Goal: Task Accomplishment & Management: Manage account settings

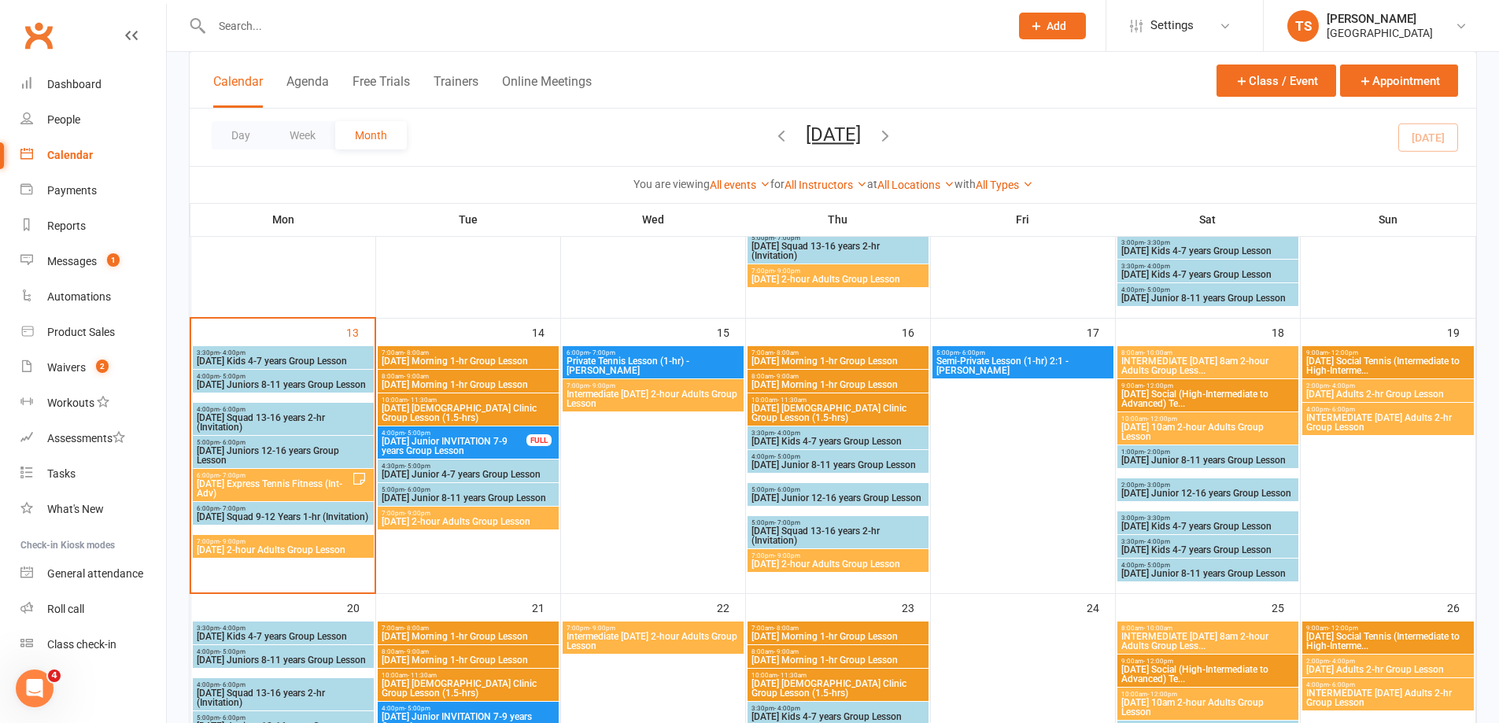
scroll to position [629, 0]
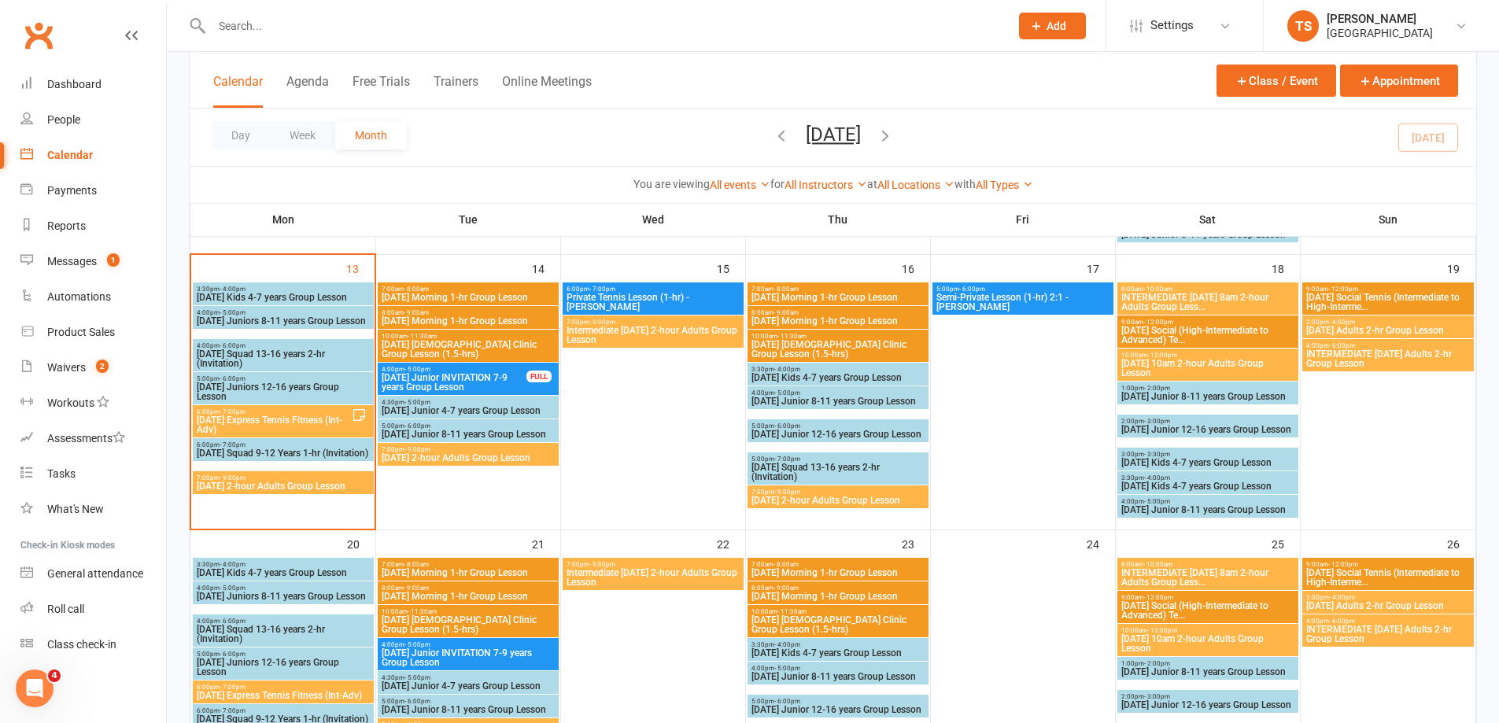
click at [227, 423] on span "[DATE] Express Tennis Fitness (Int-Adv)" at bounding box center [274, 424] width 156 height 19
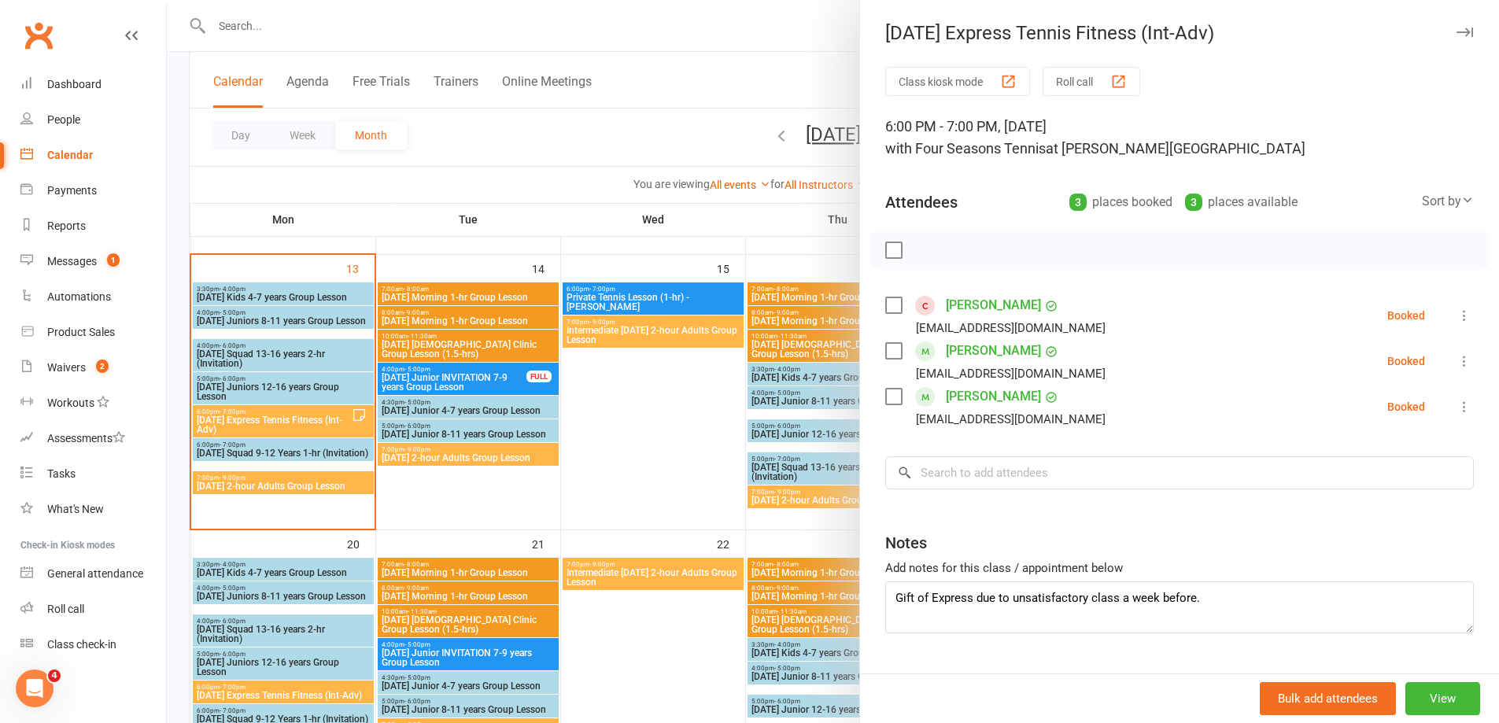
click at [208, 483] on div at bounding box center [833, 361] width 1332 height 723
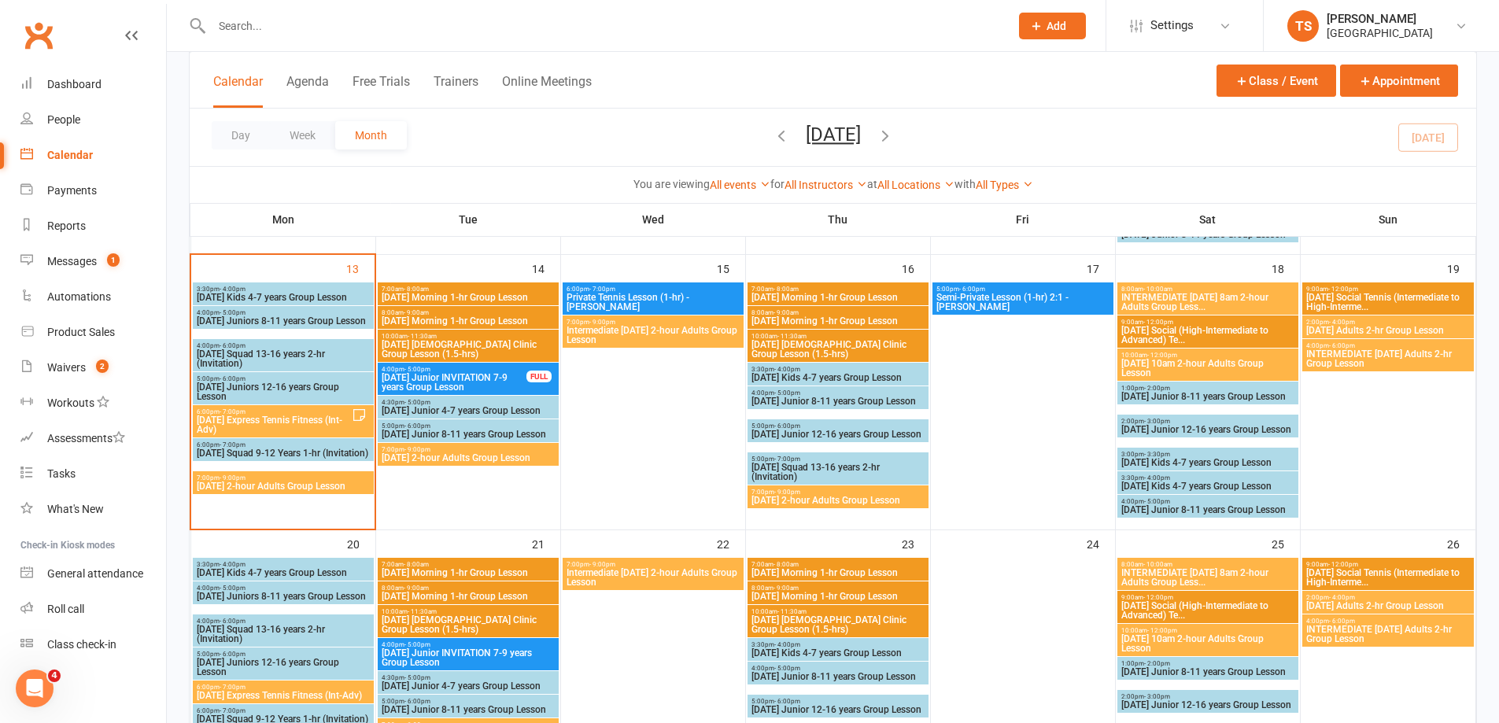
click at [208, 483] on span "[DATE] 2-hour Adults Group Lesson" at bounding box center [283, 485] width 175 height 9
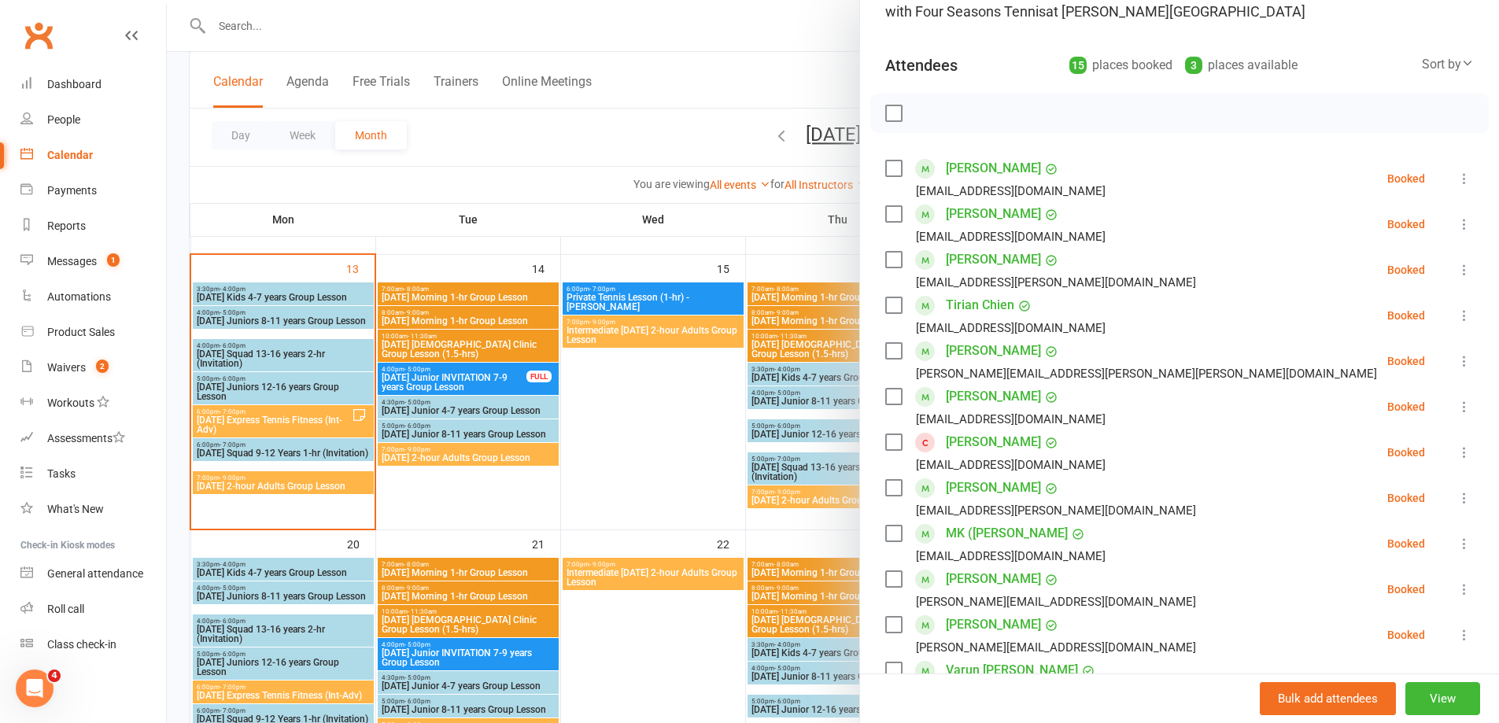
scroll to position [157, 0]
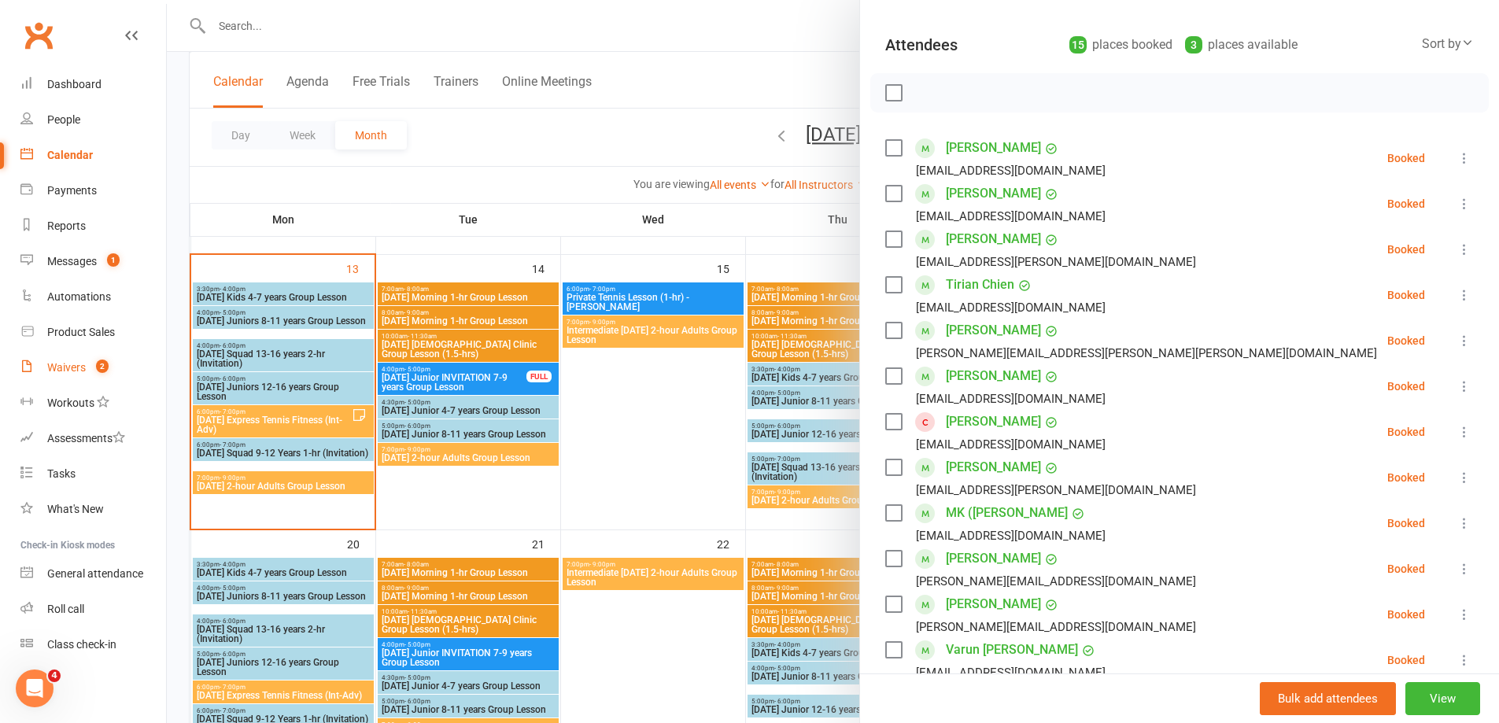
click at [72, 370] on div "Waivers" at bounding box center [66, 367] width 39 height 13
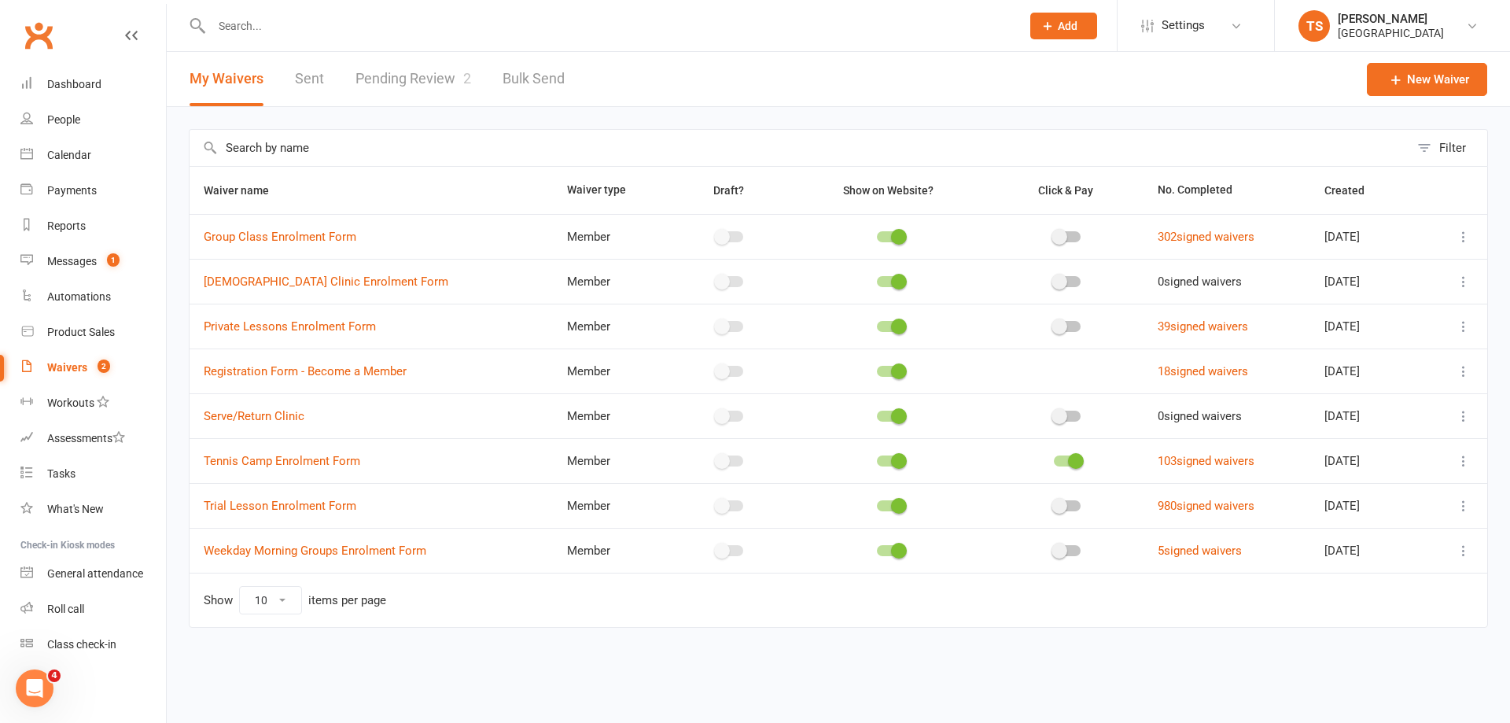
click at [431, 74] on link "Pending Review 2" at bounding box center [414, 79] width 116 height 54
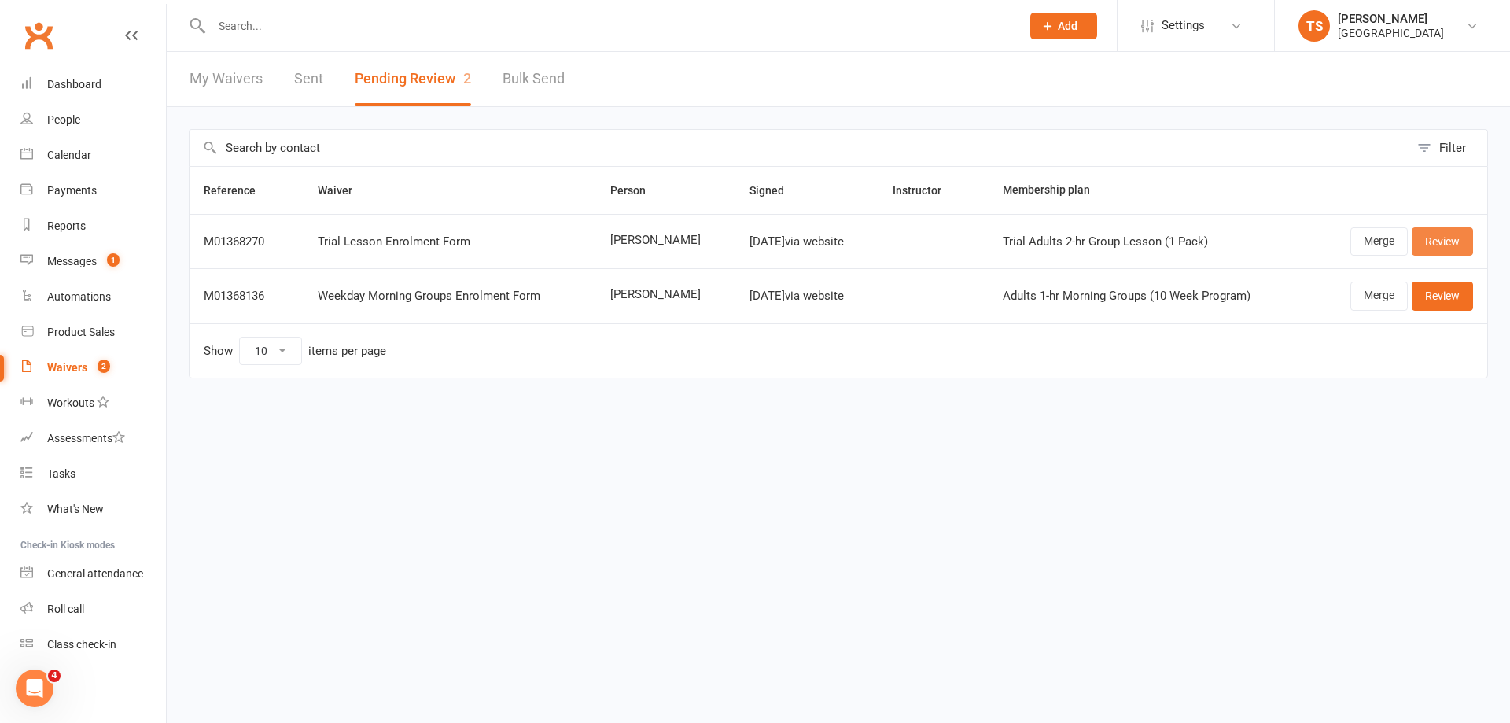
click at [1442, 245] on link "Review" at bounding box center [1442, 241] width 61 height 28
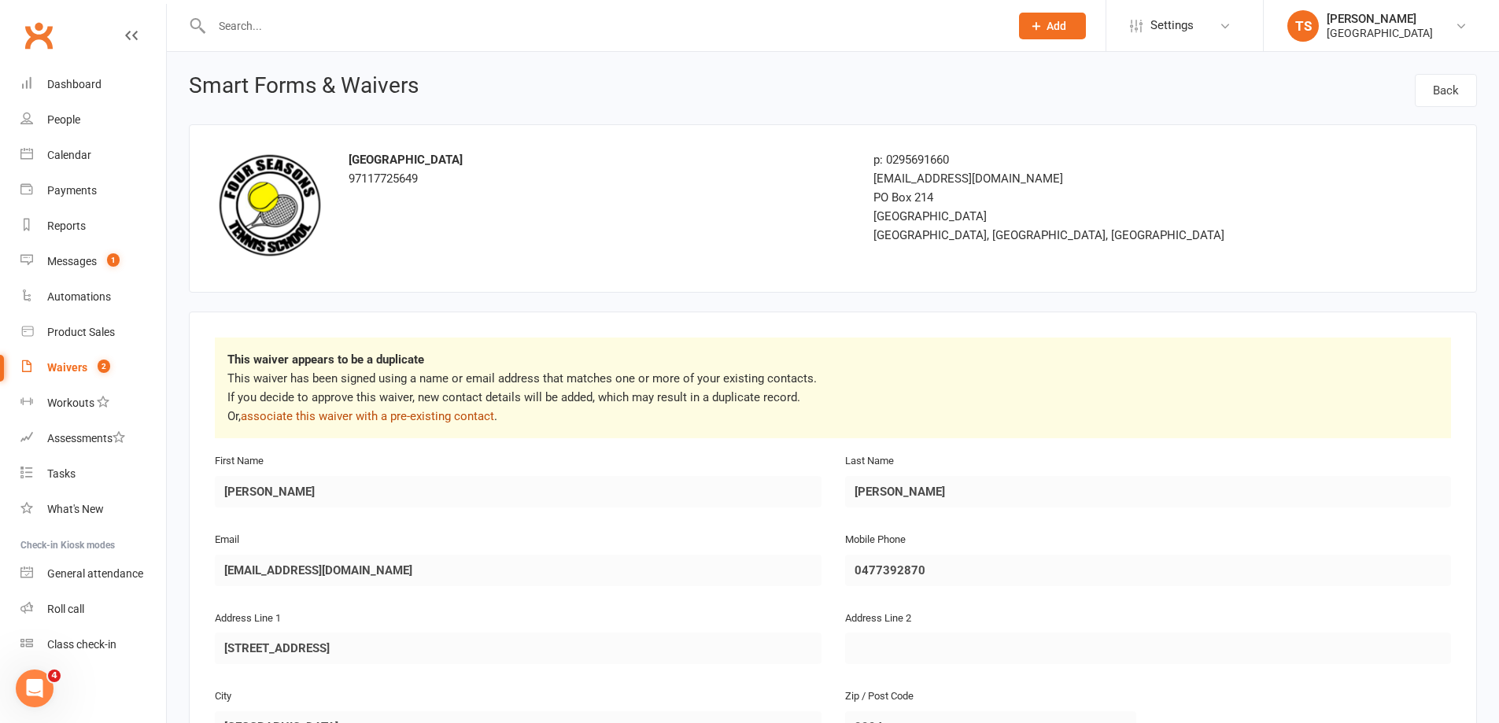
click at [329, 415] on link "associate this waiver with a pre-existing contact" at bounding box center [367, 416] width 253 height 14
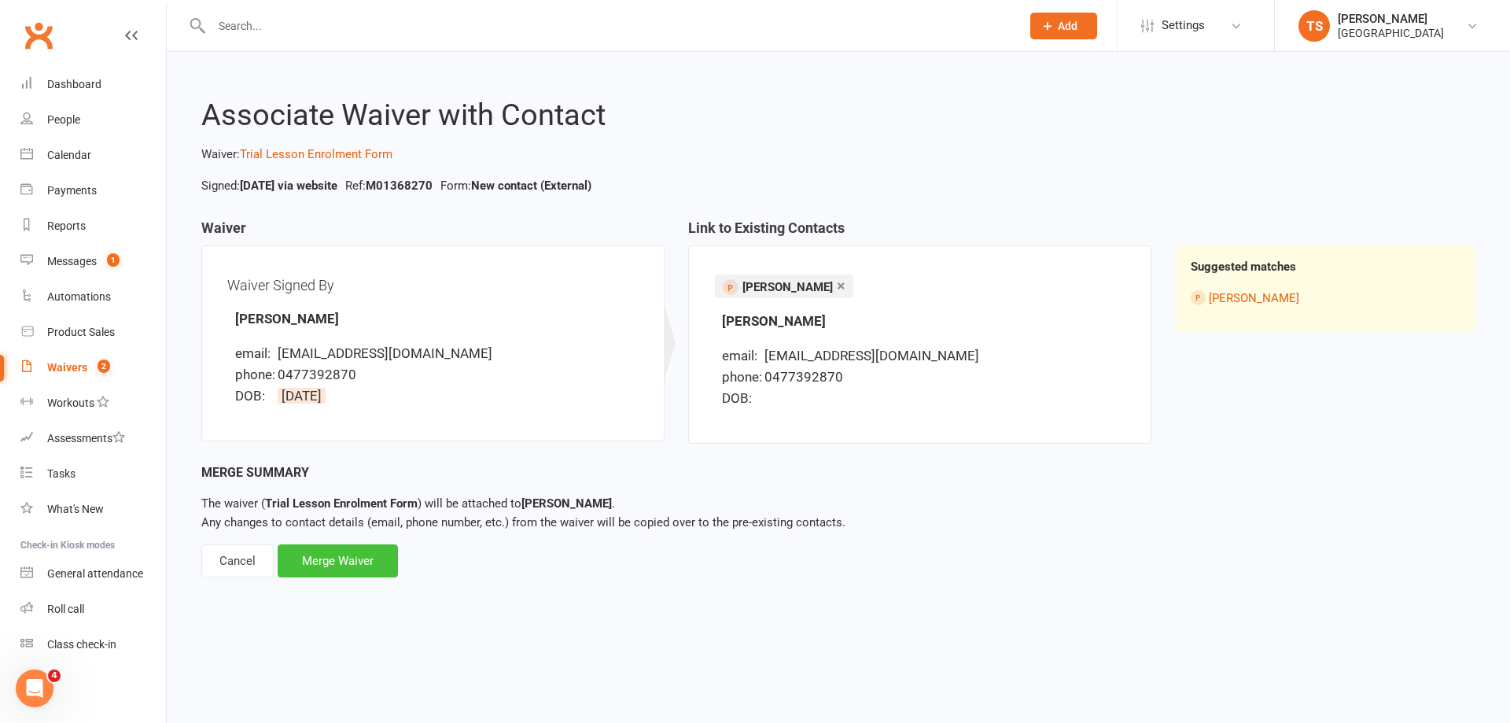
click at [332, 558] on div "Merge Waiver" at bounding box center [338, 560] width 120 height 33
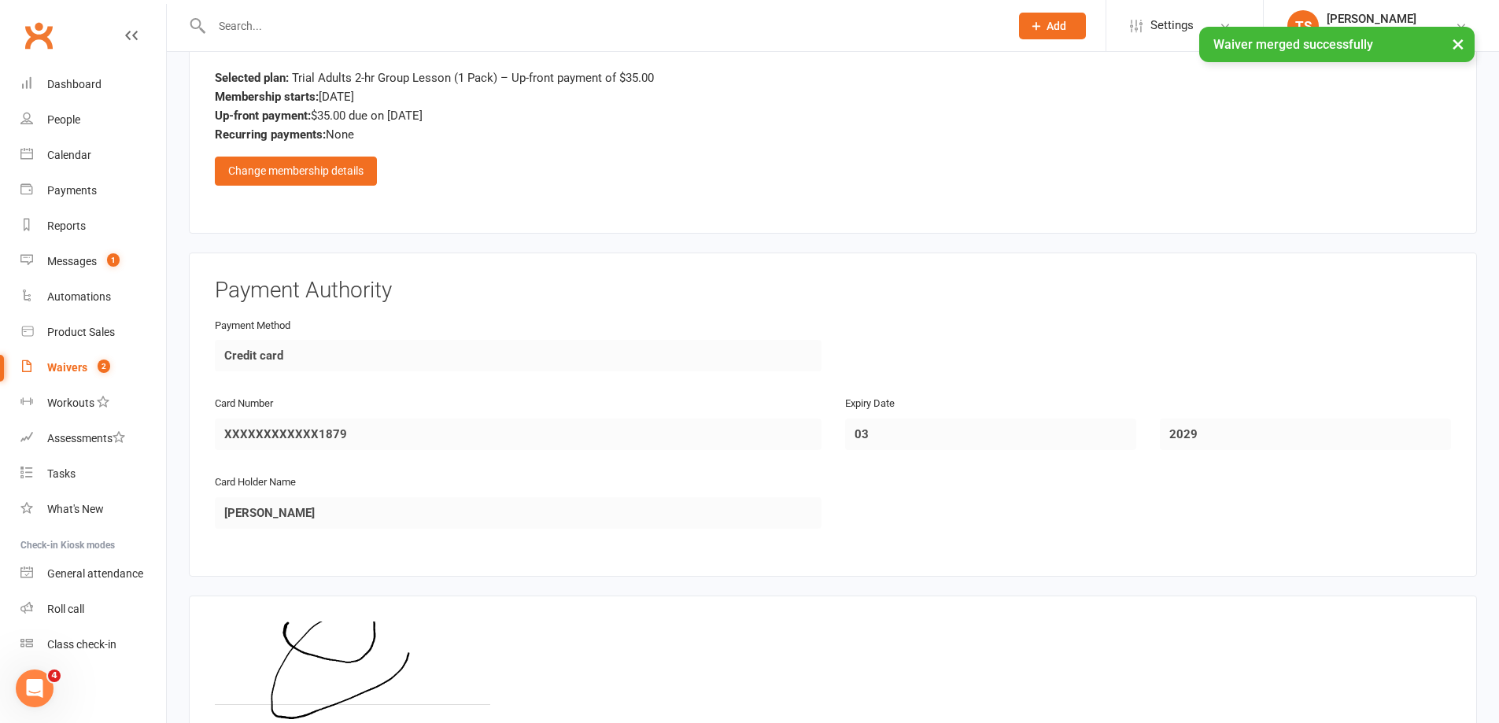
scroll to position [1389, 0]
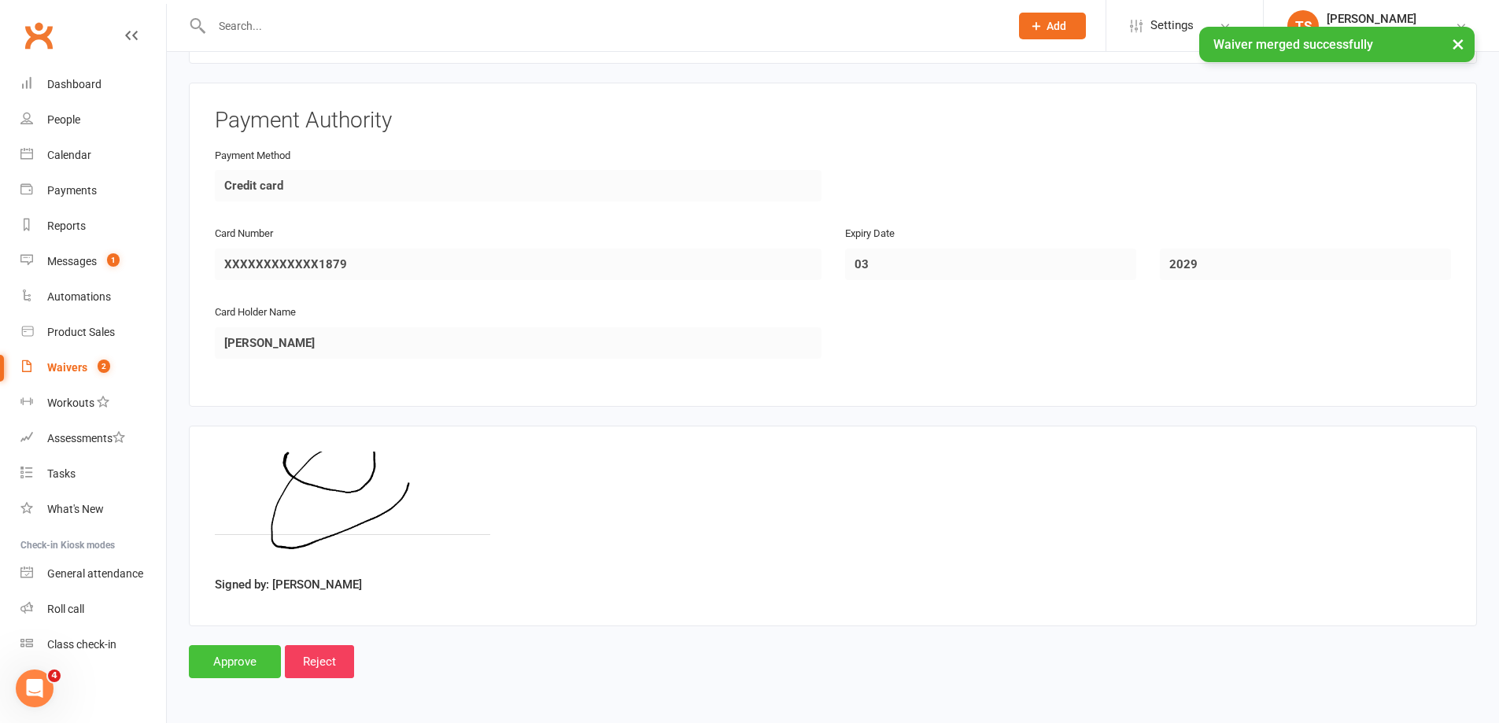
click at [245, 650] on input "Approve" at bounding box center [235, 661] width 92 height 33
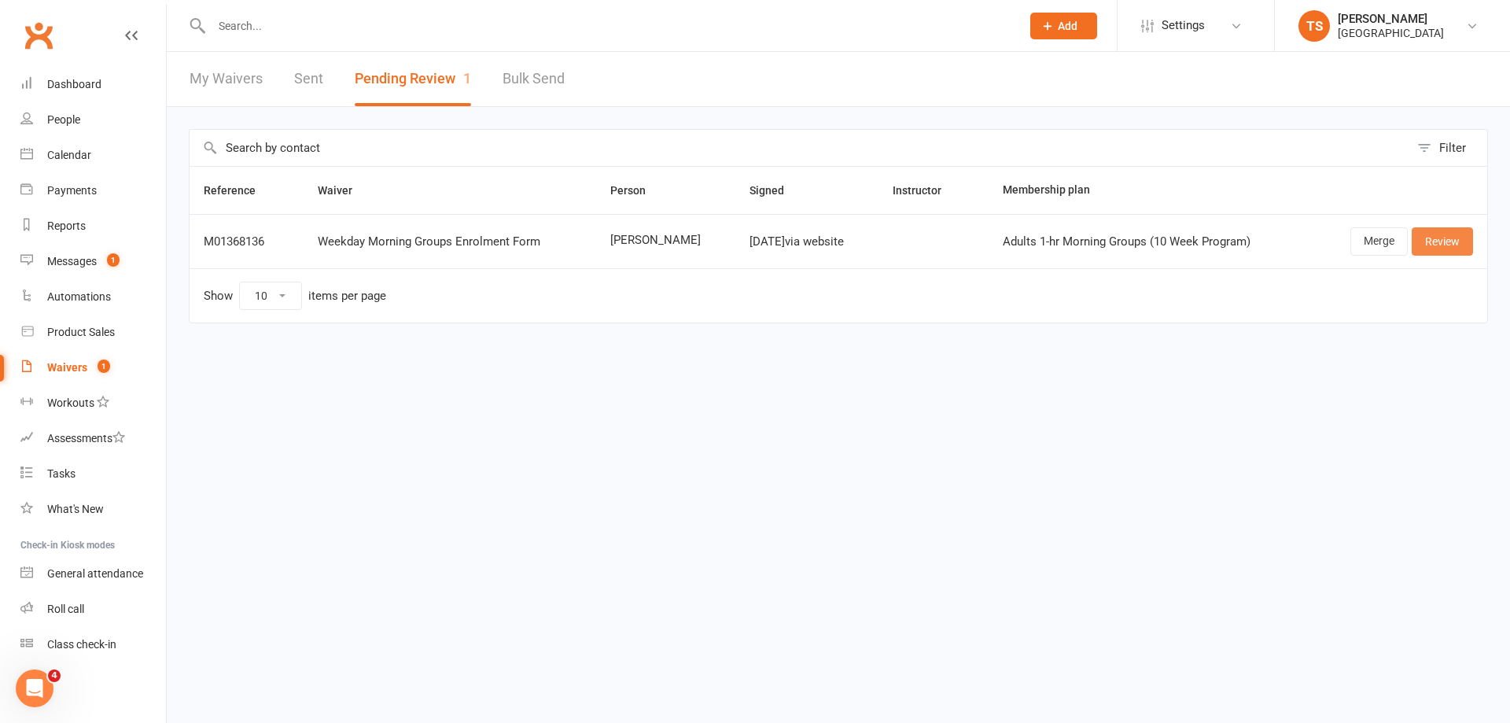
click at [1433, 242] on link "Review" at bounding box center [1442, 241] width 61 height 28
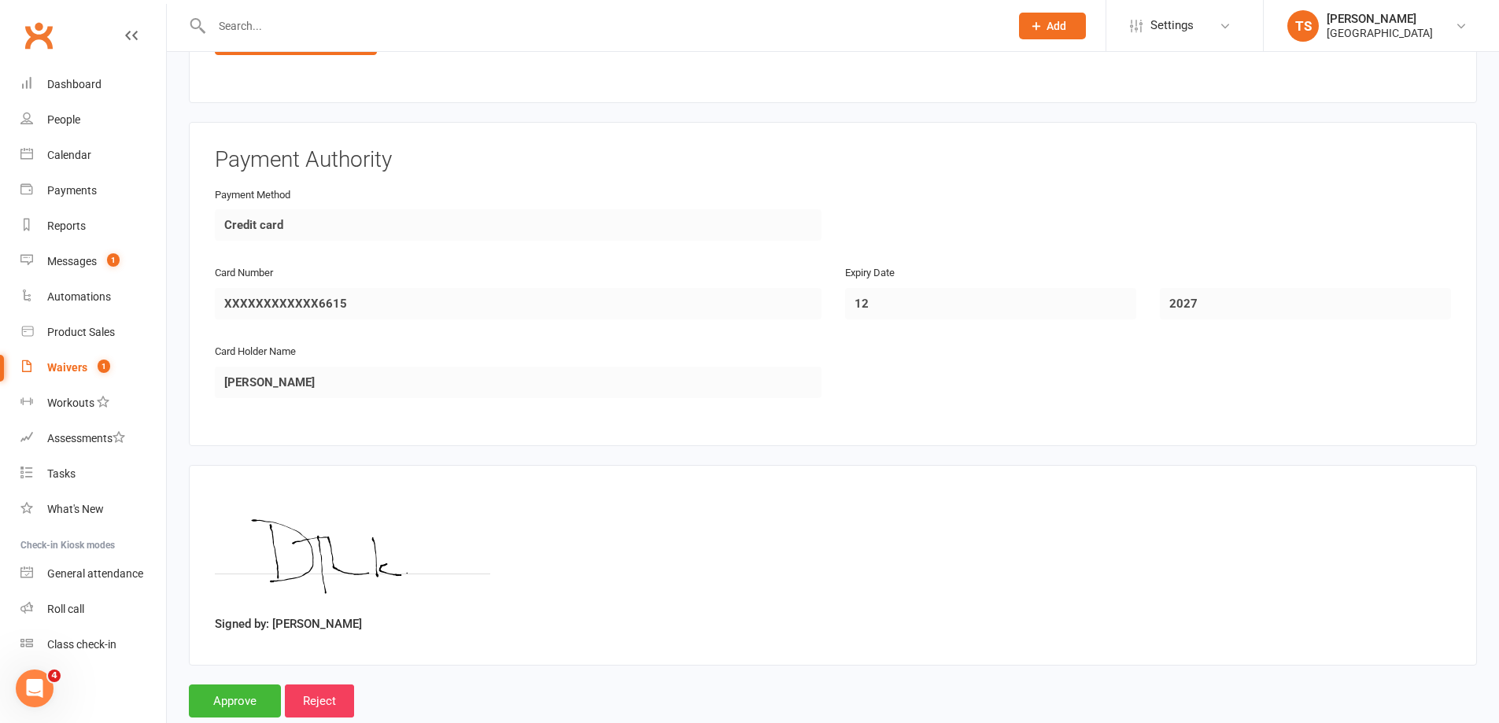
scroll to position [1430, 0]
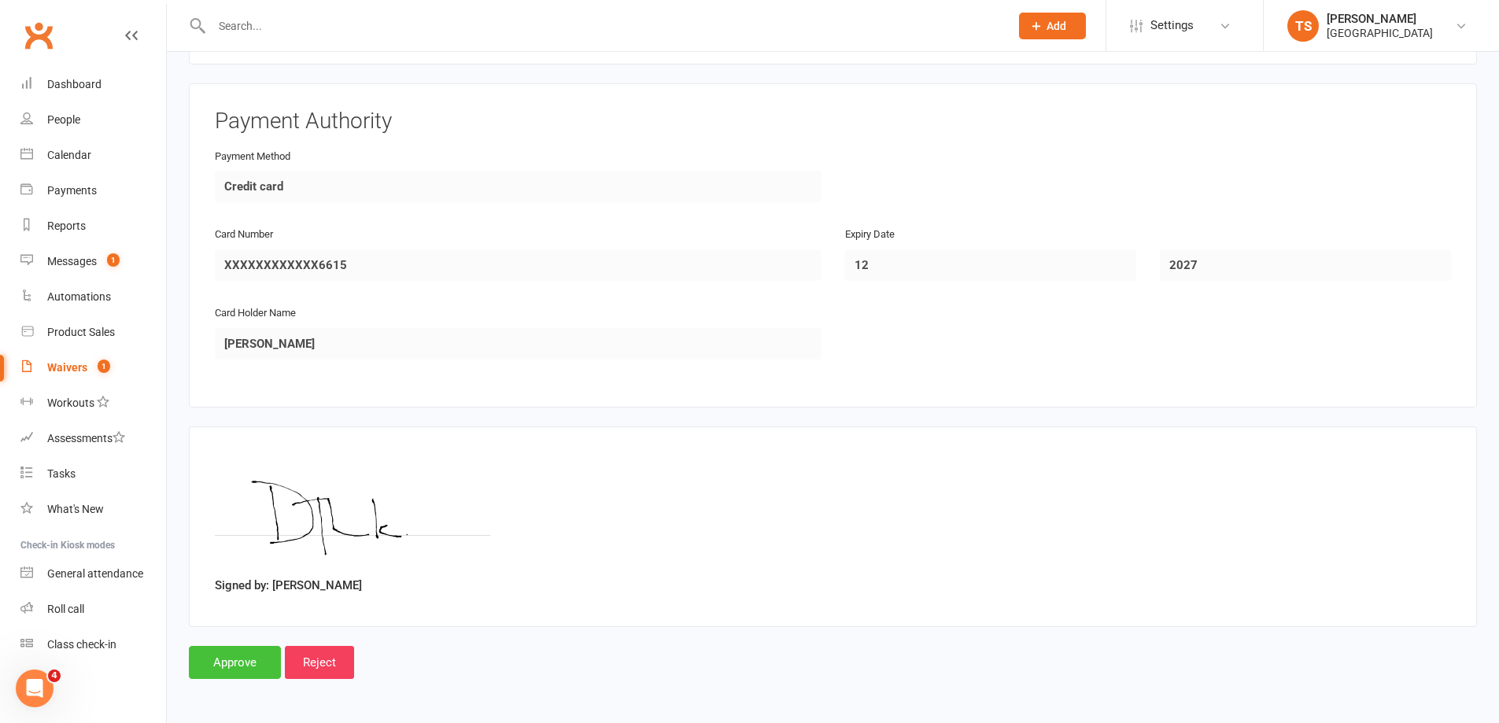
drag, startPoint x: 224, startPoint y: 662, endPoint x: 672, endPoint y: 567, distance: 457.5
click at [227, 660] on input "Approve" at bounding box center [235, 662] width 92 height 33
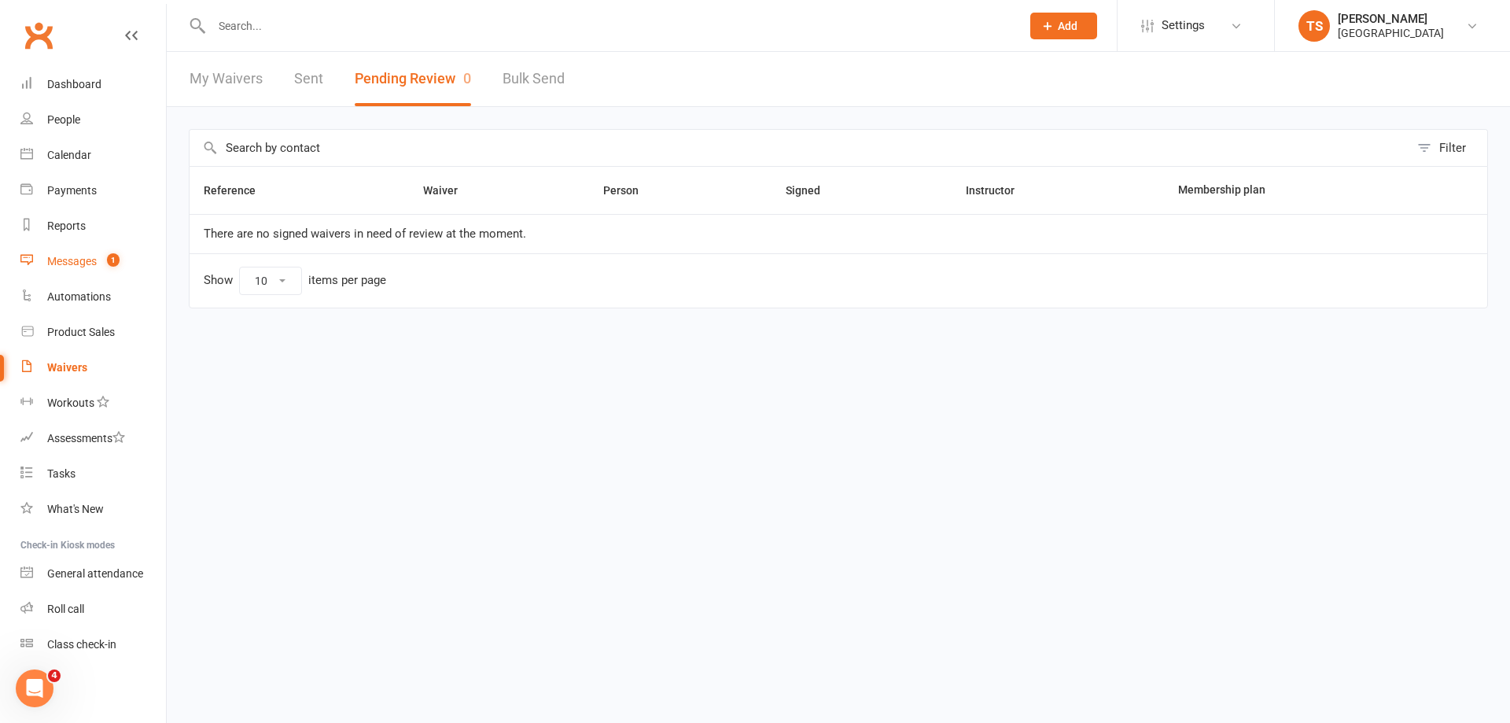
click at [79, 263] on div "Messages" at bounding box center [72, 261] width 50 height 13
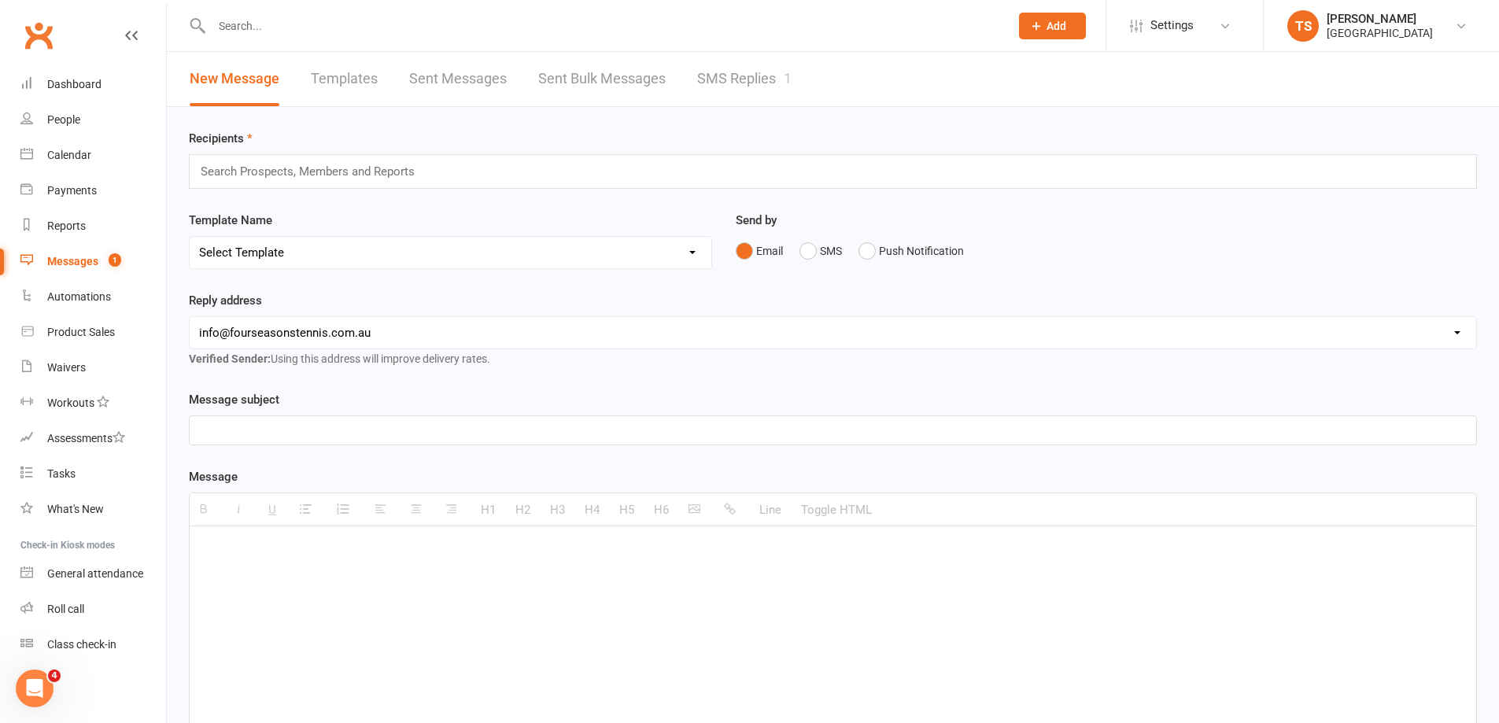
click at [732, 67] on link "SMS Replies 1" at bounding box center [744, 79] width 94 height 54
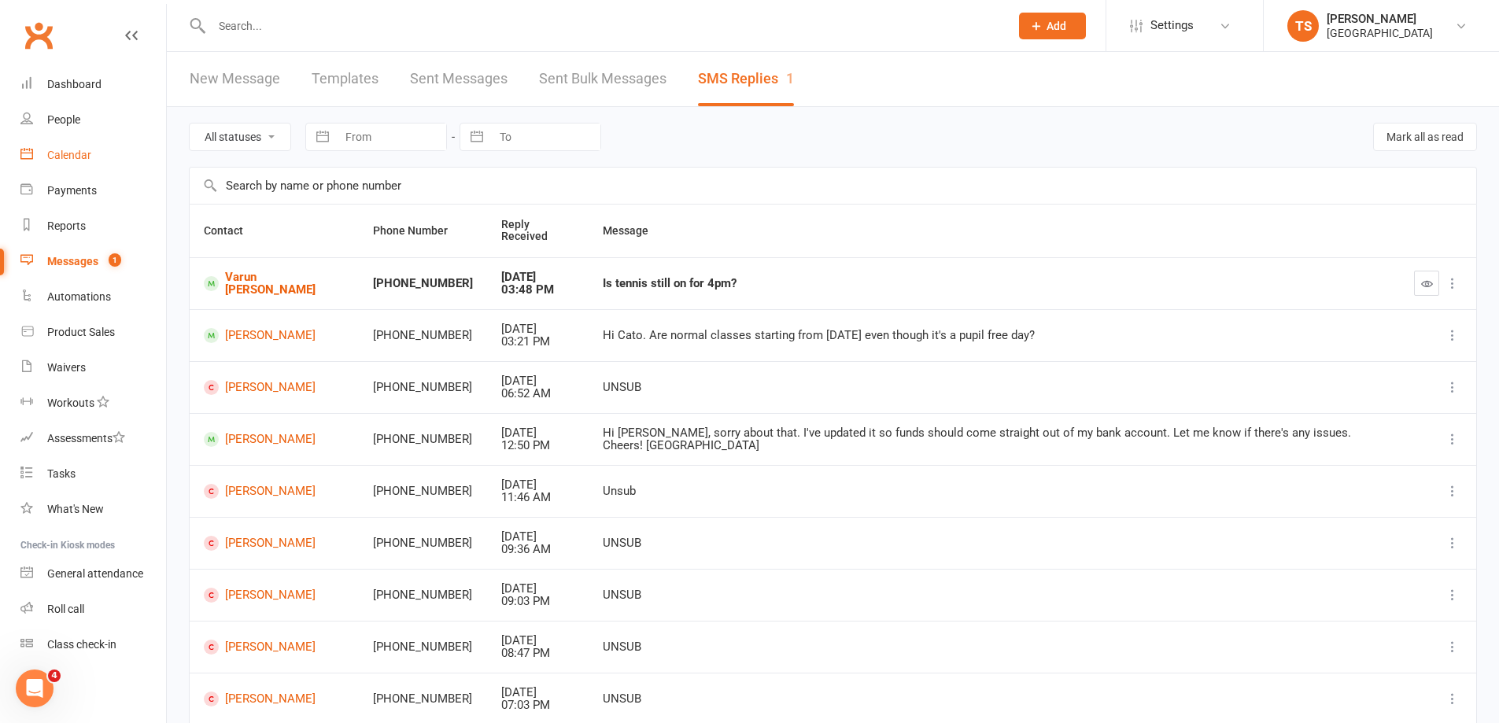
click at [72, 157] on div "Calendar" at bounding box center [69, 155] width 44 height 13
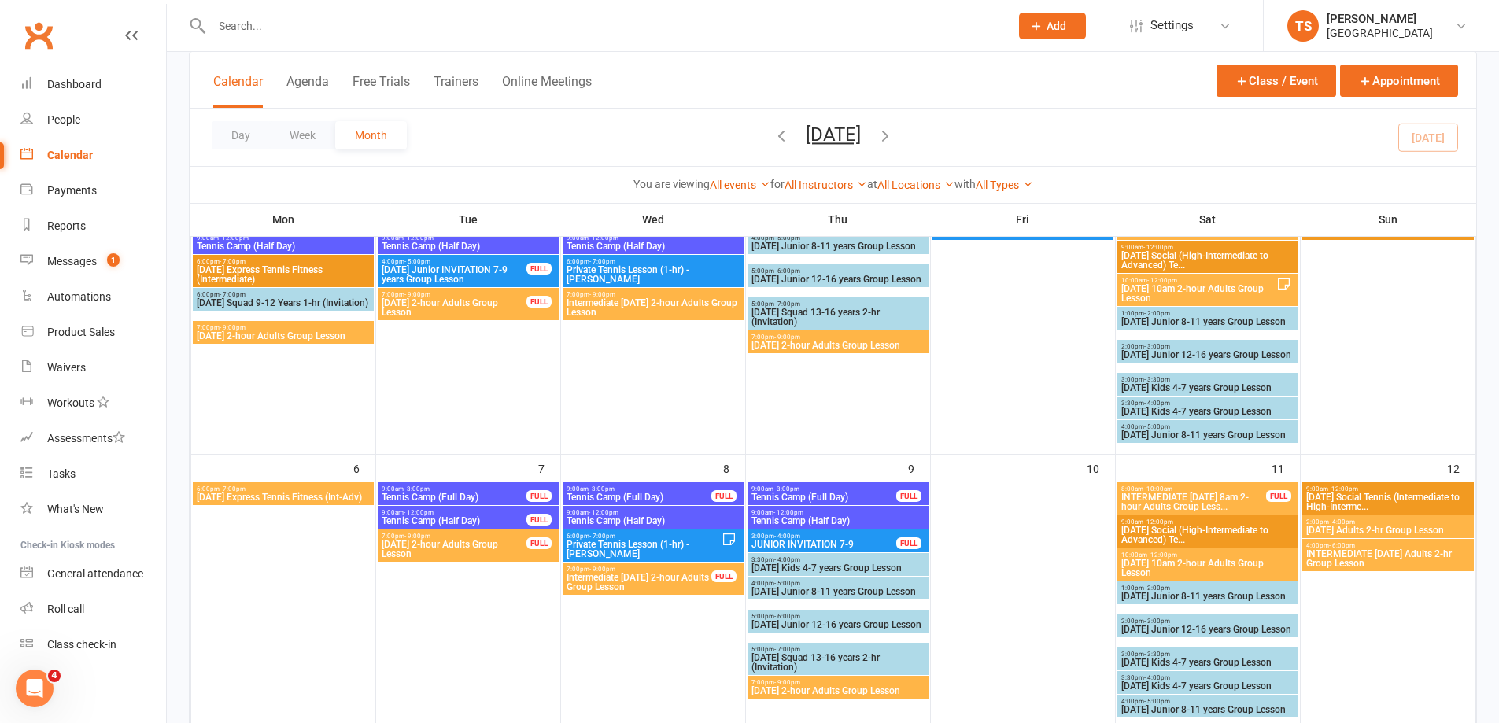
scroll to position [157, 0]
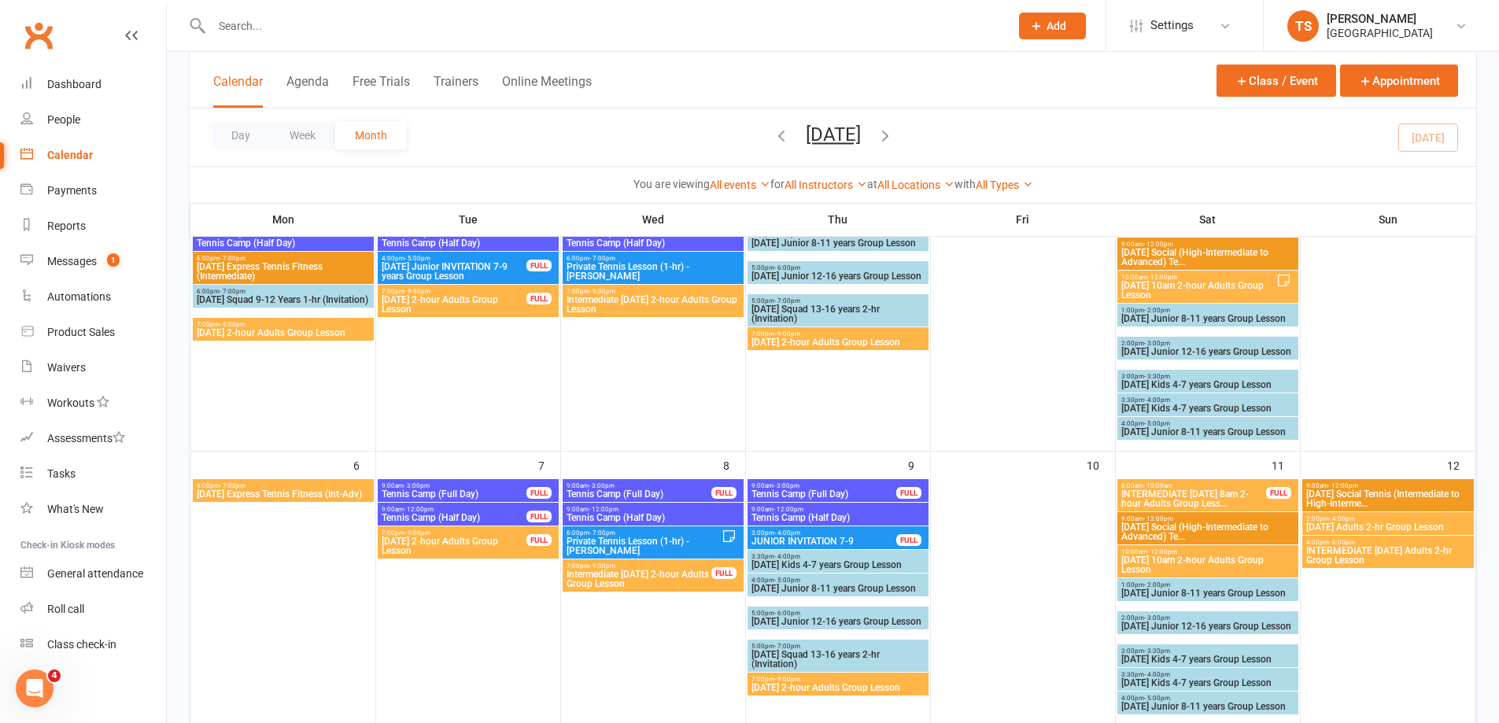
click at [1339, 562] on span "INTERMEDIATE [DATE] Adults 2-hr Group Lesson" at bounding box center [1388, 555] width 166 height 19
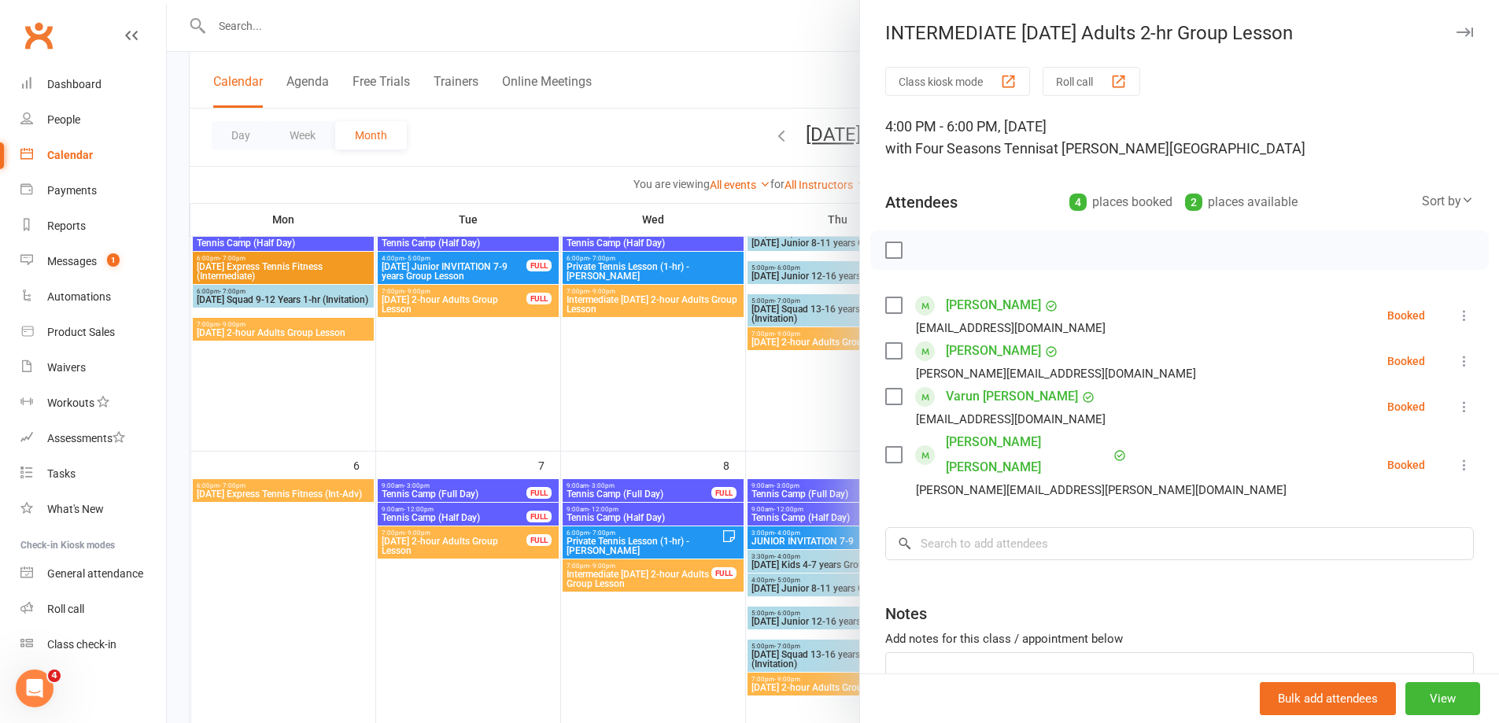
click at [653, 661] on div at bounding box center [833, 361] width 1332 height 723
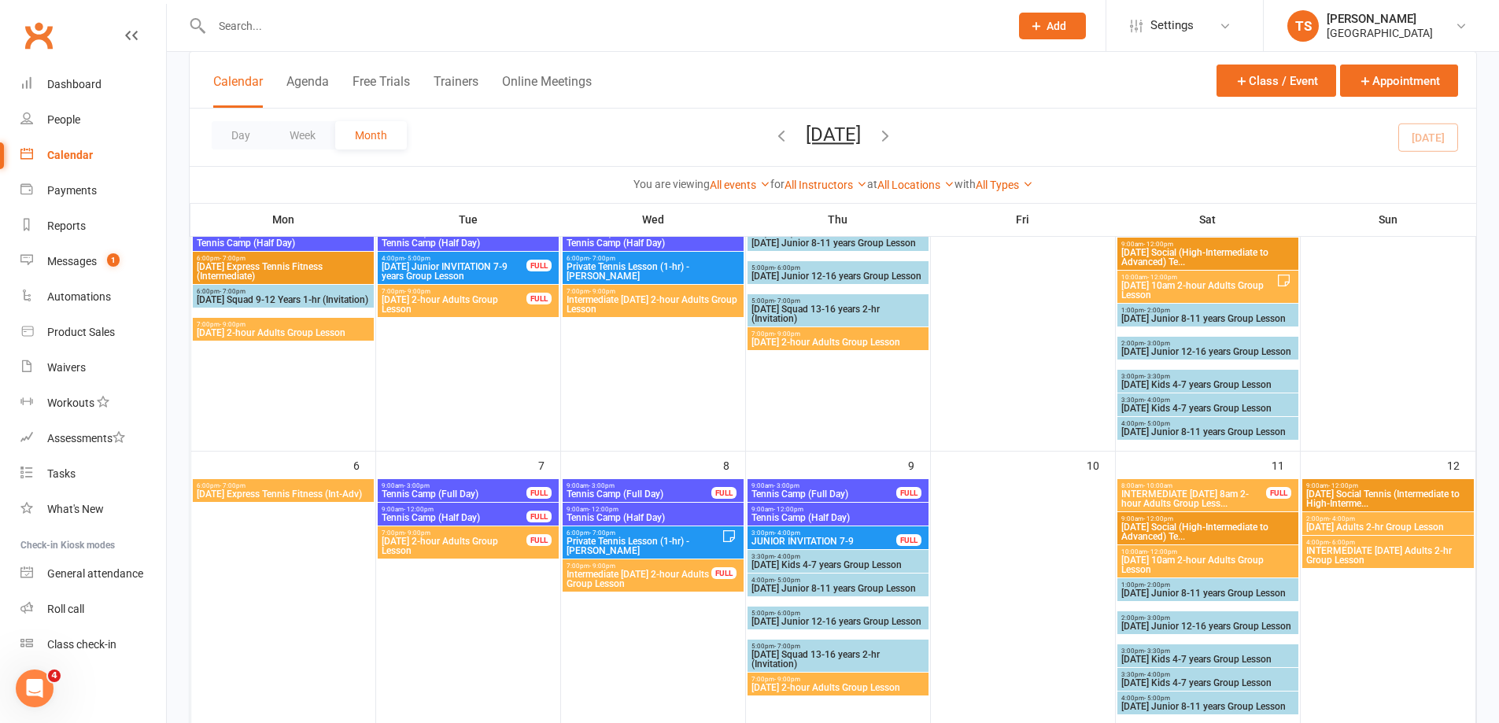
click at [1340, 526] on span "[DATE] Adults 2-hr Group Lesson" at bounding box center [1388, 526] width 166 height 9
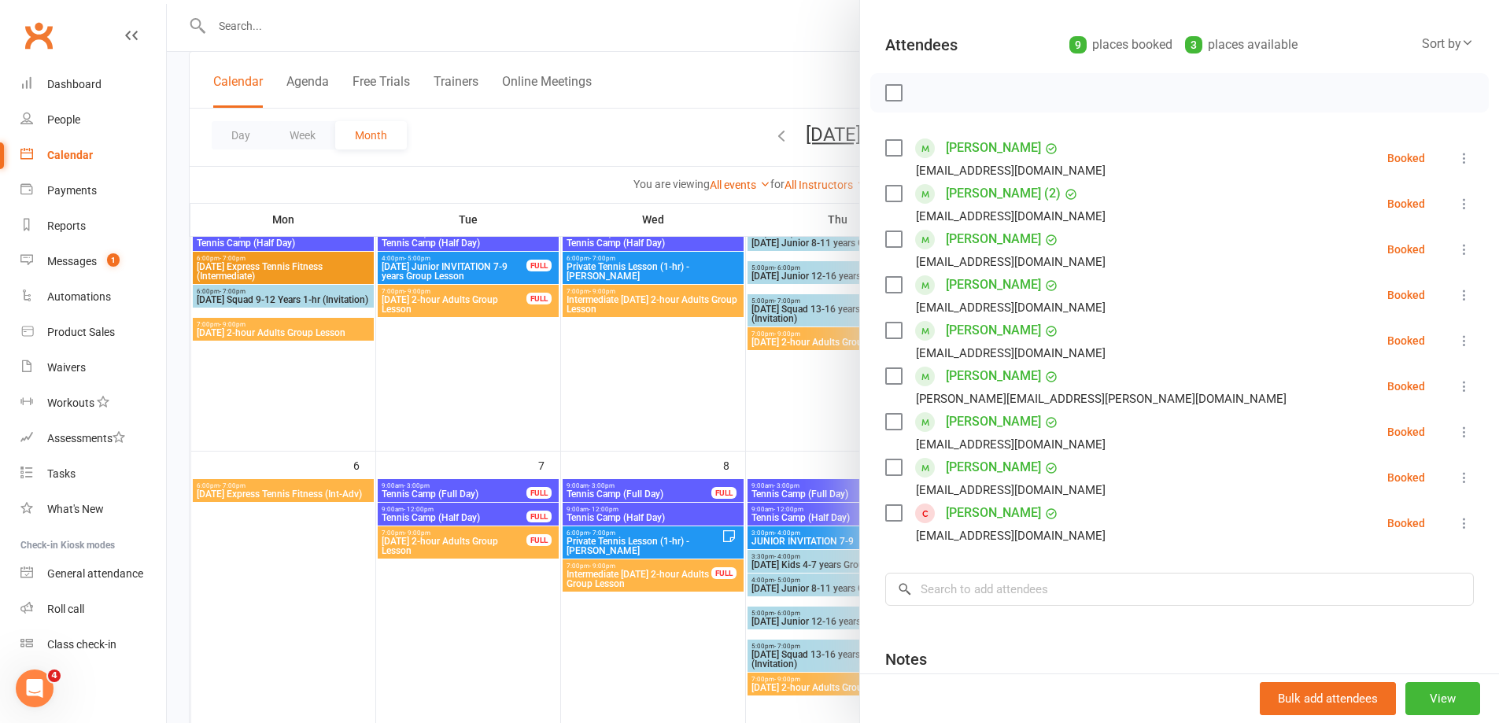
click at [891, 94] on label at bounding box center [893, 93] width 16 height 16
click at [920, 95] on icon "button" at bounding box center [928, 92] width 17 height 17
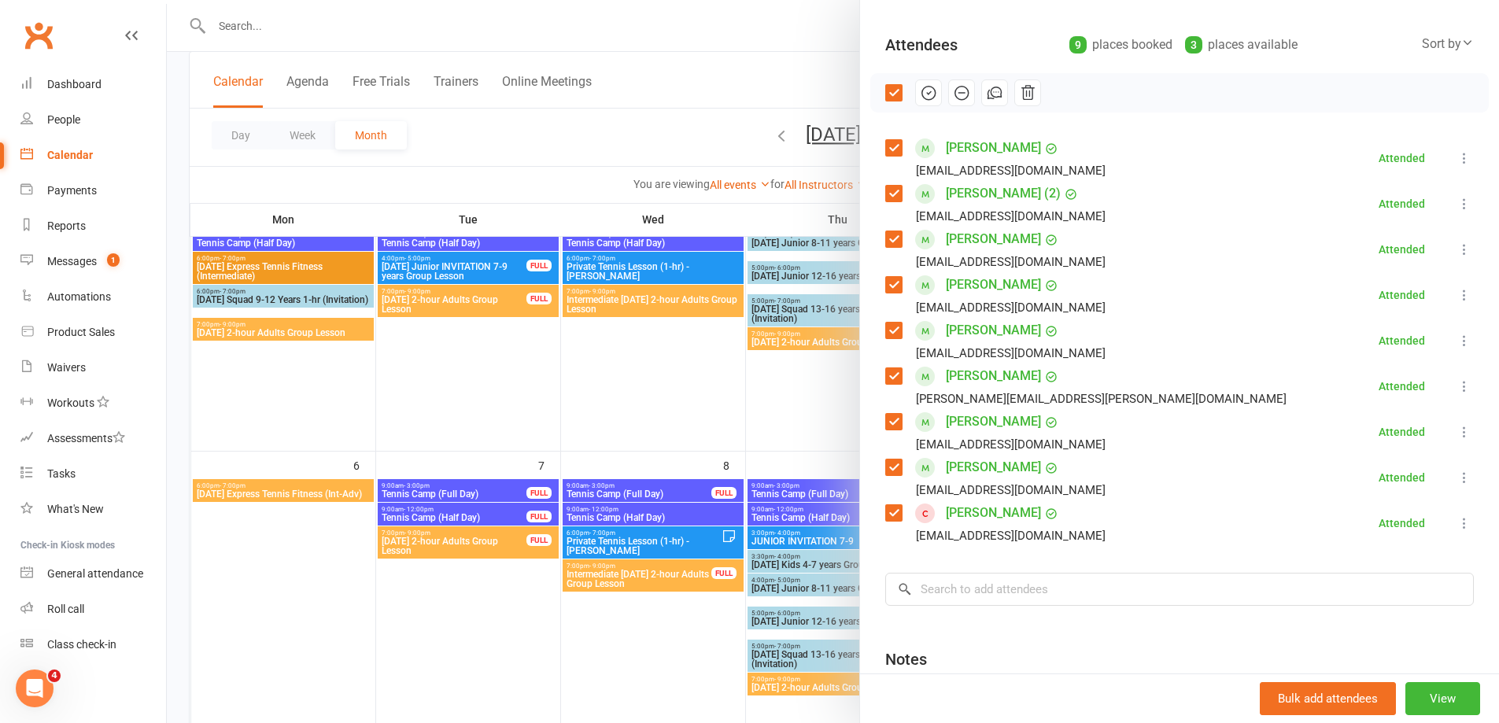
drag, startPoint x: 633, startPoint y: 669, endPoint x: 633, endPoint y: 651, distance: 17.3
click at [633, 656] on div at bounding box center [833, 361] width 1332 height 723
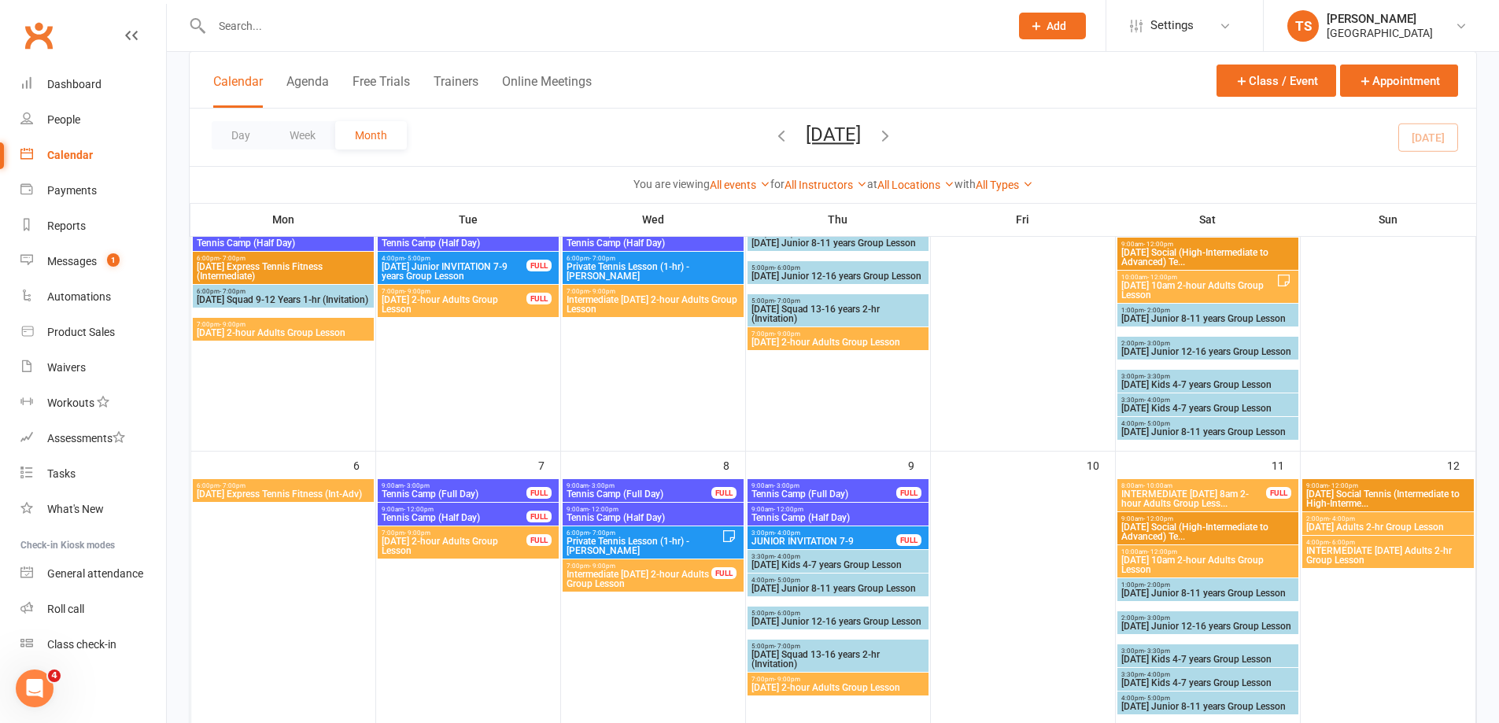
click at [1369, 551] on span "INTERMEDIATE [DATE] Adults 2-hr Group Lesson" at bounding box center [1388, 555] width 166 height 19
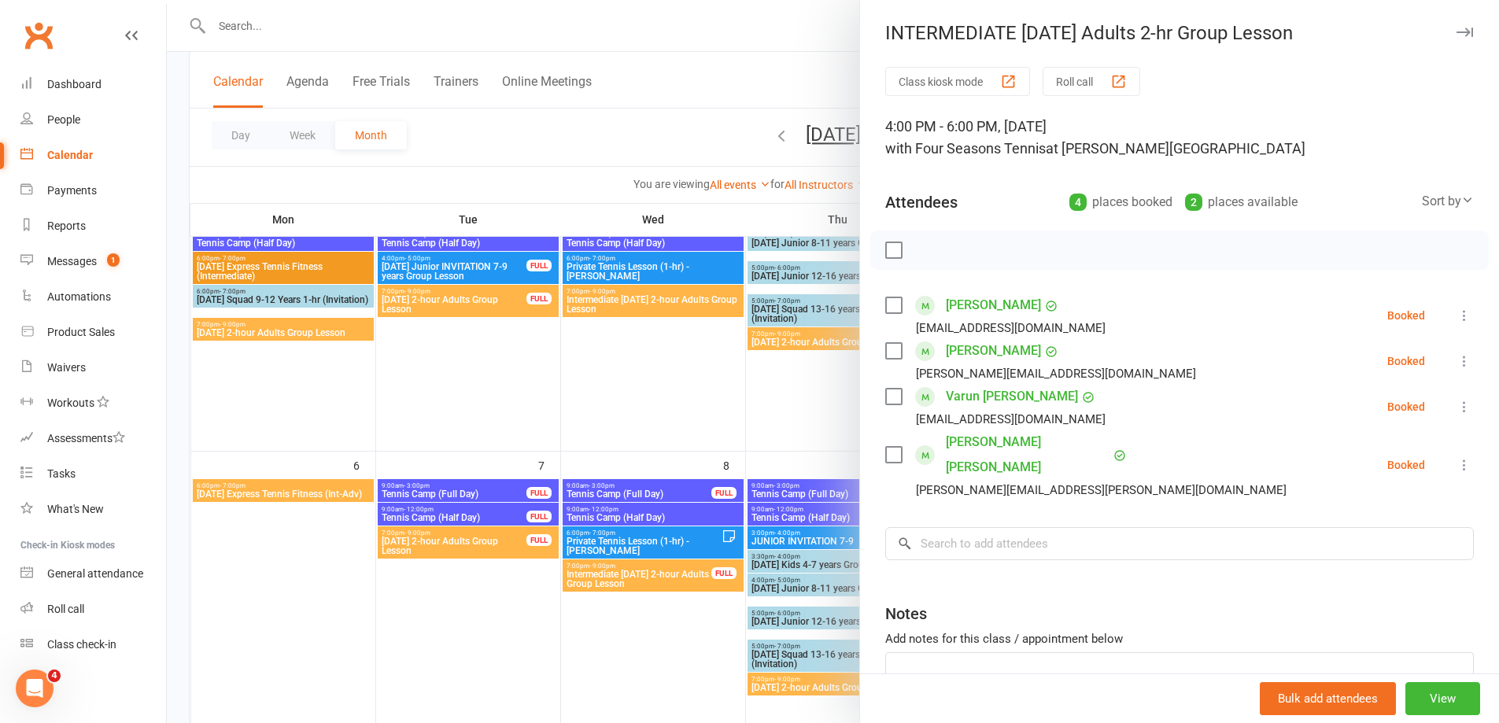
click at [887, 261] on div at bounding box center [1179, 250] width 618 height 39
click at [888, 253] on label at bounding box center [893, 250] width 16 height 16
drag, startPoint x: 918, startPoint y: 245, endPoint x: 845, endPoint y: 59, distance: 199.6
click at [920, 245] on icon "button" at bounding box center [928, 250] width 17 height 17
drag, startPoint x: 662, startPoint y: 649, endPoint x: 658, endPoint y: 640, distance: 10.2
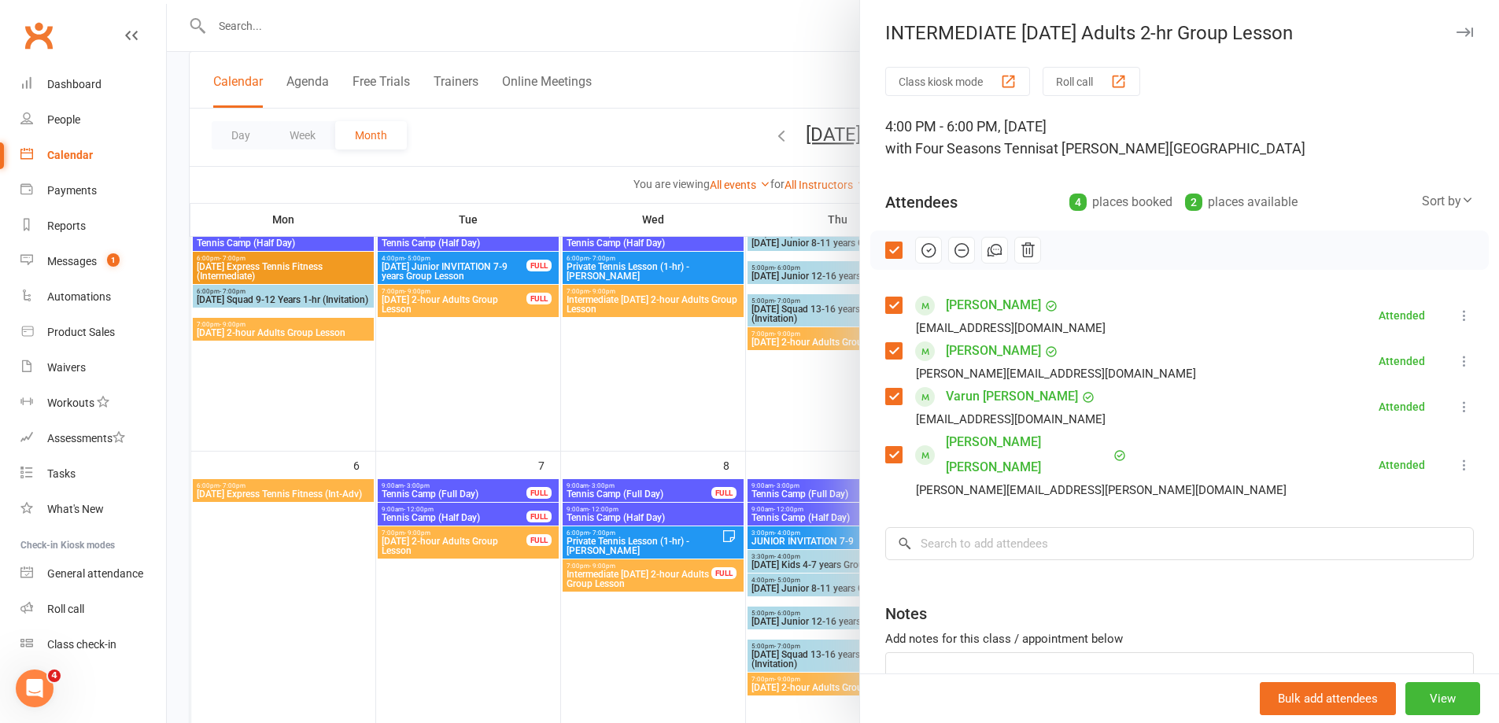
click at [659, 647] on div at bounding box center [833, 361] width 1332 height 723
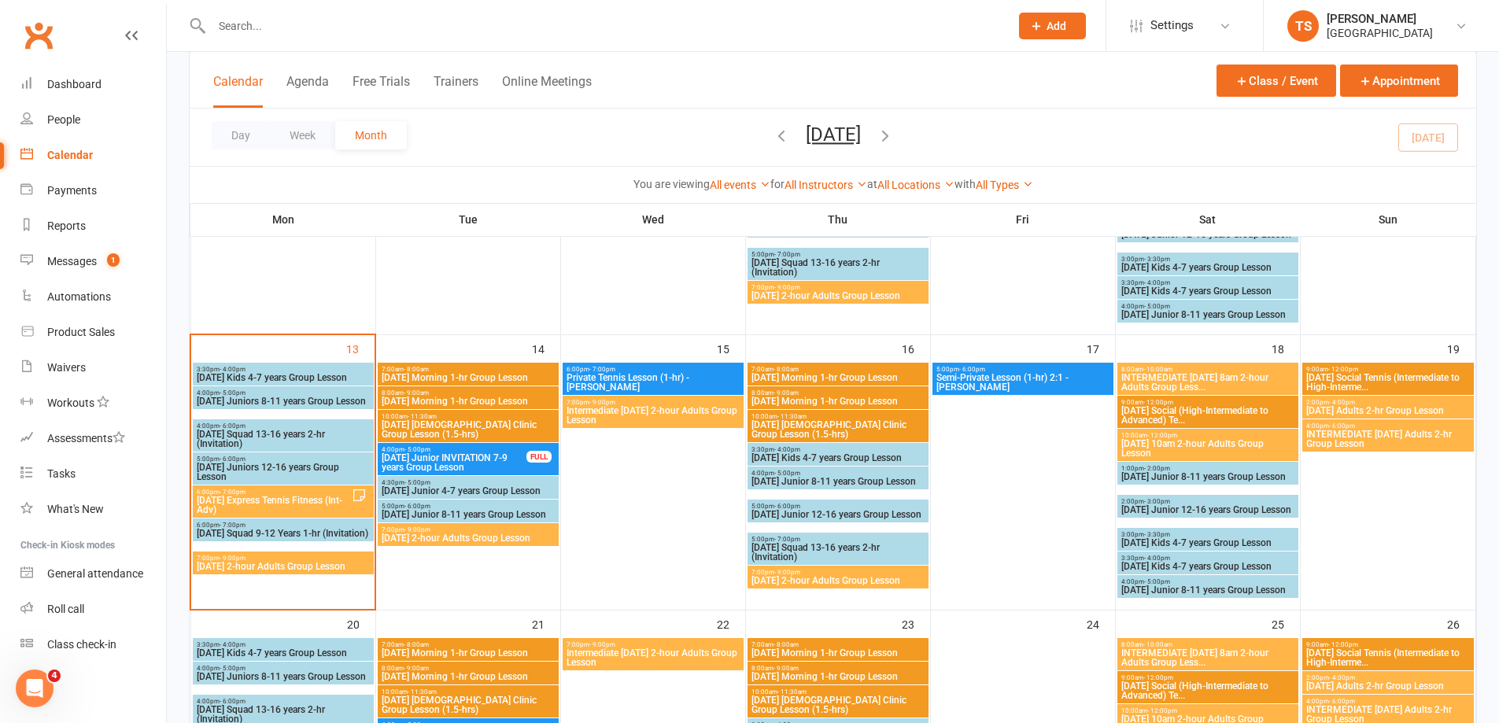
scroll to position [551, 0]
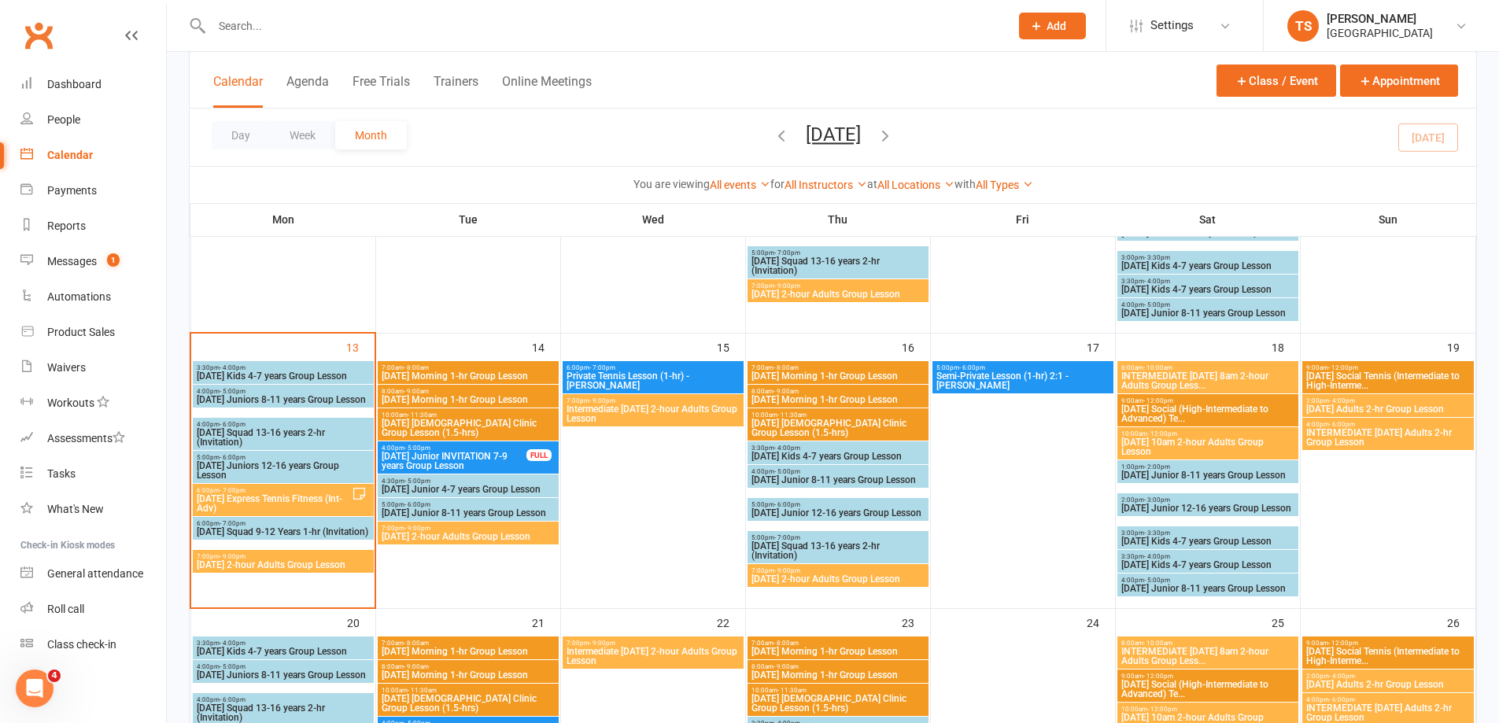
click at [426, 533] on span "[DATE] 2-hour Adults Group Lesson" at bounding box center [468, 536] width 175 height 9
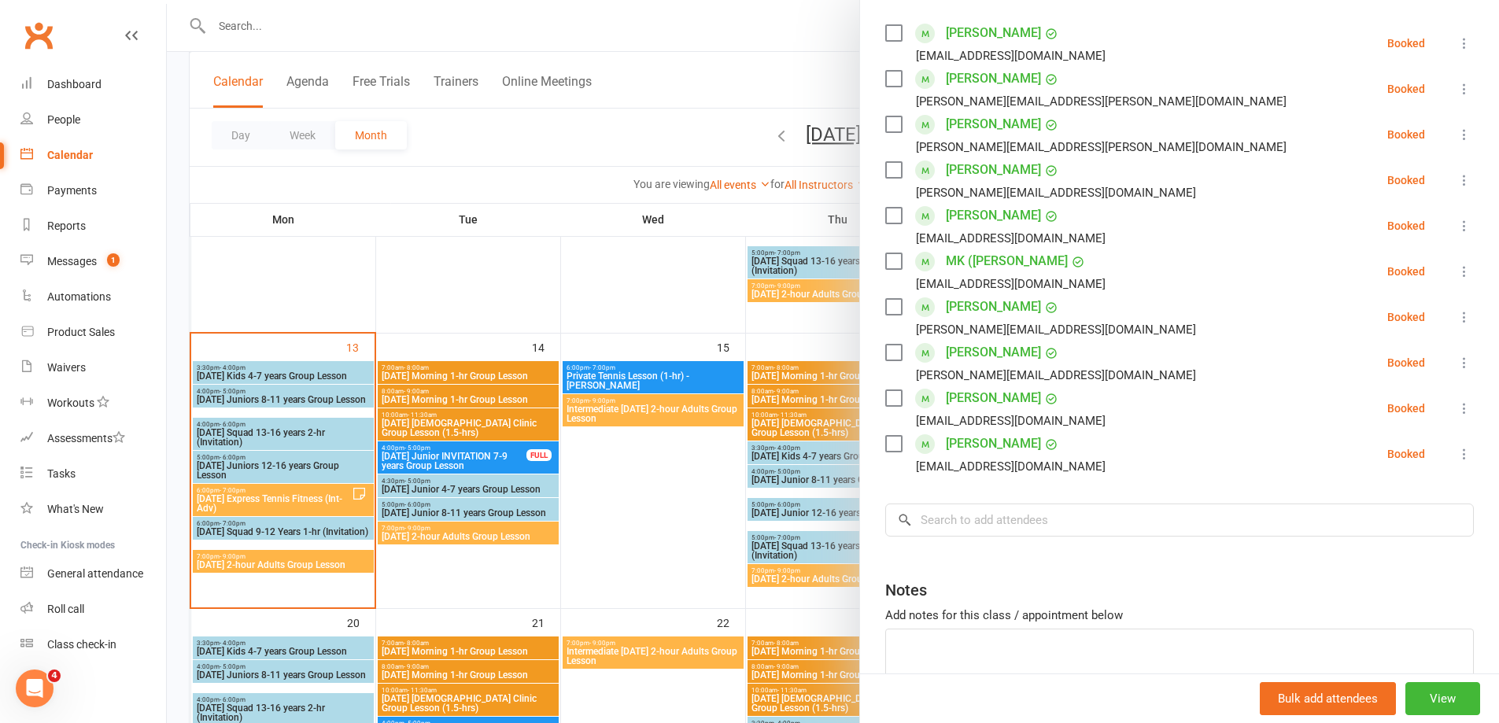
scroll to position [315, 0]
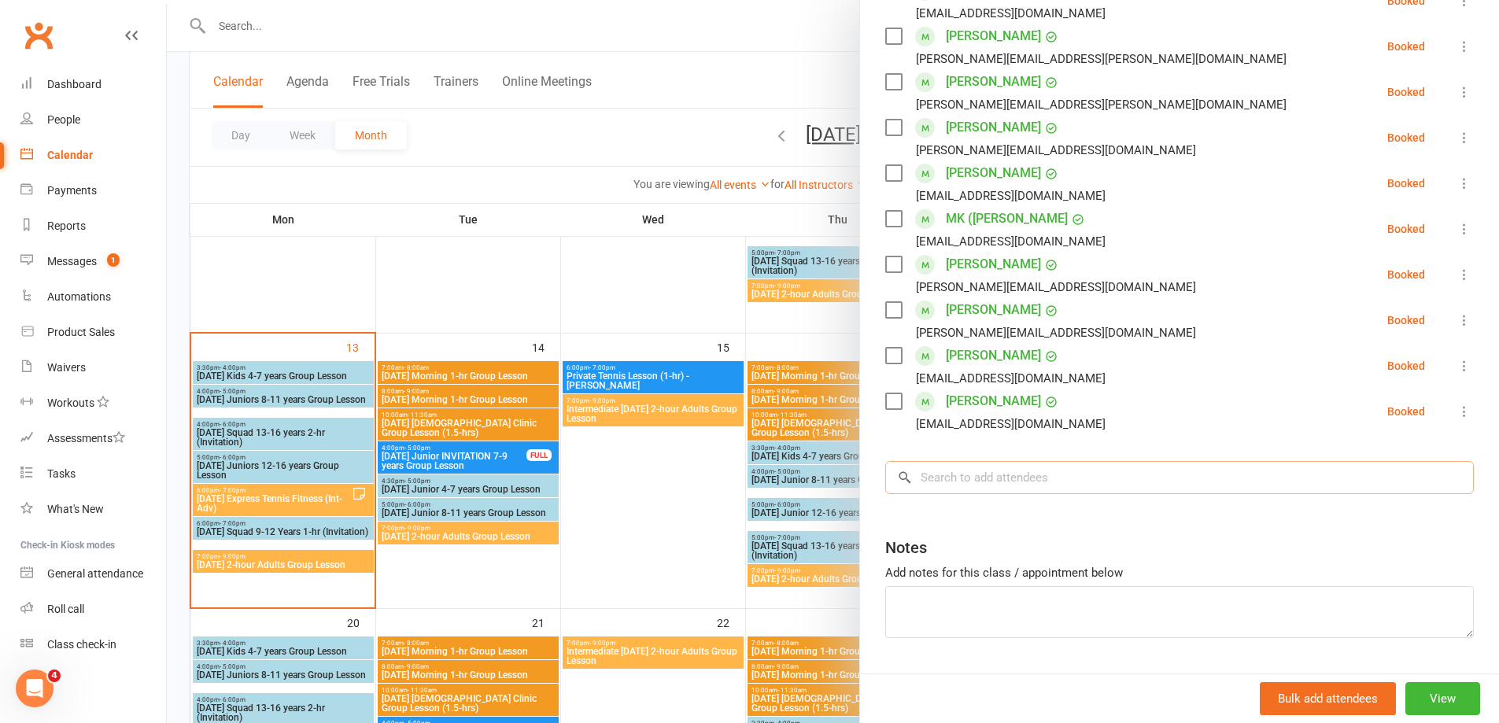
click at [935, 473] on input "search" at bounding box center [1179, 477] width 588 height 33
click at [656, 501] on div at bounding box center [833, 361] width 1332 height 723
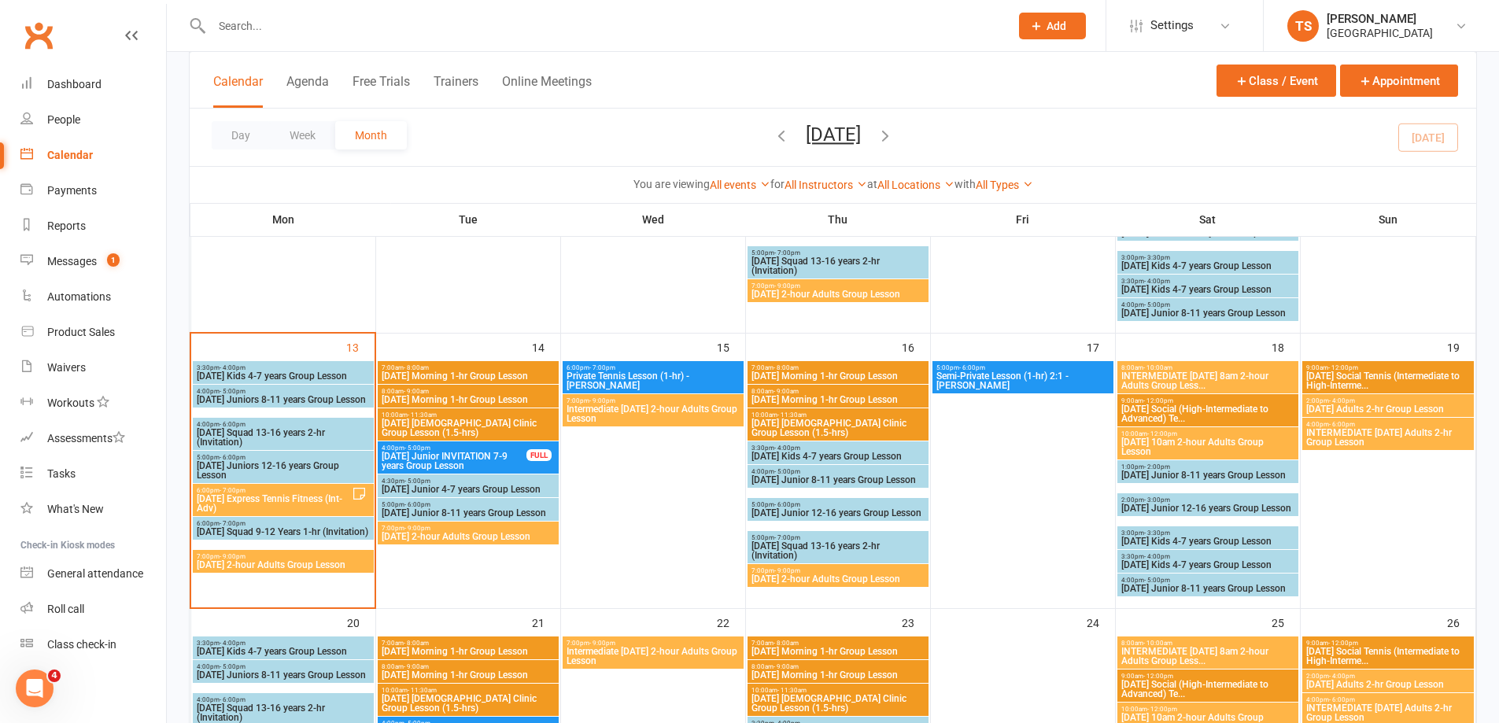
click at [258, 559] on span "7:00pm - 9:00pm" at bounding box center [283, 556] width 175 height 7
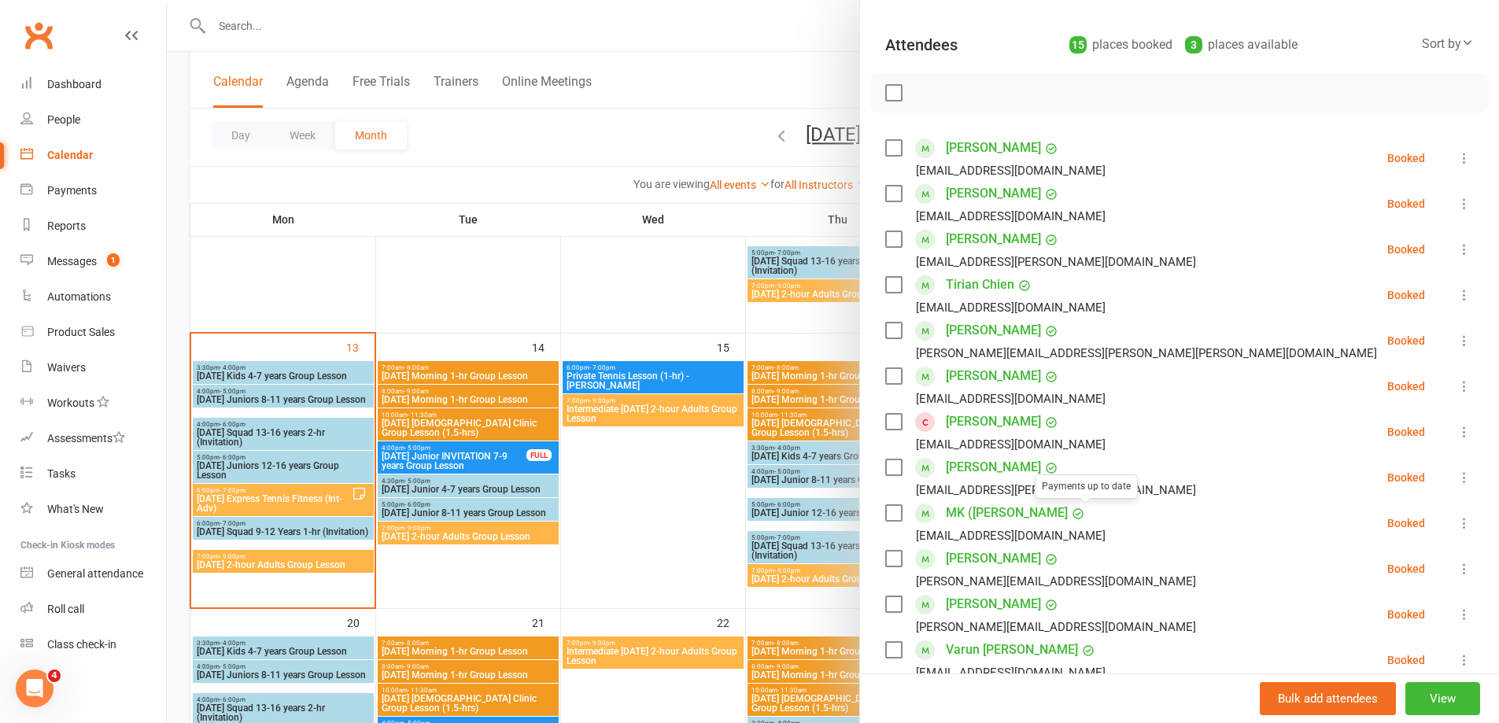
scroll to position [0, 0]
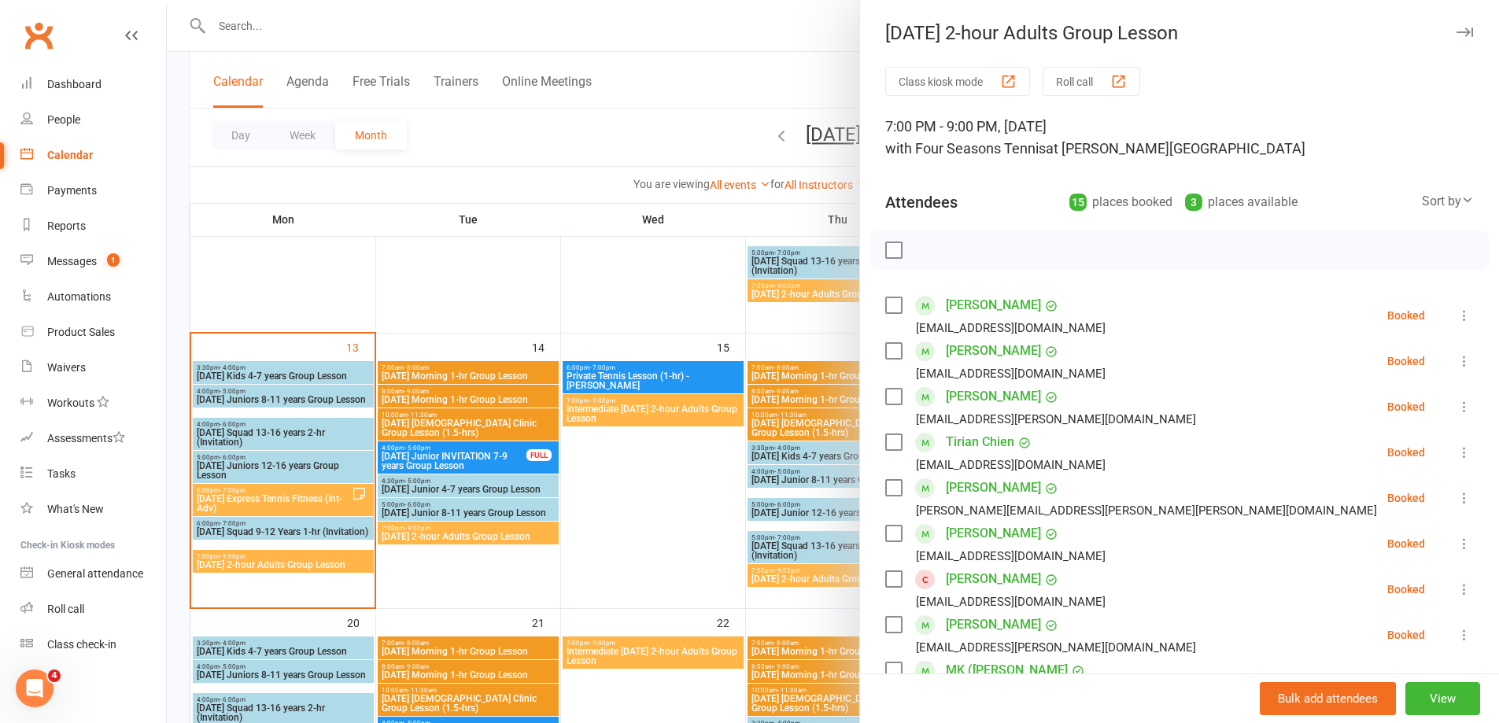
click at [453, 378] on div at bounding box center [833, 361] width 1332 height 723
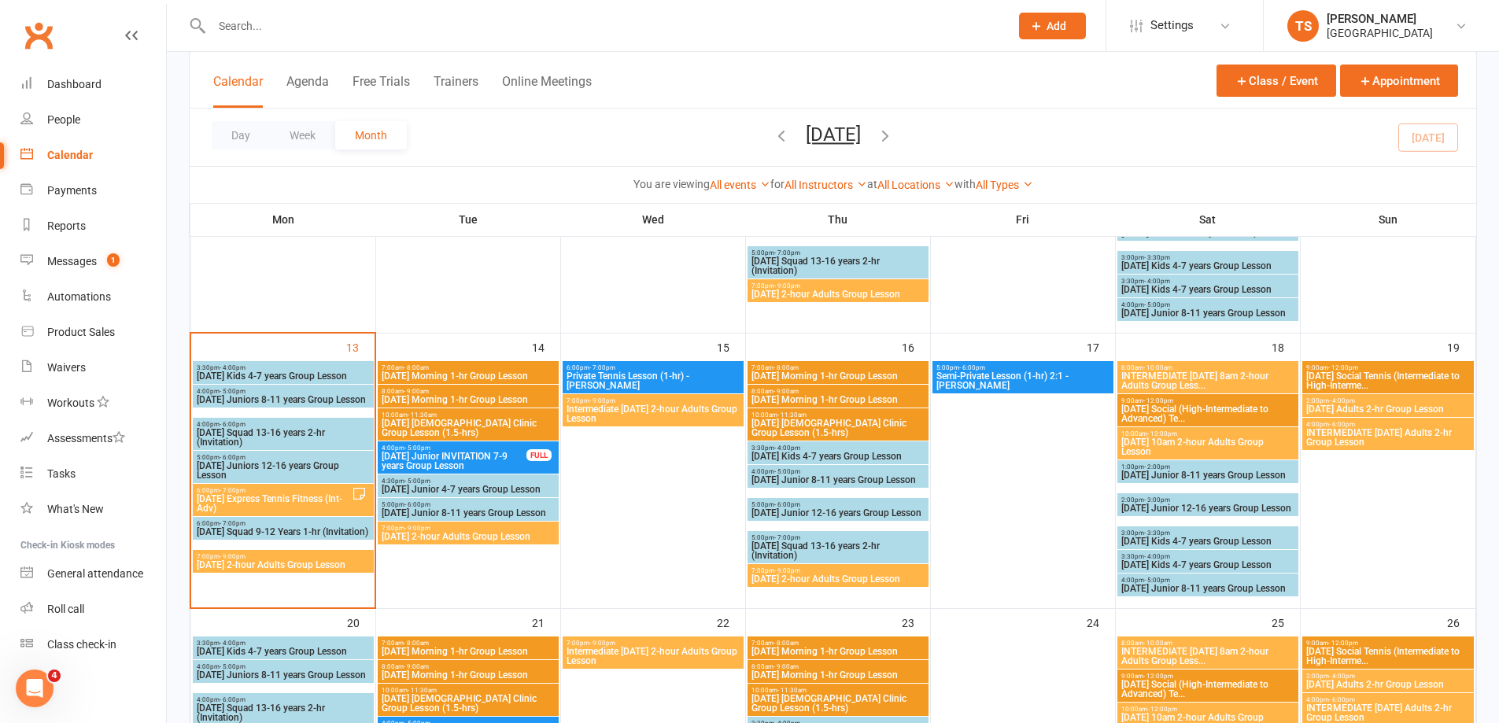
click at [453, 378] on span "[DATE] Morning 1-hr Group Lesson" at bounding box center [468, 375] width 175 height 9
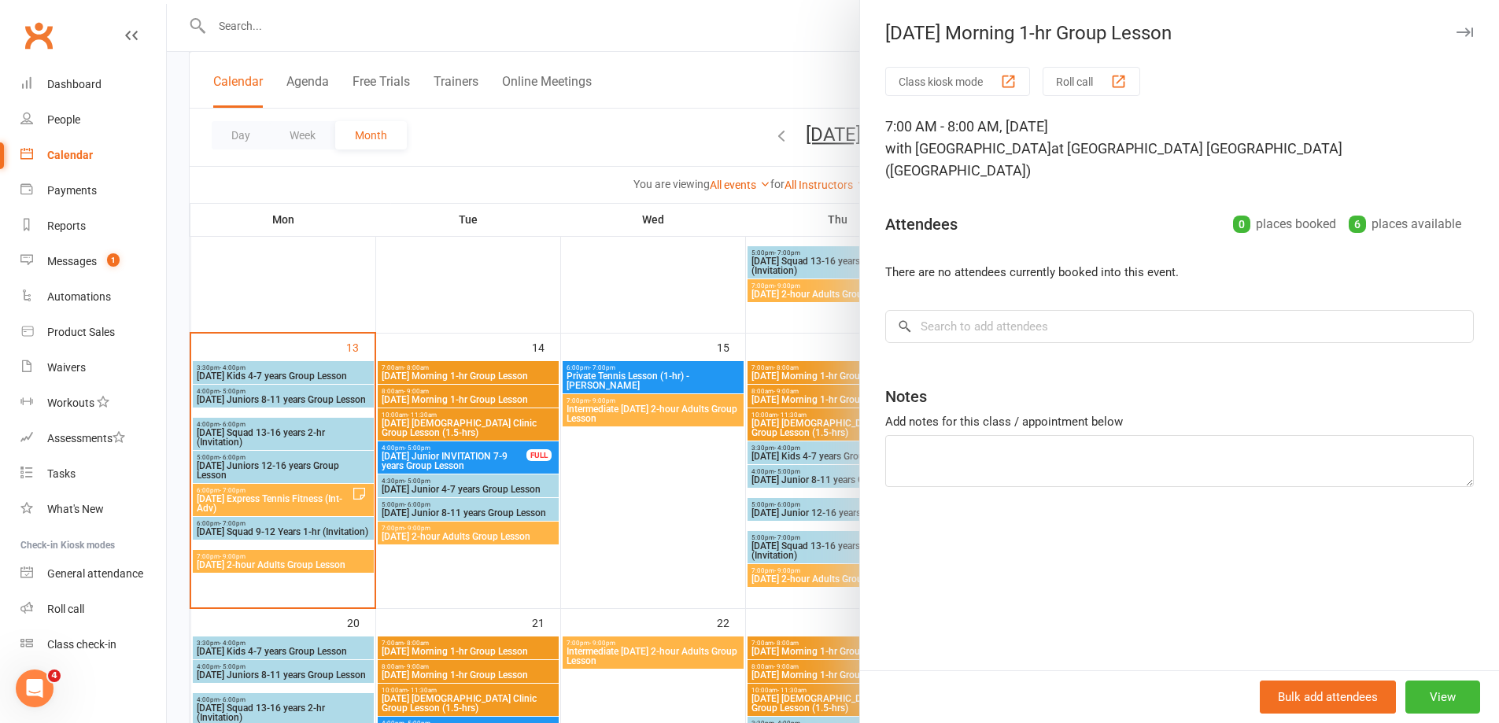
click at [452, 397] on div at bounding box center [833, 361] width 1332 height 723
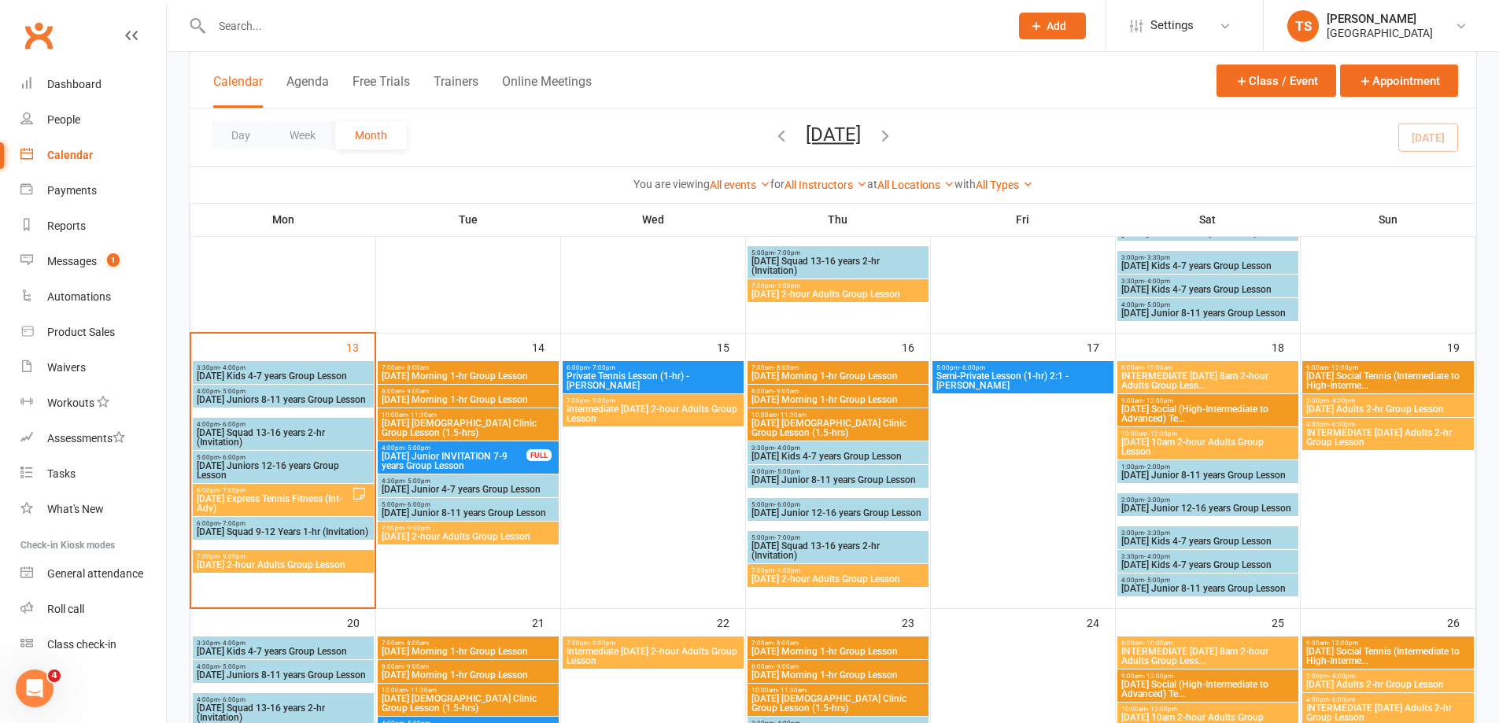
click at [452, 397] on span "[DATE] Morning 1-hr Group Lesson" at bounding box center [468, 399] width 175 height 9
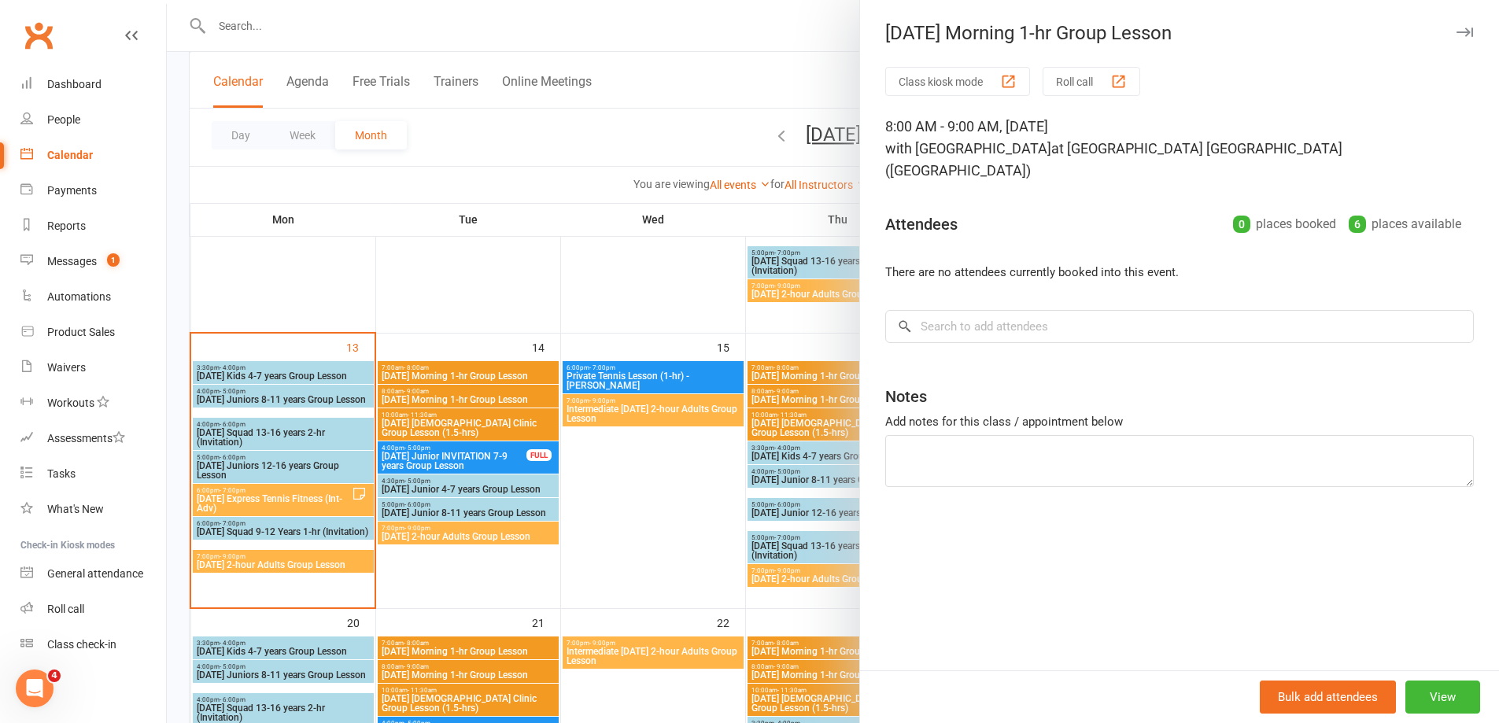
click at [244, 560] on div at bounding box center [833, 361] width 1332 height 723
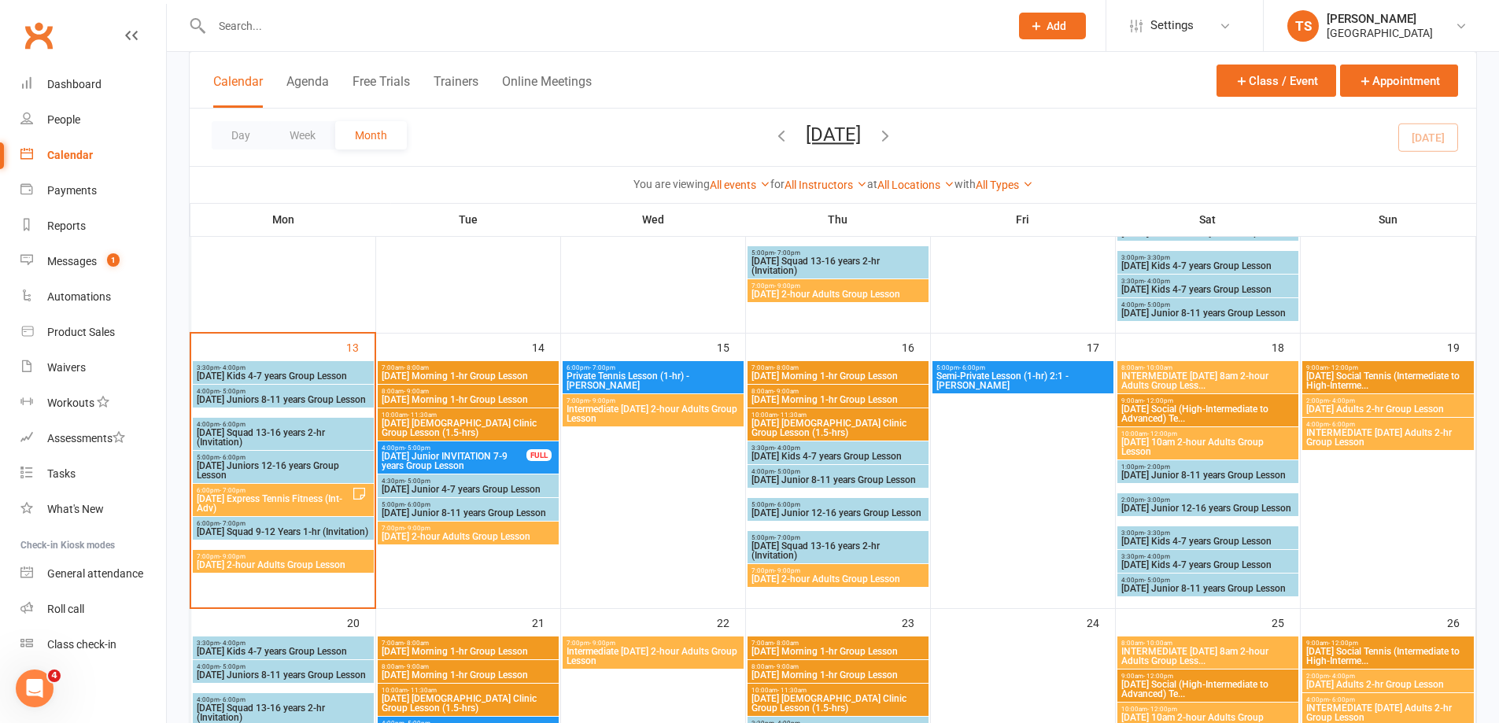
click at [301, 565] on span "[DATE] 2-hour Adults Group Lesson" at bounding box center [283, 564] width 175 height 9
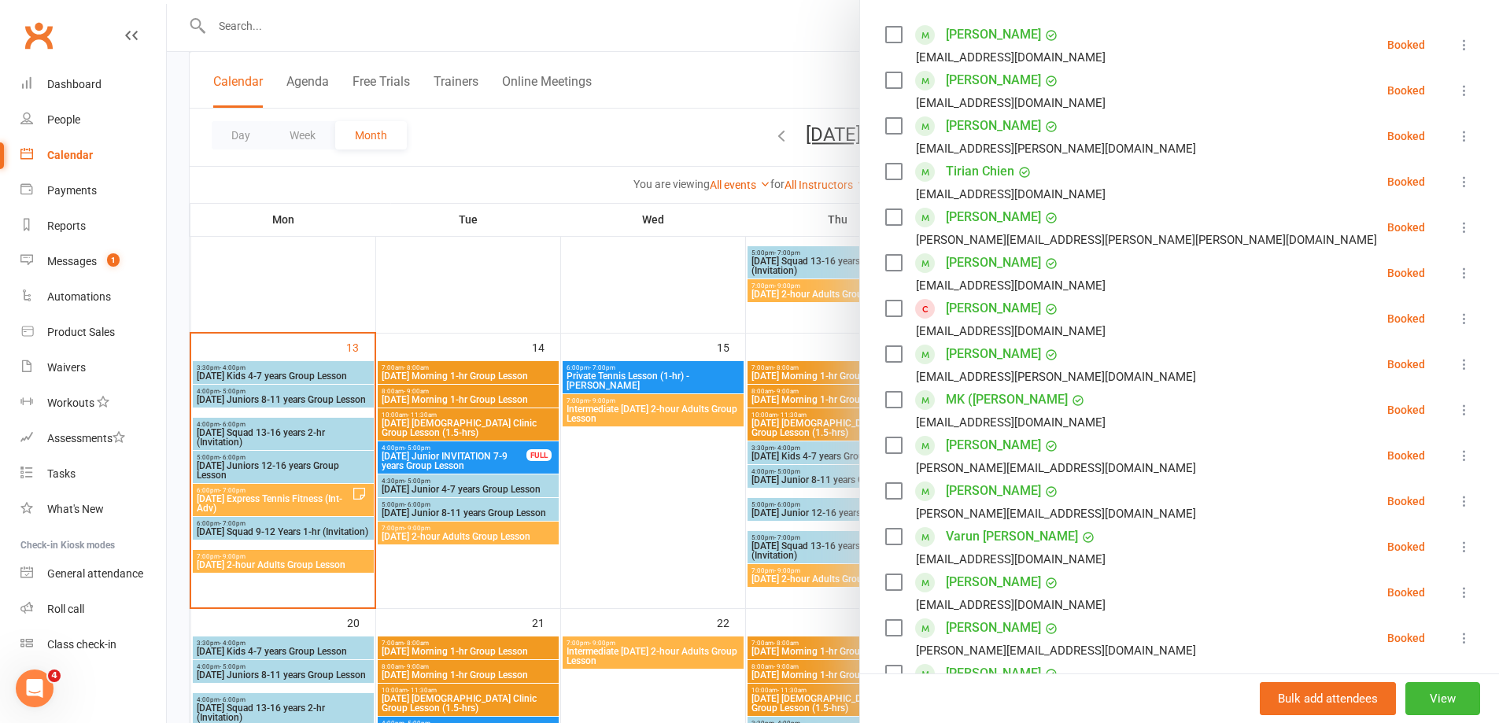
scroll to position [236, 0]
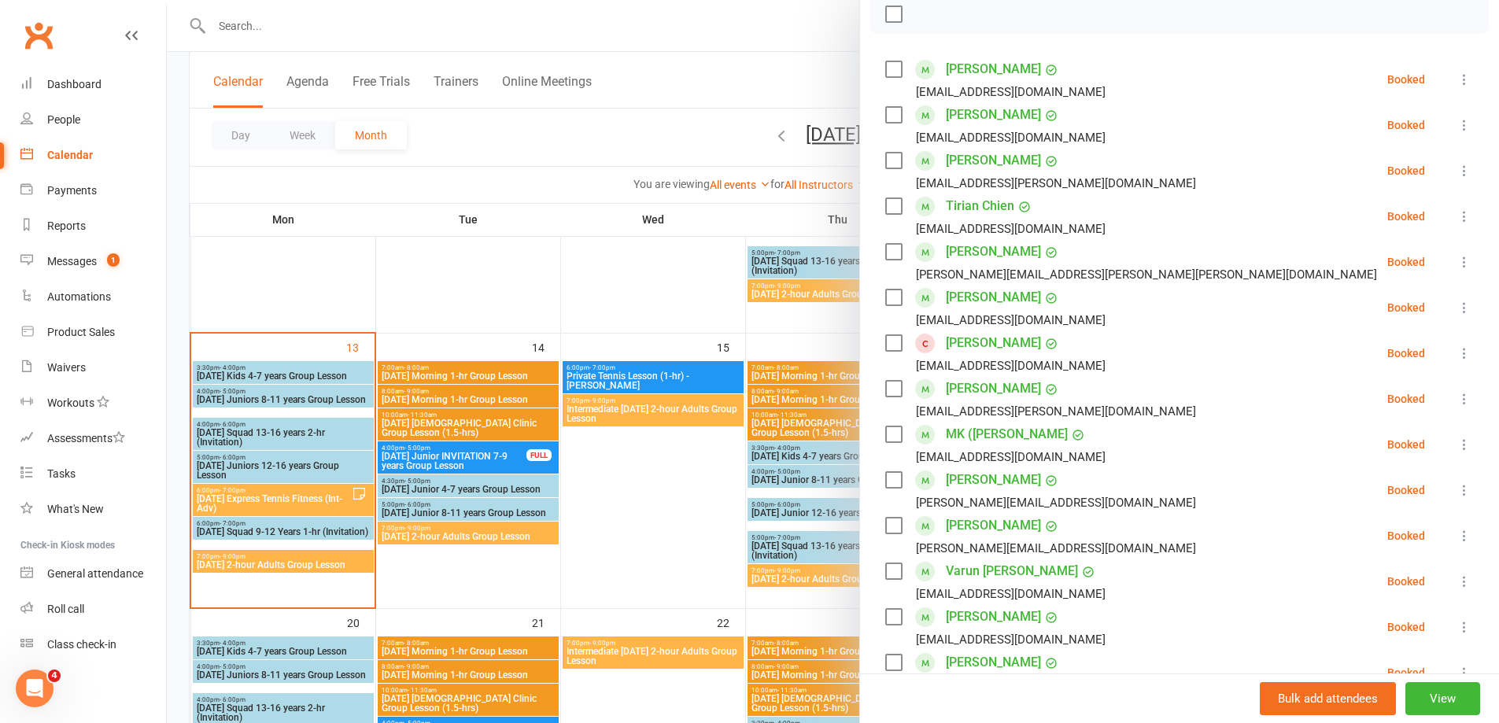
click at [1456, 490] on icon at bounding box center [1464, 490] width 16 height 16
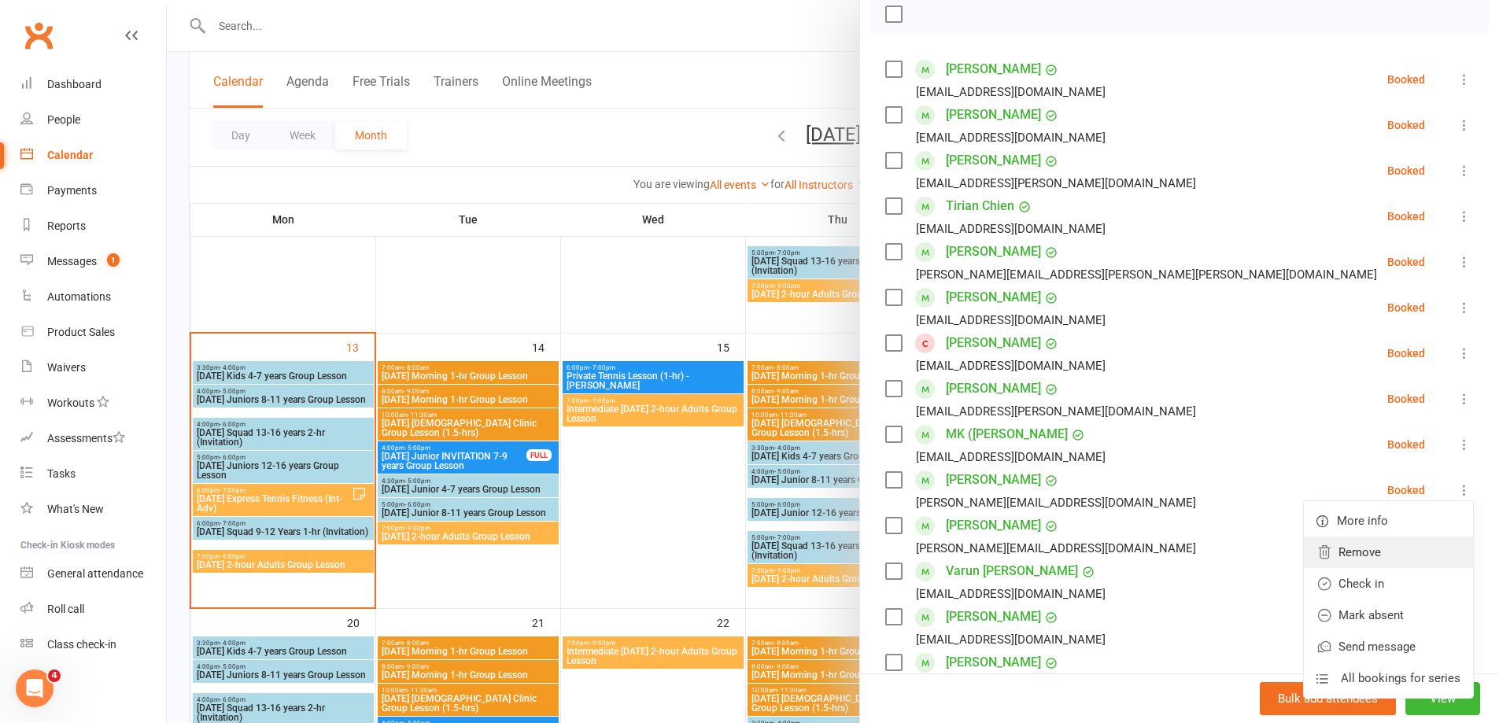
click at [1342, 554] on link "Remove" at bounding box center [1388, 552] width 169 height 31
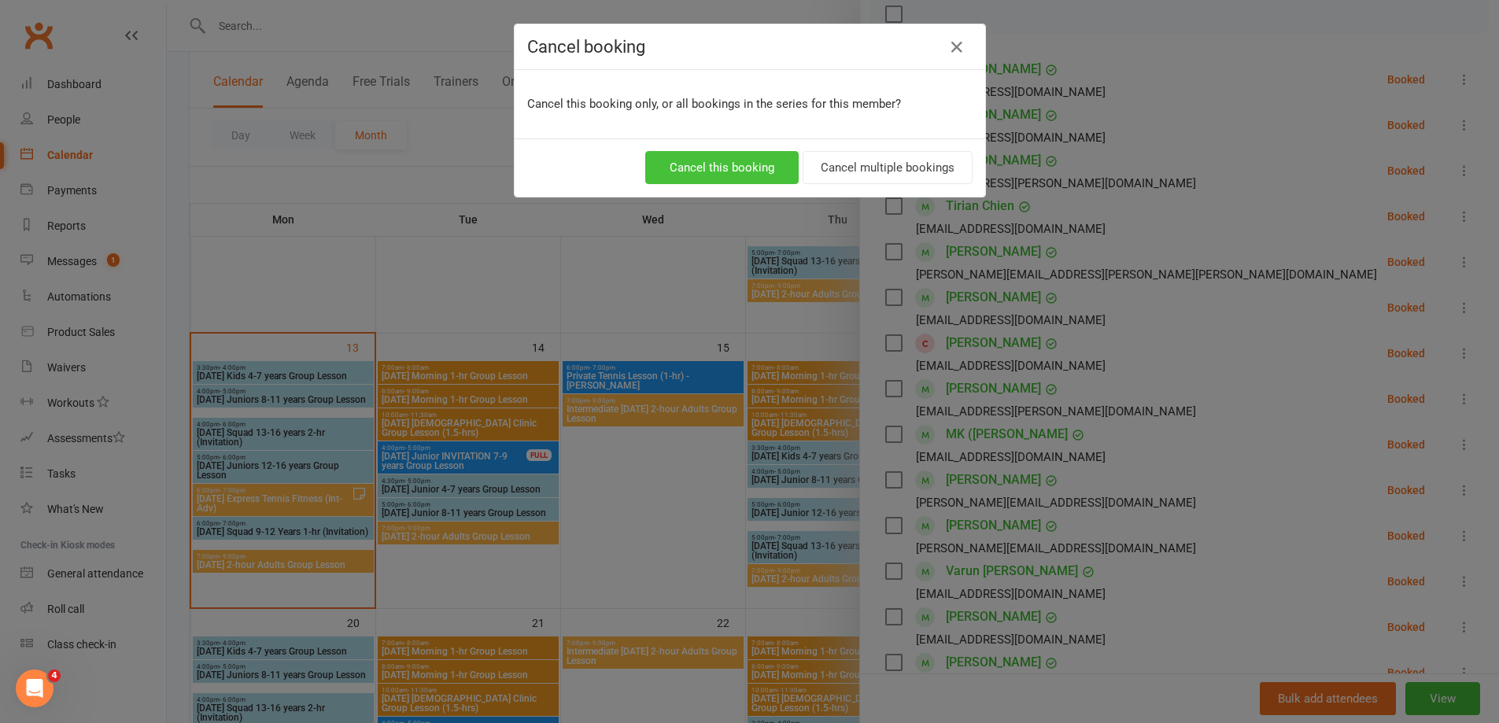
drag, startPoint x: 699, startPoint y: 170, endPoint x: 808, endPoint y: 238, distance: 127.9
click at [699, 171] on button "Cancel this booking" at bounding box center [721, 167] width 153 height 33
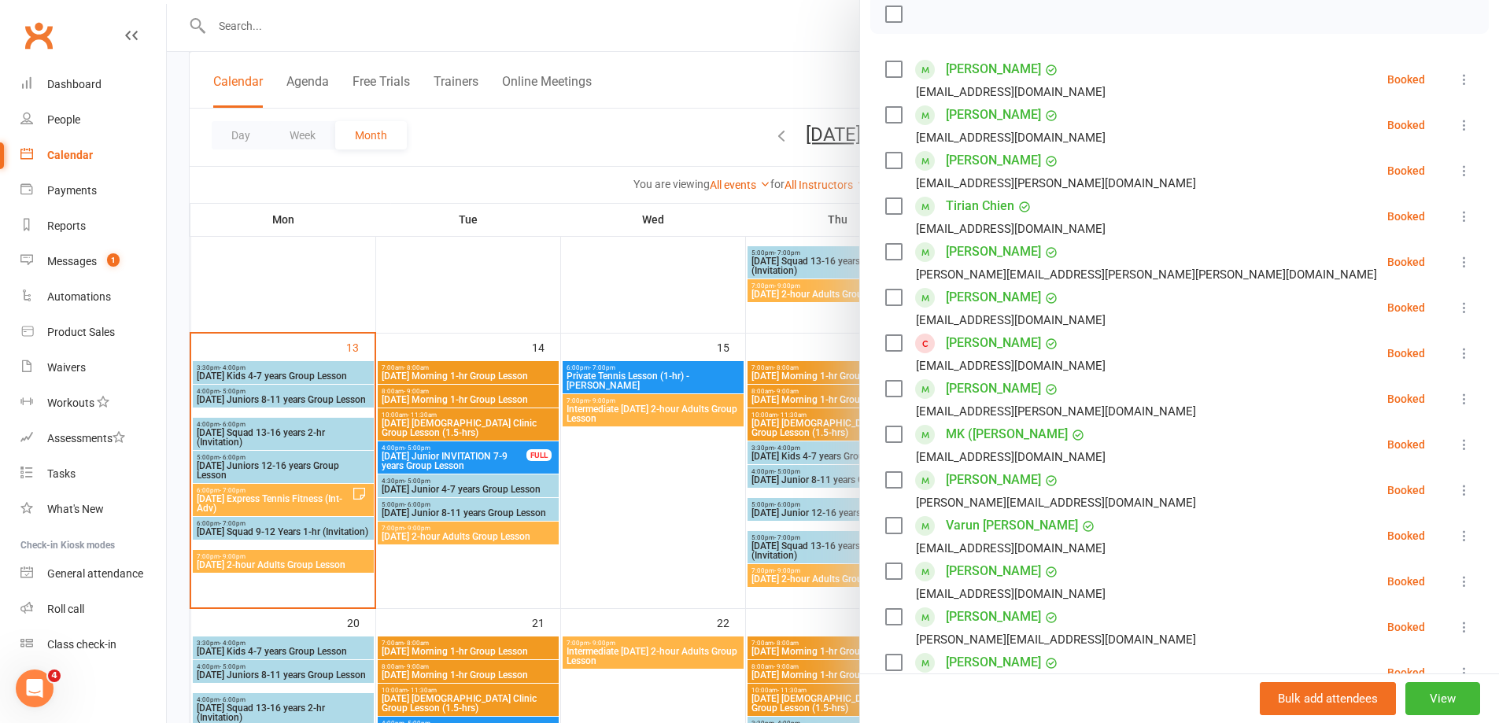
click at [626, 518] on div at bounding box center [833, 361] width 1332 height 723
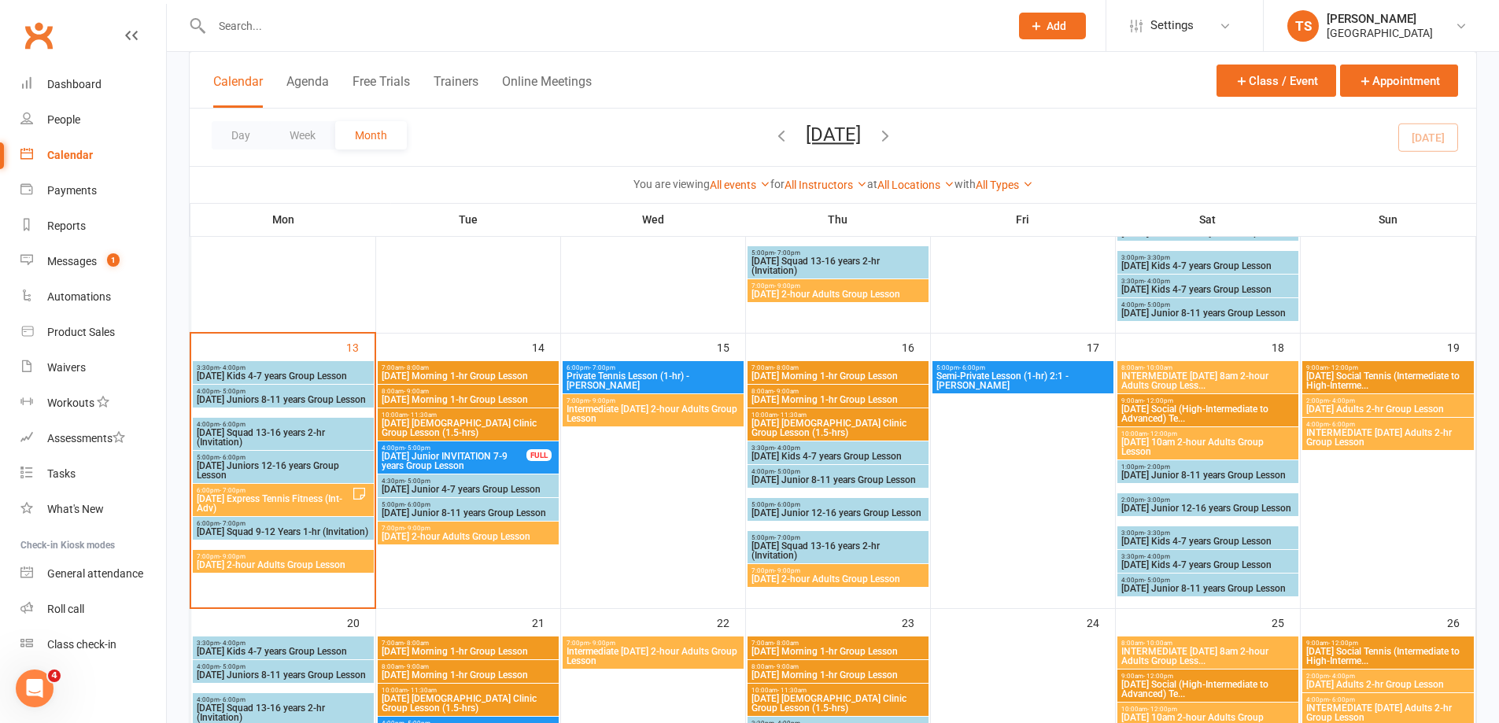
click at [235, 560] on span "[DATE] 2-hour Adults Group Lesson" at bounding box center [283, 564] width 175 height 9
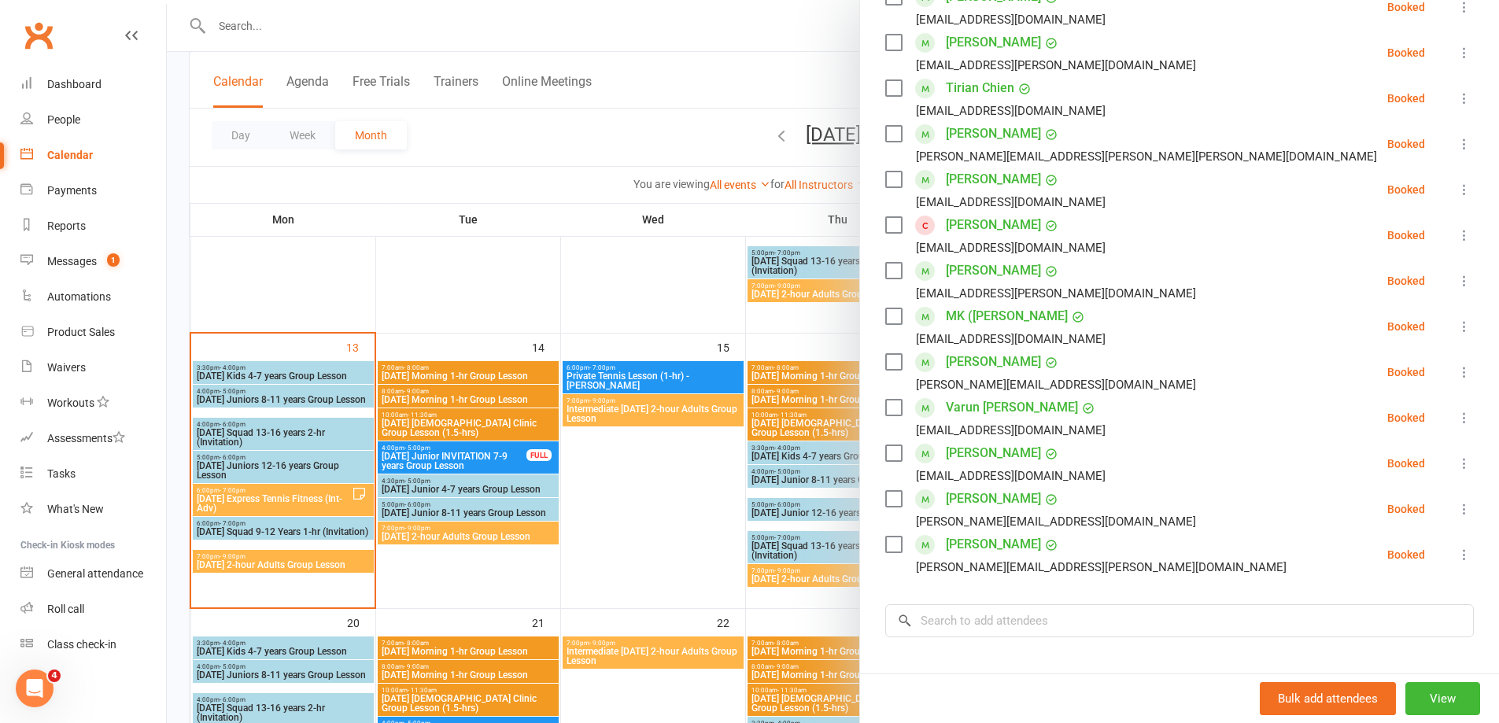
scroll to position [540, 0]
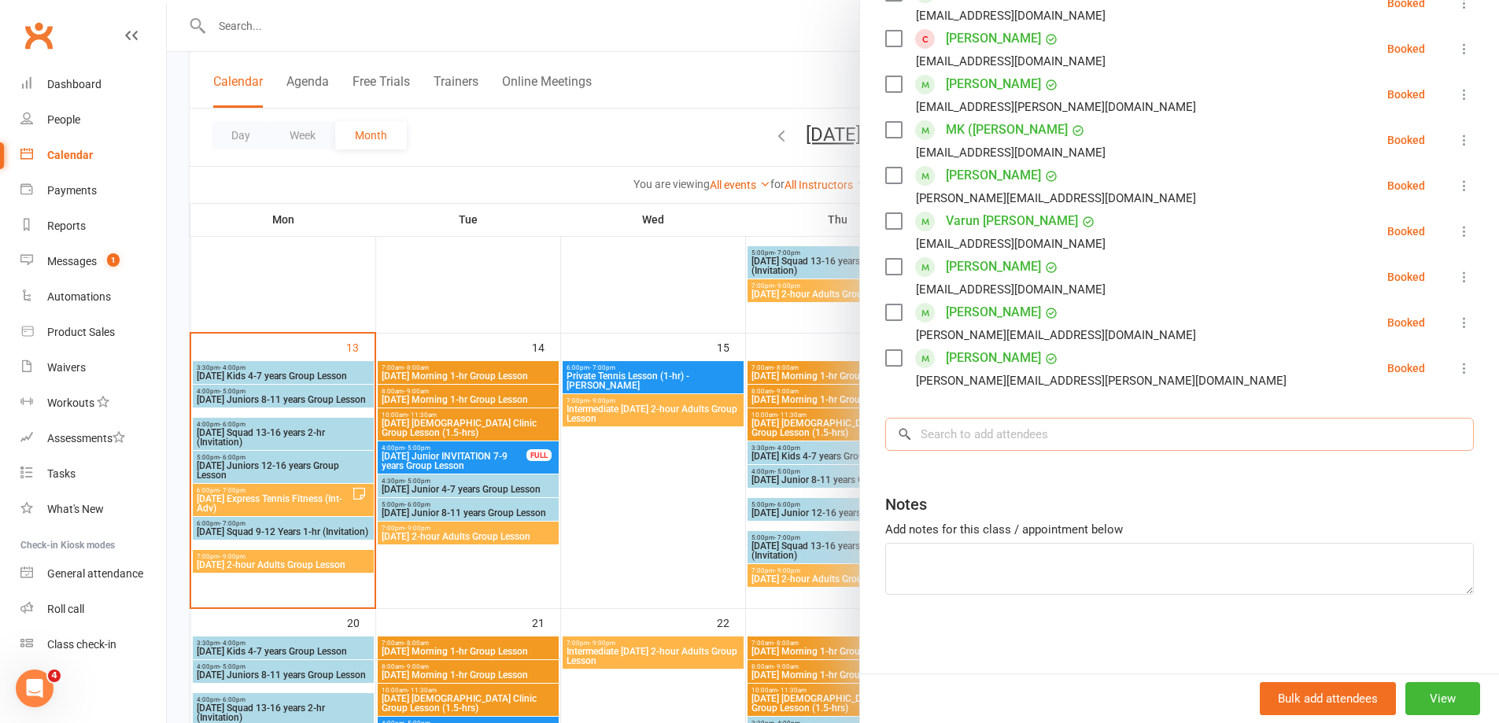
click at [930, 429] on input "search" at bounding box center [1179, 434] width 588 height 33
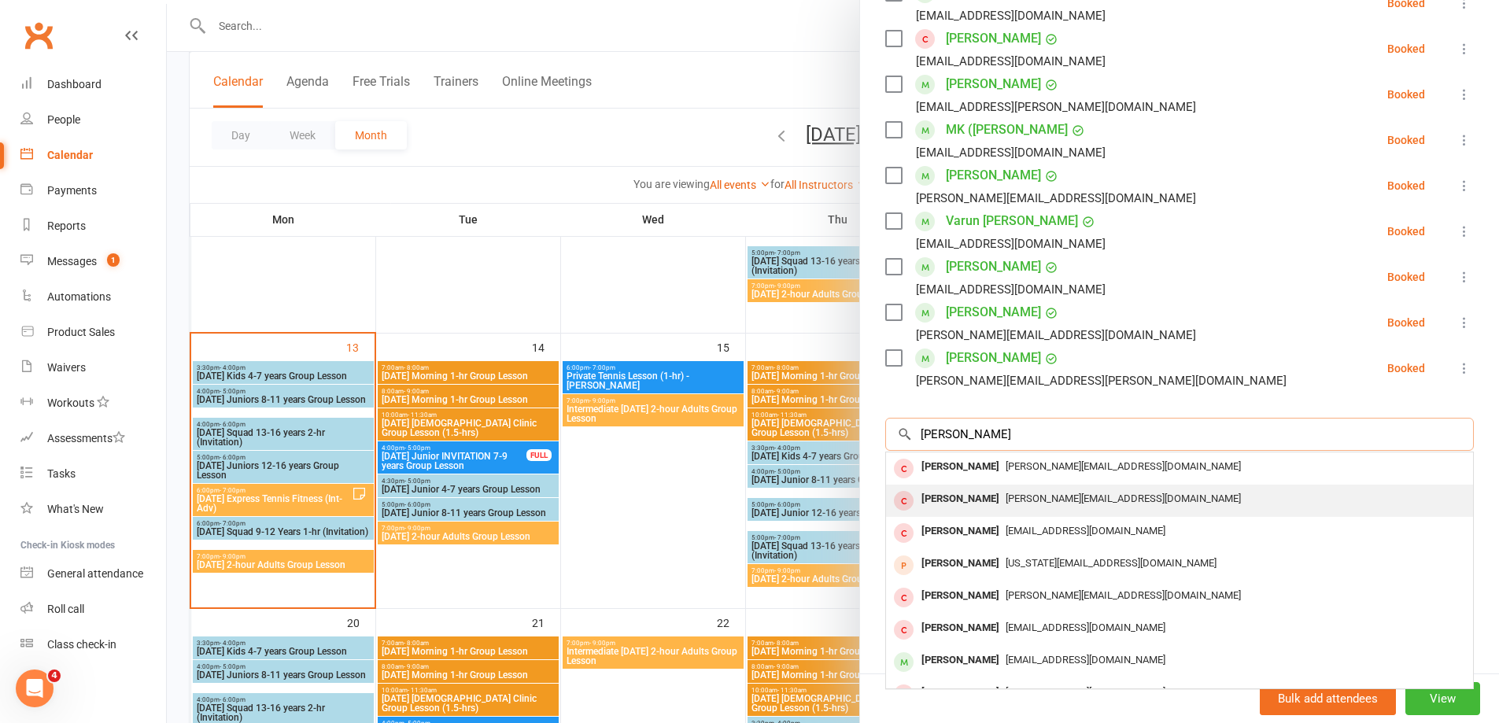
type input "[PERSON_NAME]"
click at [994, 501] on div "[PERSON_NAME]" at bounding box center [960, 499] width 90 height 23
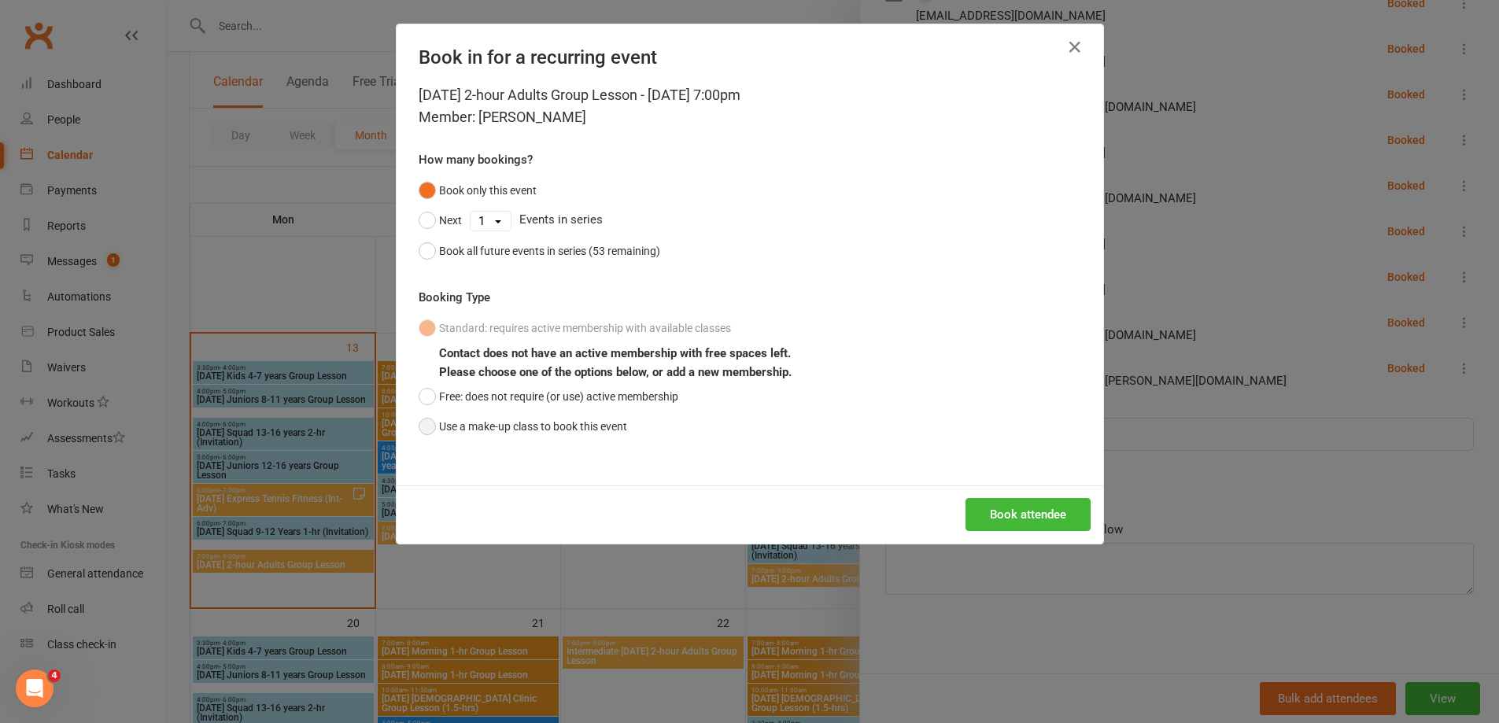
click at [423, 428] on button "Use a make-up class to book this event" at bounding box center [523, 426] width 208 height 30
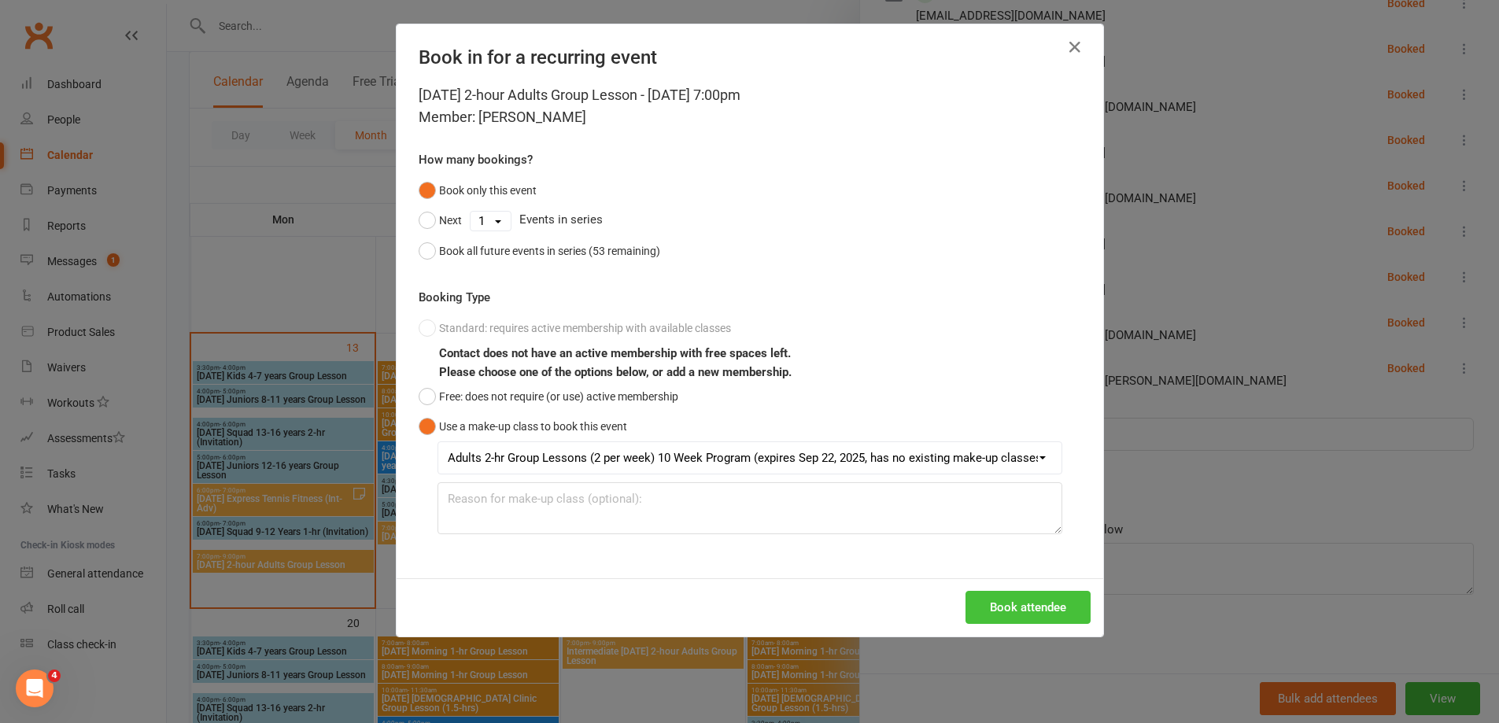
click at [1047, 612] on button "Book attendee" at bounding box center [1027, 607] width 125 height 33
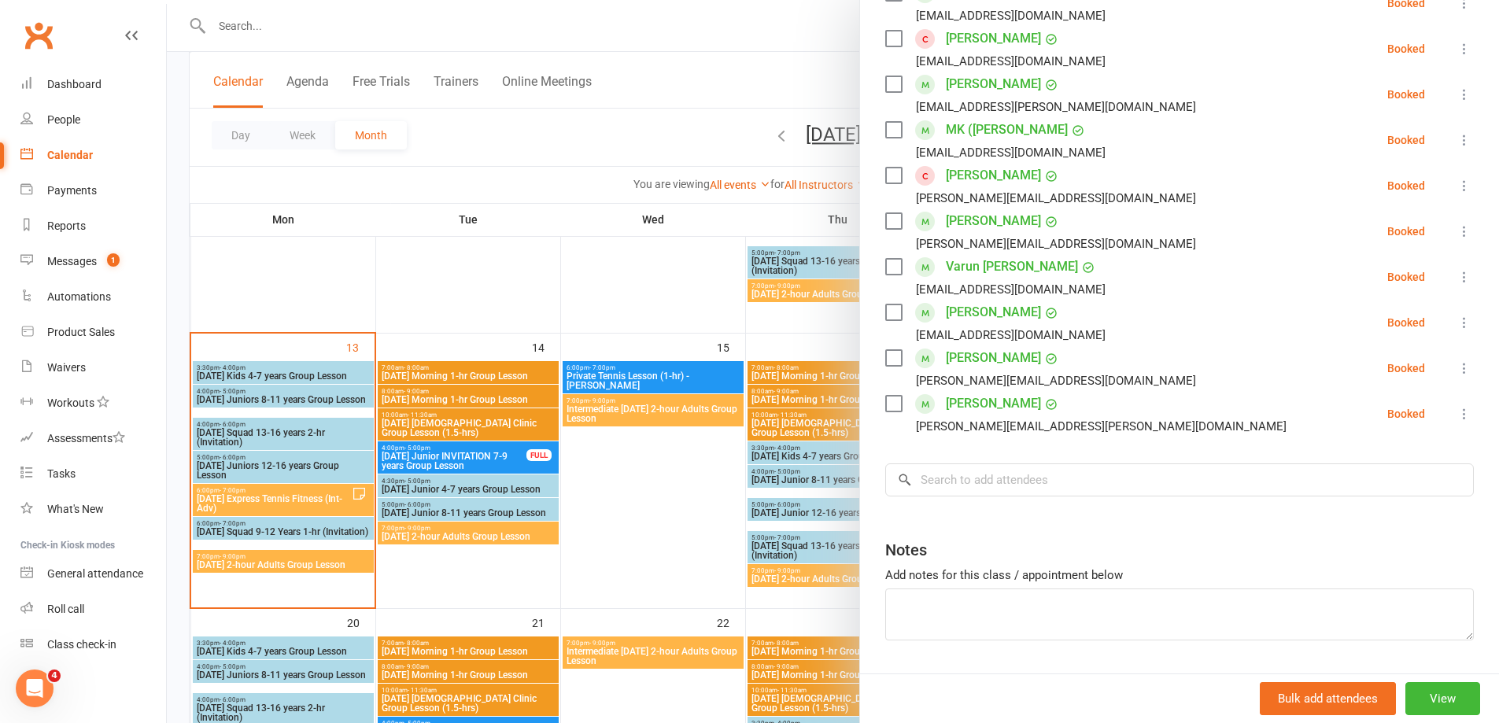
click at [425, 530] on div at bounding box center [833, 361] width 1332 height 723
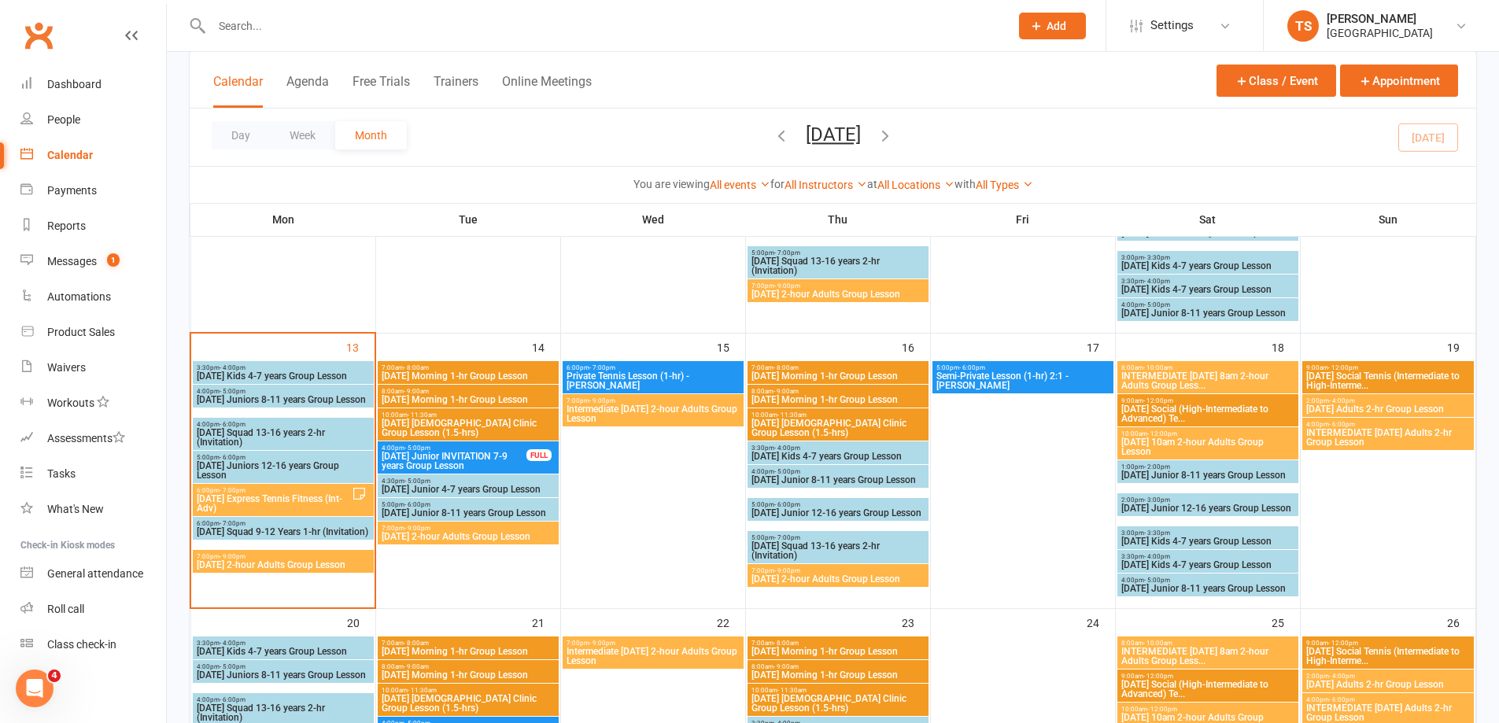
click at [478, 534] on span "[DATE] 2-hour Adults Group Lesson" at bounding box center [468, 536] width 175 height 9
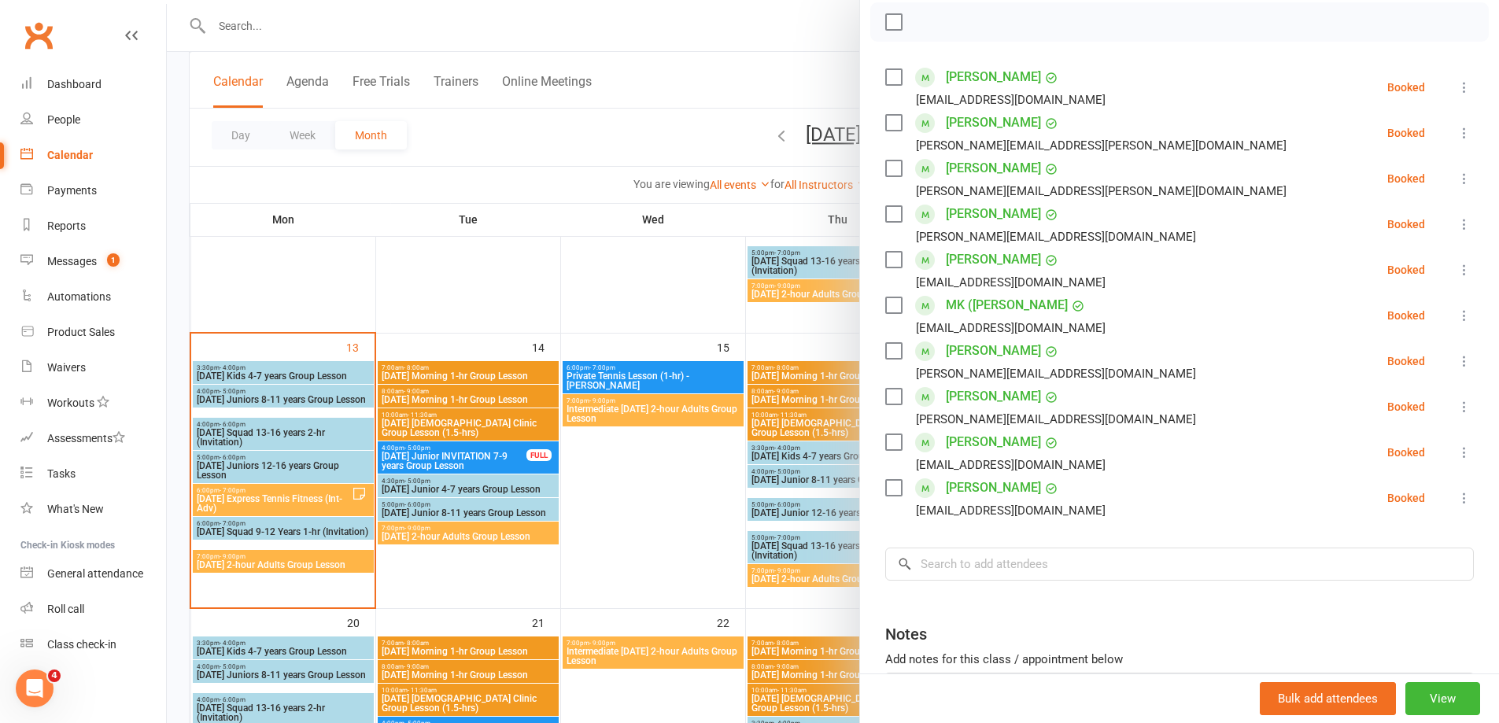
scroll to position [236, 0]
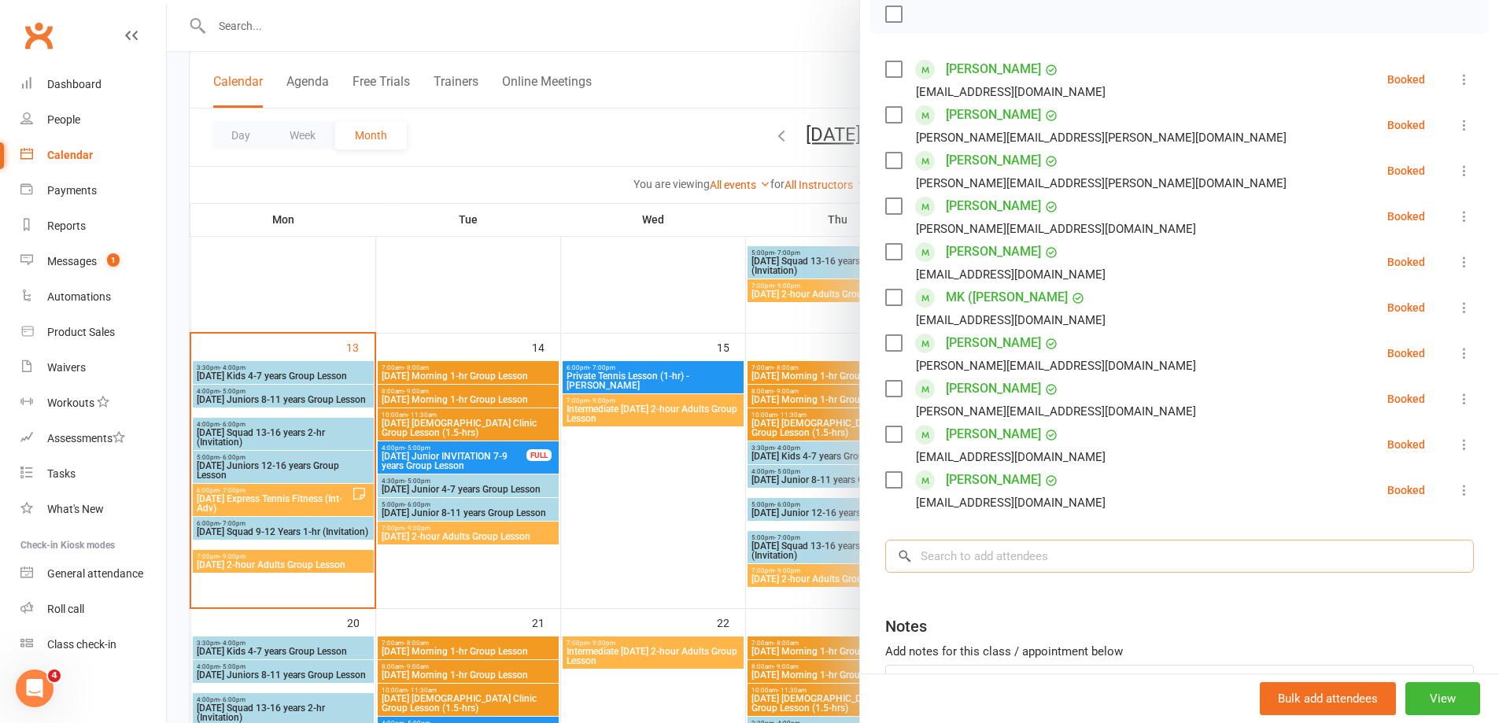
drag, startPoint x: 920, startPoint y: 562, endPoint x: 916, endPoint y: 551, distance: 11.0
click at [917, 559] on input "search" at bounding box center [1179, 556] width 588 height 33
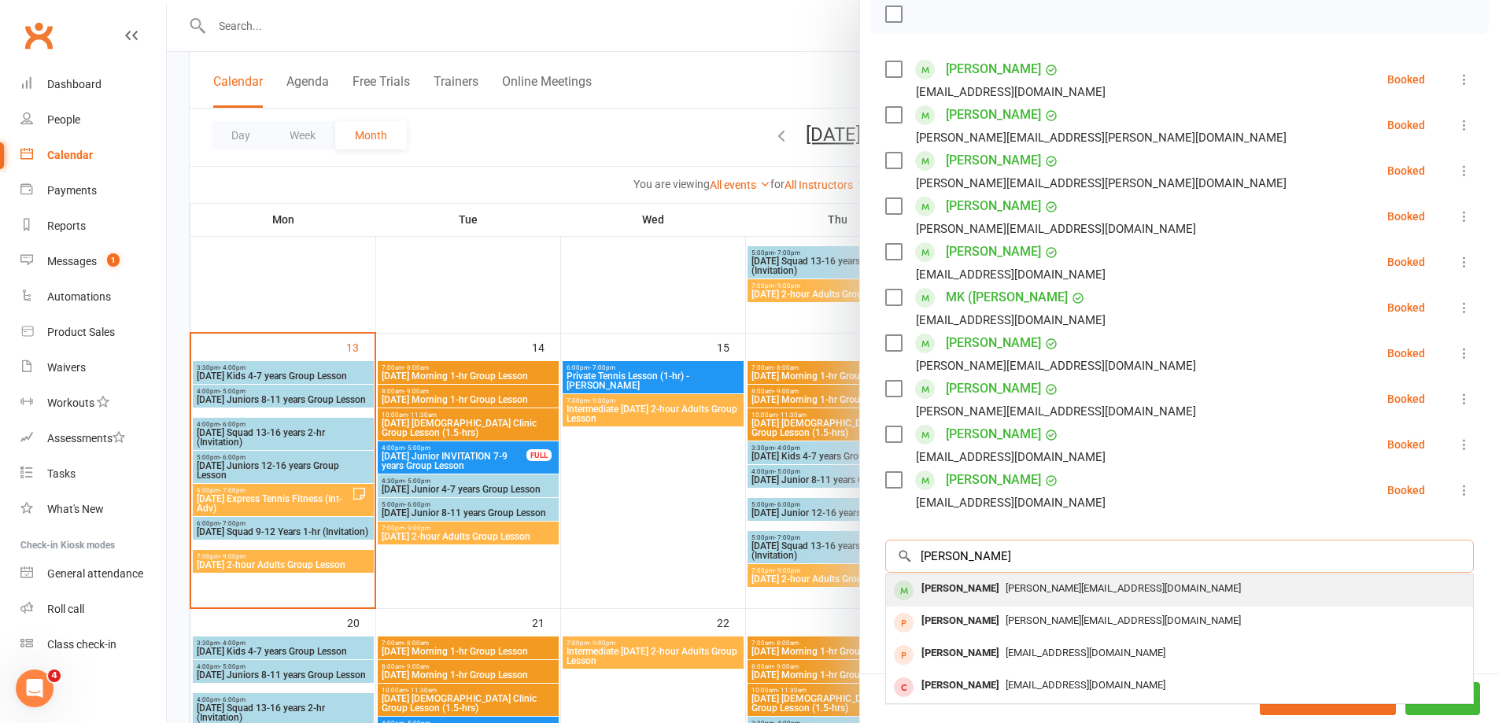
type input "[PERSON_NAME]"
click at [920, 591] on div "[PERSON_NAME]" at bounding box center [960, 588] width 90 height 23
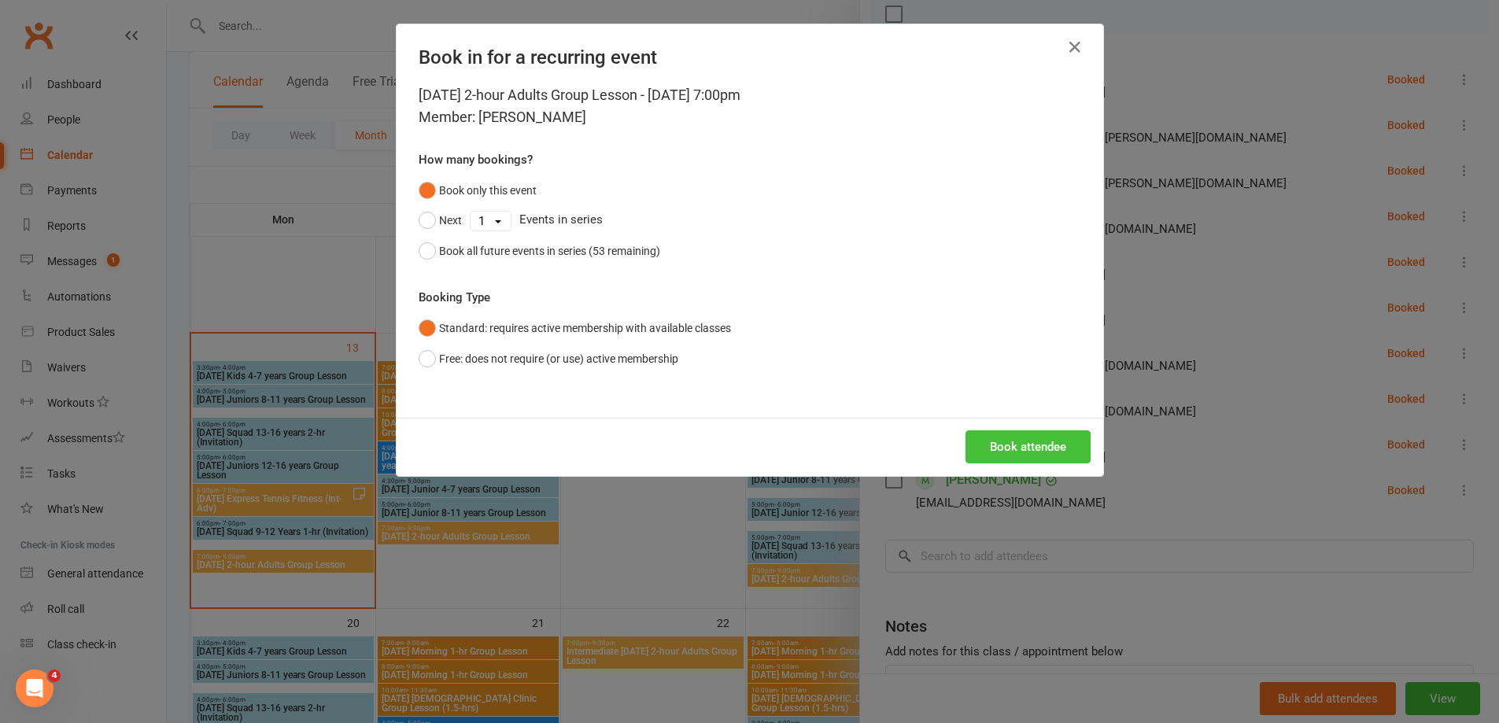
click at [1027, 444] on button "Book attendee" at bounding box center [1027, 446] width 125 height 33
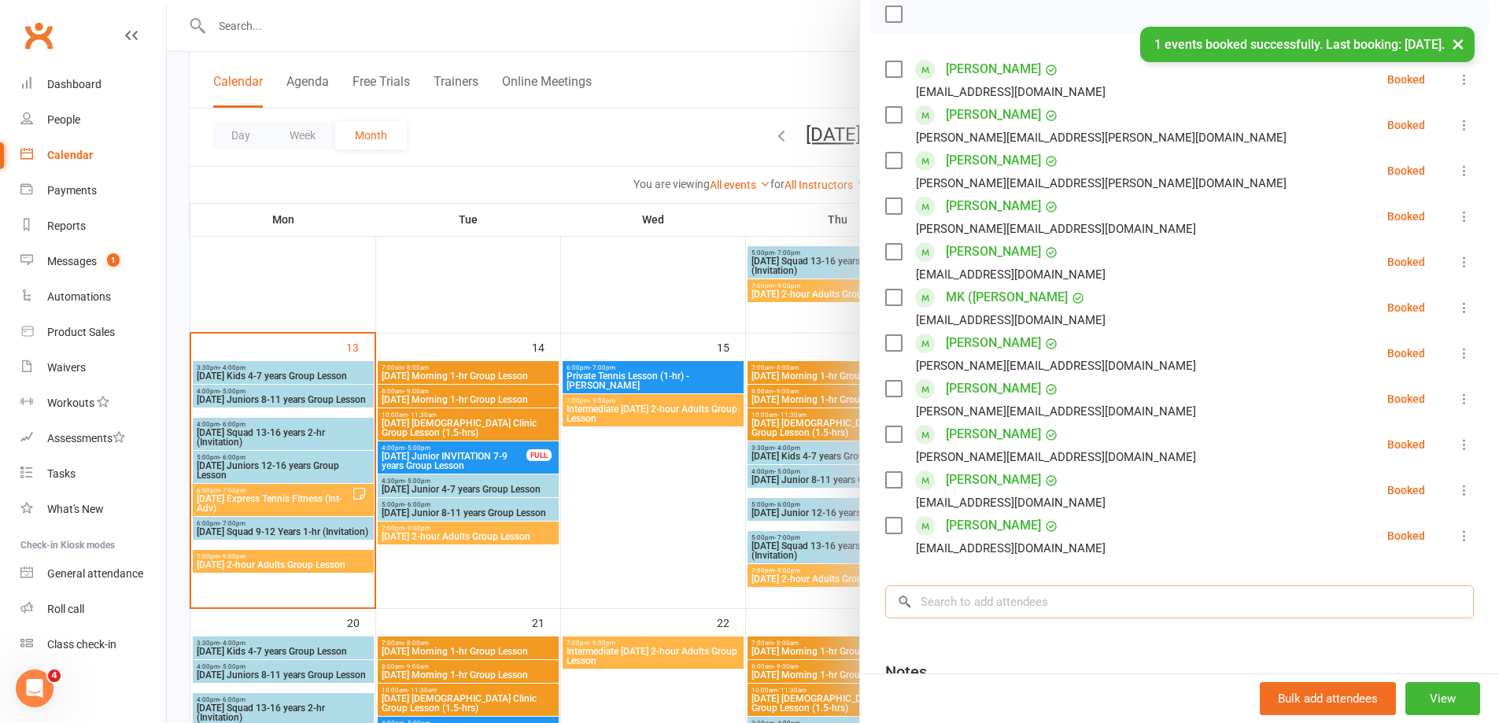
click at [935, 592] on input "search" at bounding box center [1179, 601] width 588 height 33
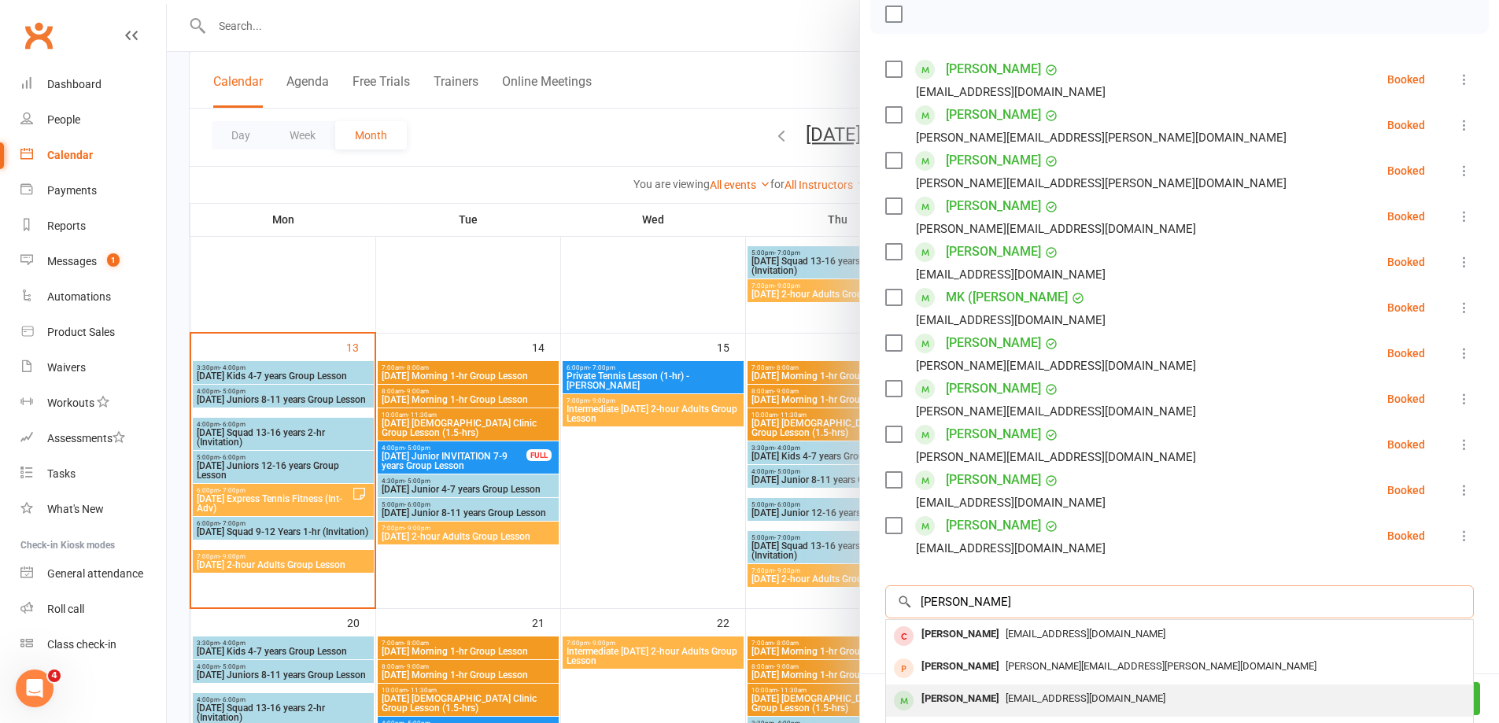
type input "[PERSON_NAME]"
click at [1005, 703] on span "[EMAIL_ADDRESS][DOMAIN_NAME]" at bounding box center [1085, 698] width 160 height 12
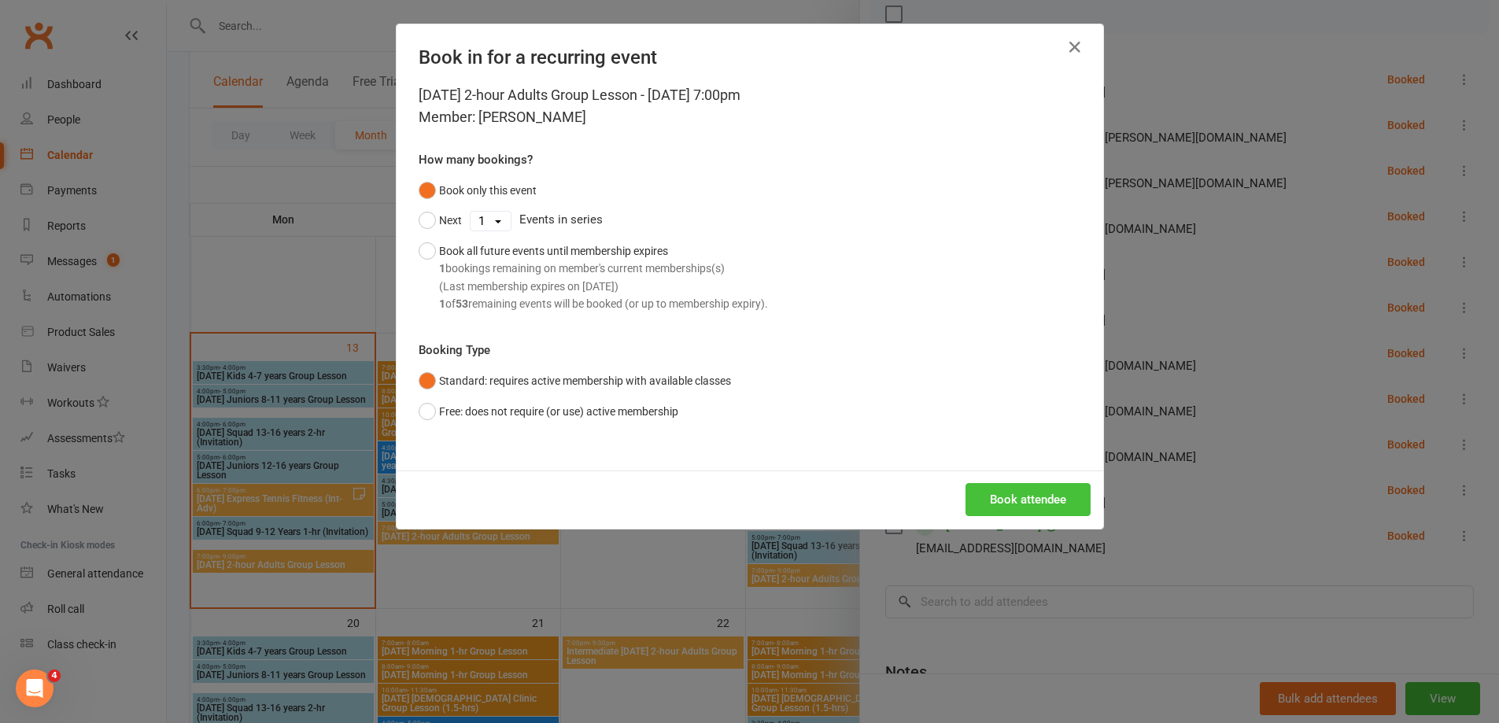
click at [989, 507] on button "Book attendee" at bounding box center [1027, 499] width 125 height 33
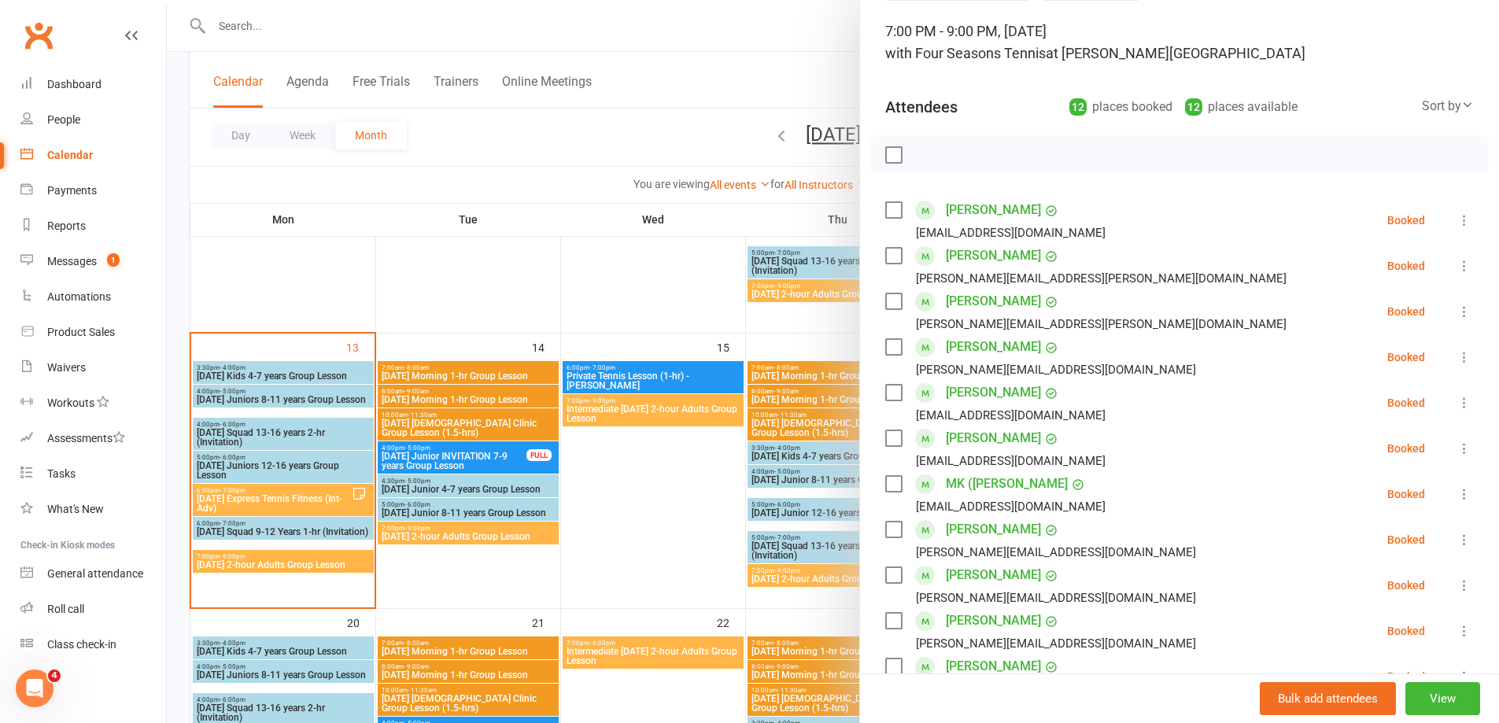
scroll to position [79, 0]
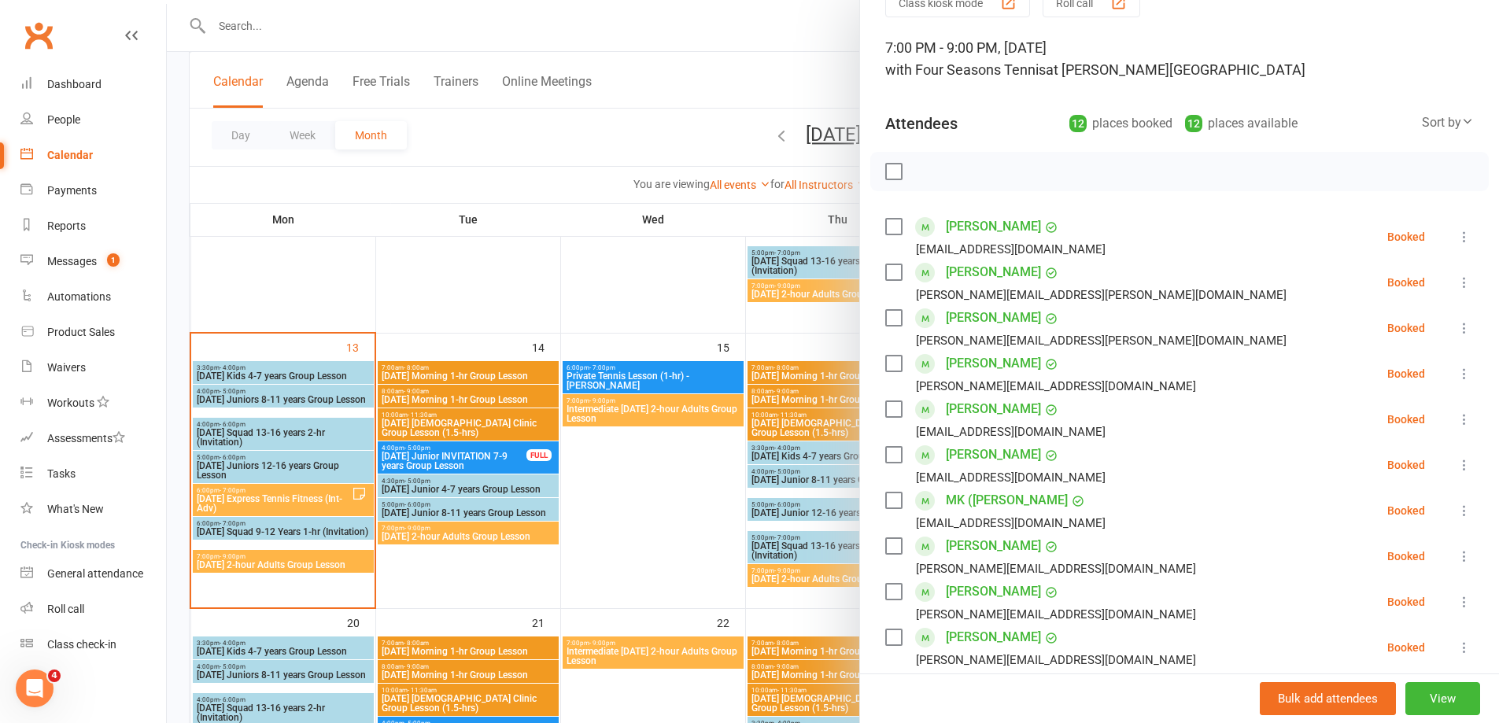
click at [670, 512] on div at bounding box center [833, 361] width 1332 height 723
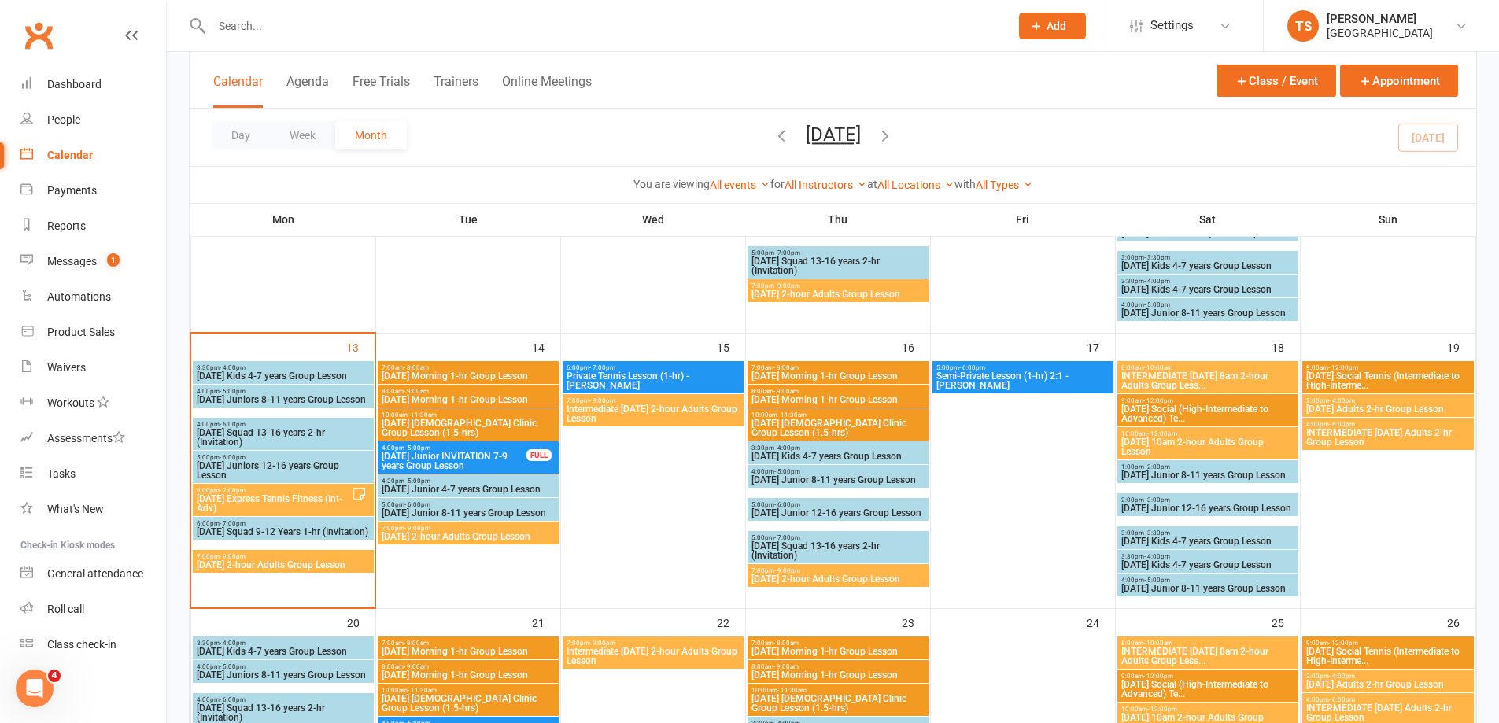
click at [644, 411] on span "Intermediate [DATE] 2-hour Adults Group Lesson" at bounding box center [653, 413] width 175 height 19
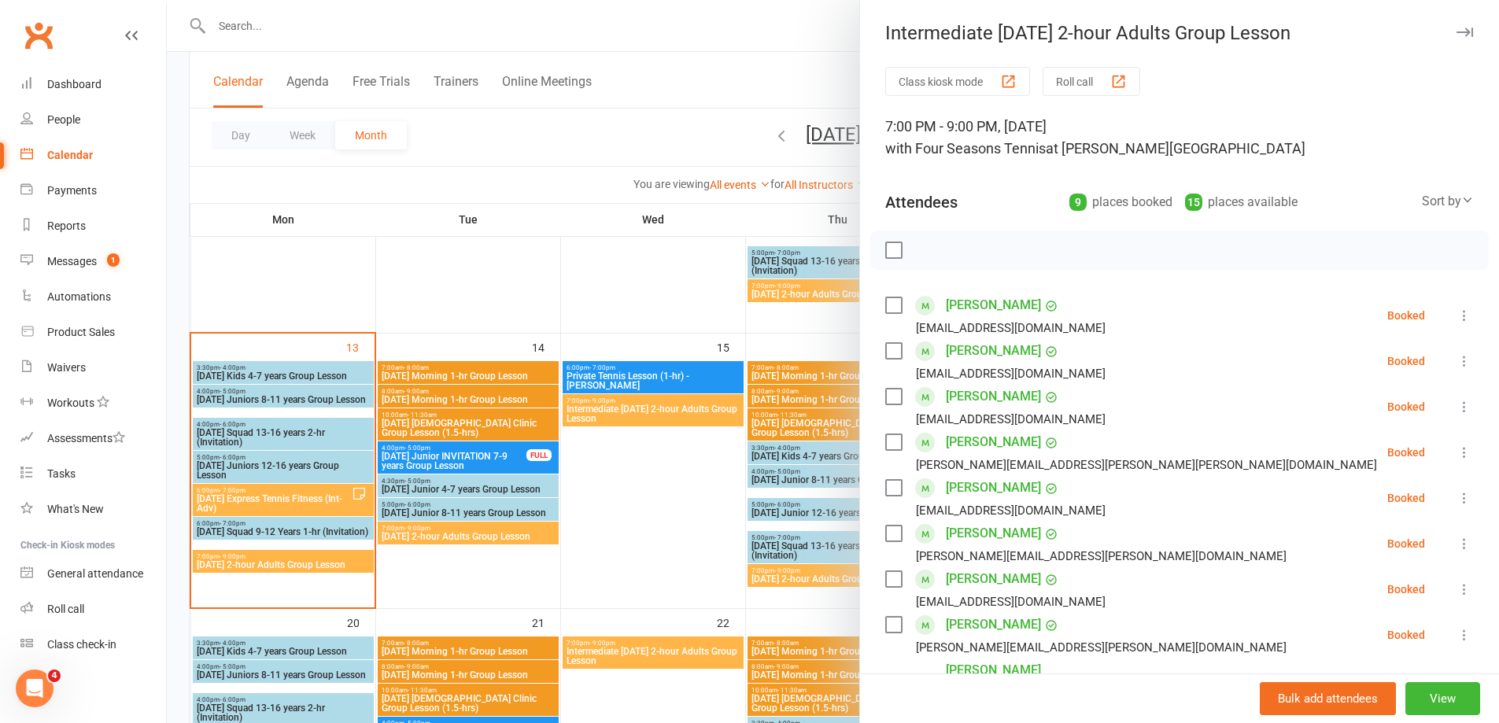
click at [653, 520] on div at bounding box center [833, 361] width 1332 height 723
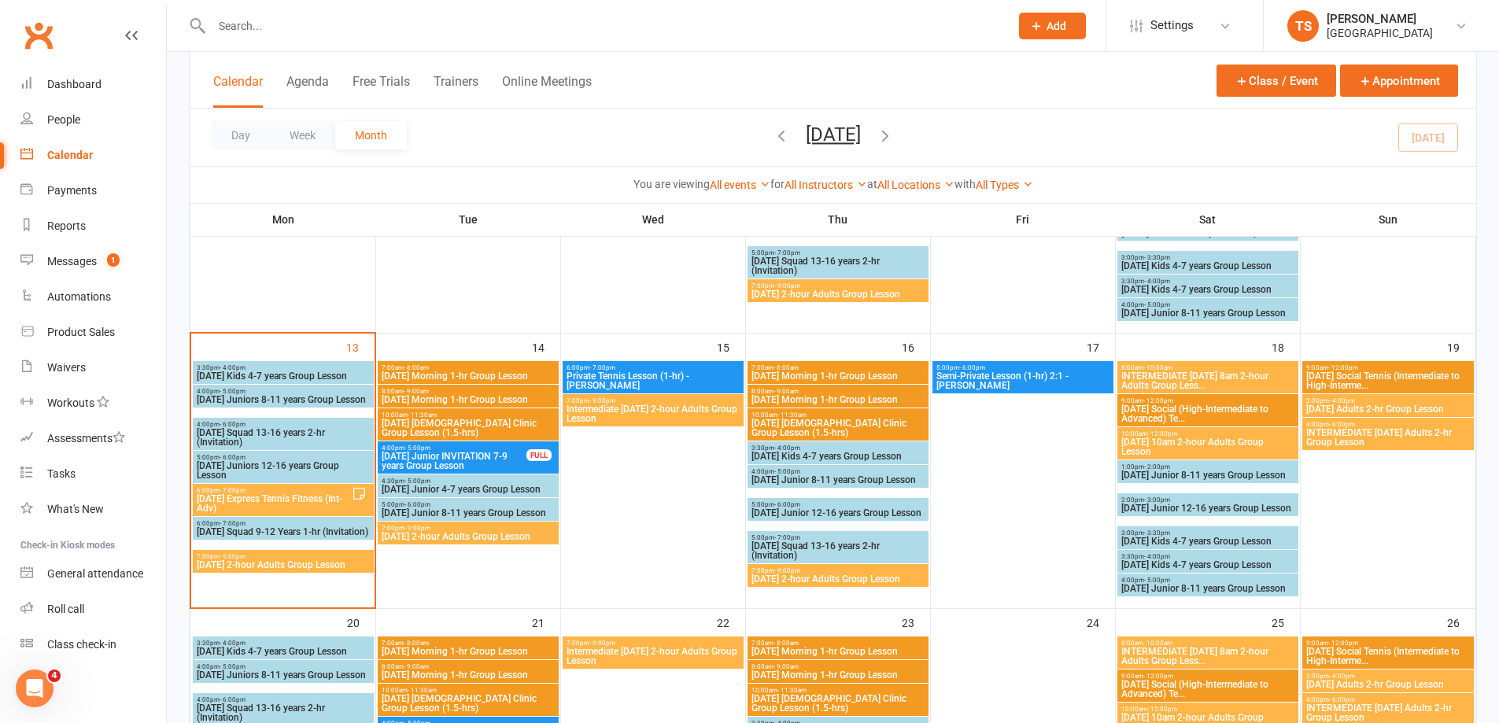
click at [832, 571] on span "7:00pm - 9:00pm" at bounding box center [838, 570] width 175 height 7
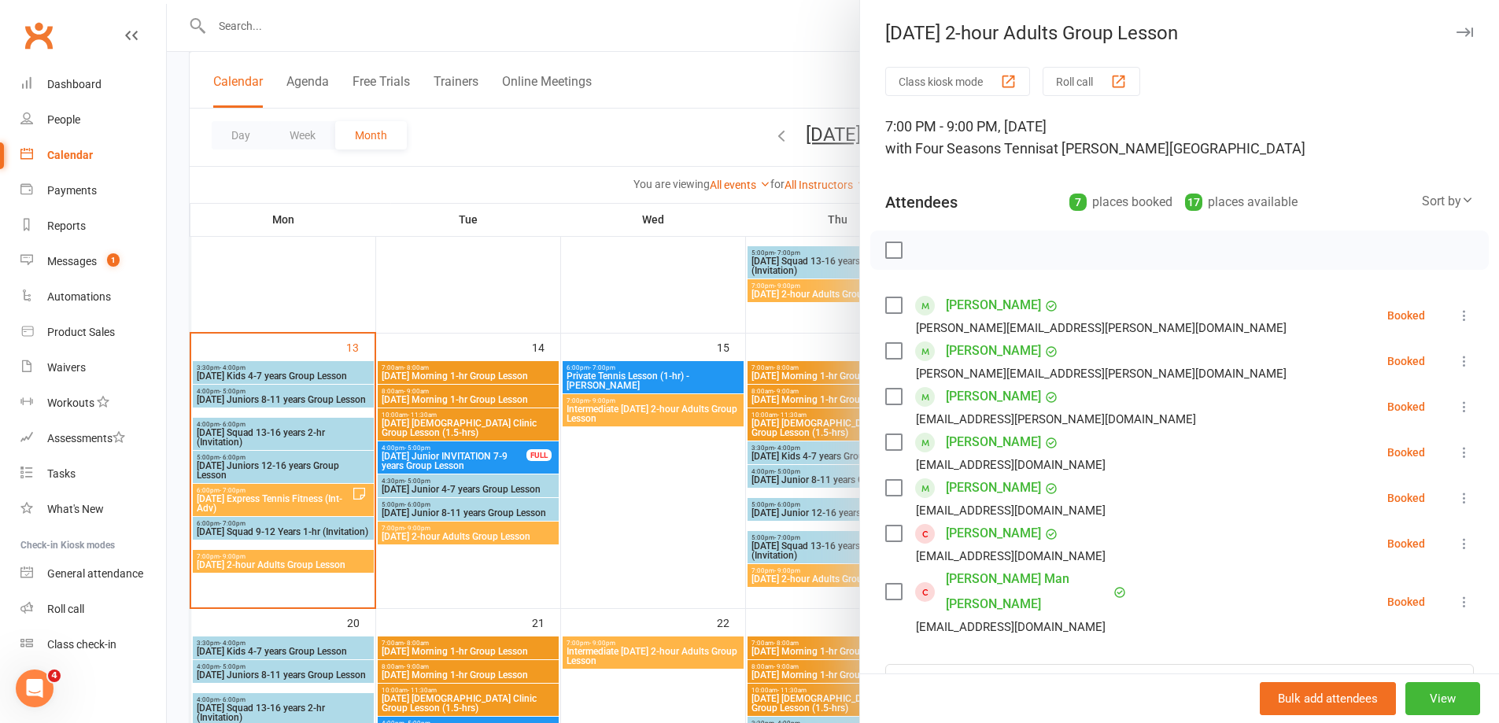
drag, startPoint x: 647, startPoint y: 535, endPoint x: 647, endPoint y: 524, distance: 11.0
click at [647, 533] on div at bounding box center [833, 361] width 1332 height 723
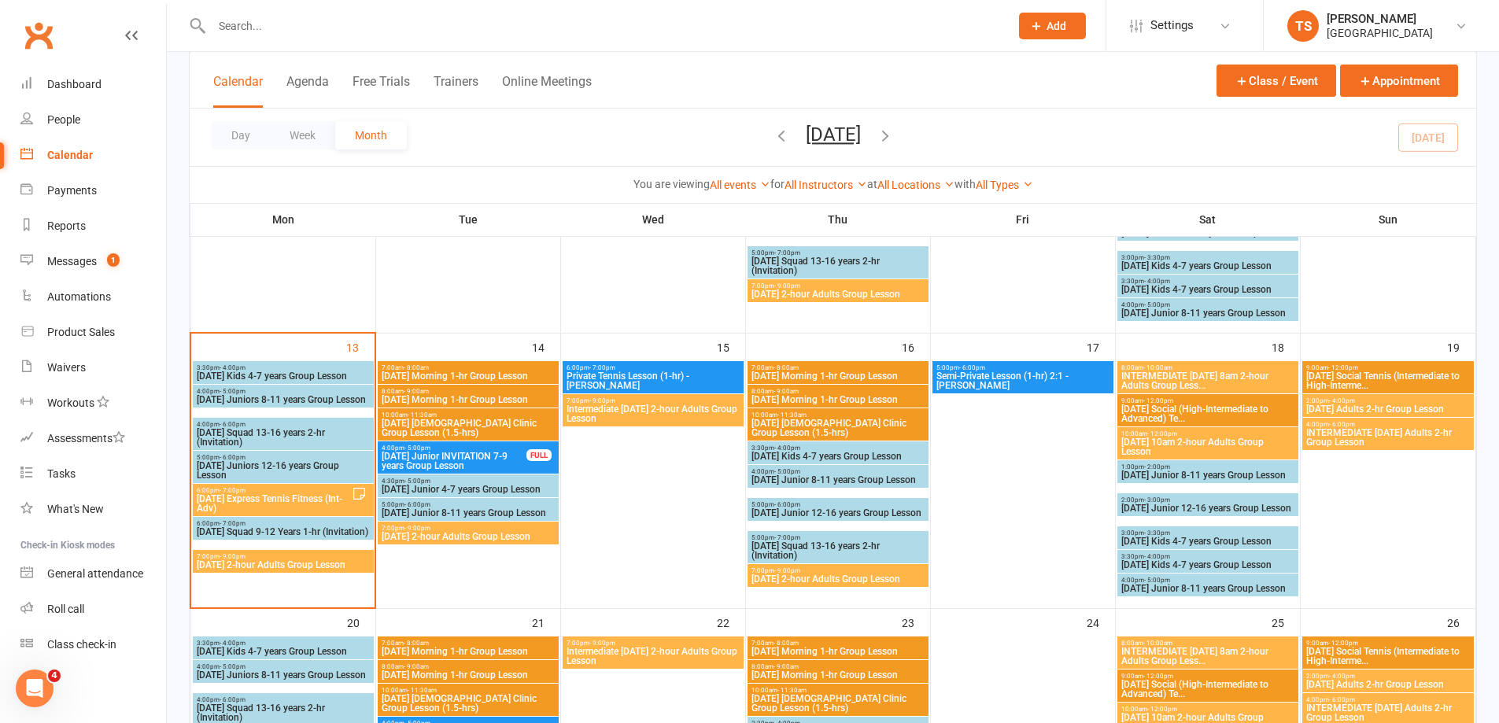
click at [247, 21] on input "text" at bounding box center [602, 26] width 791 height 22
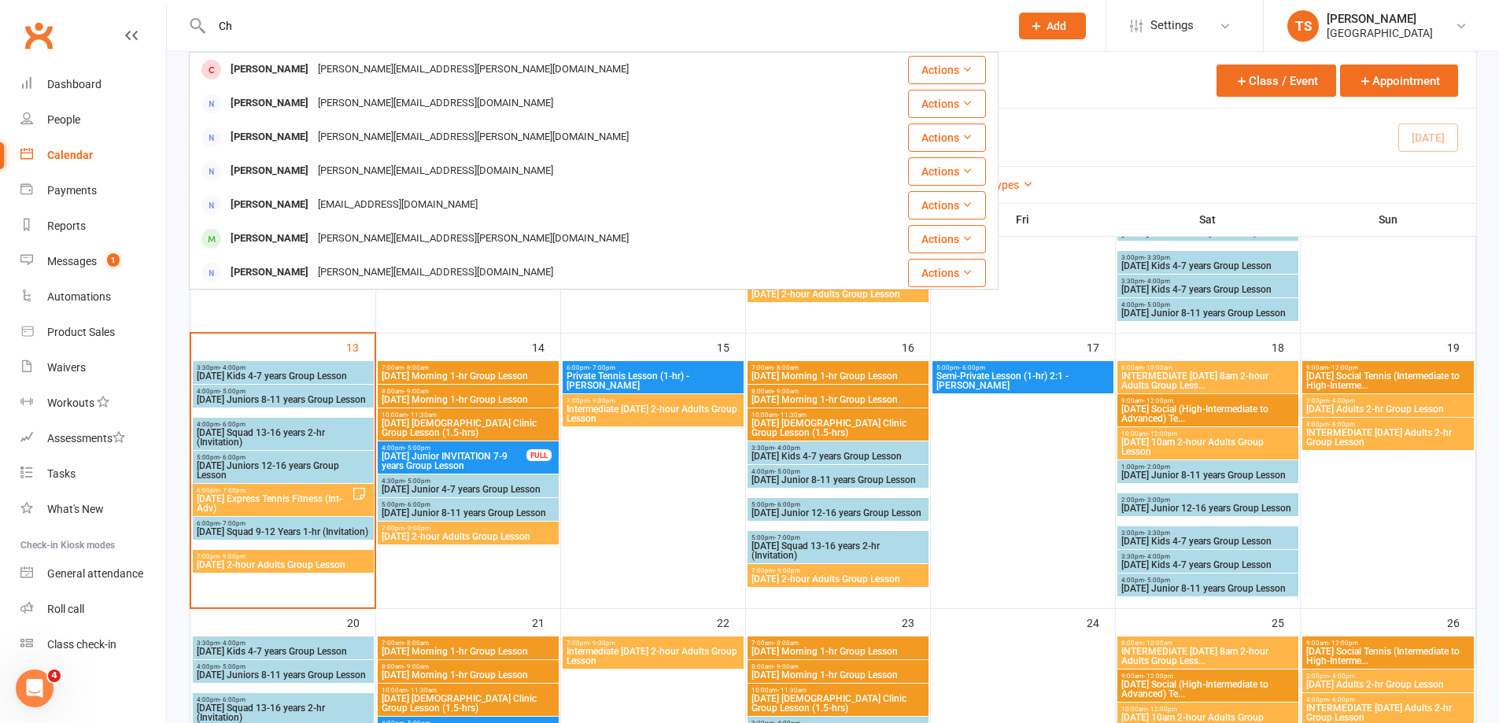
type input "C"
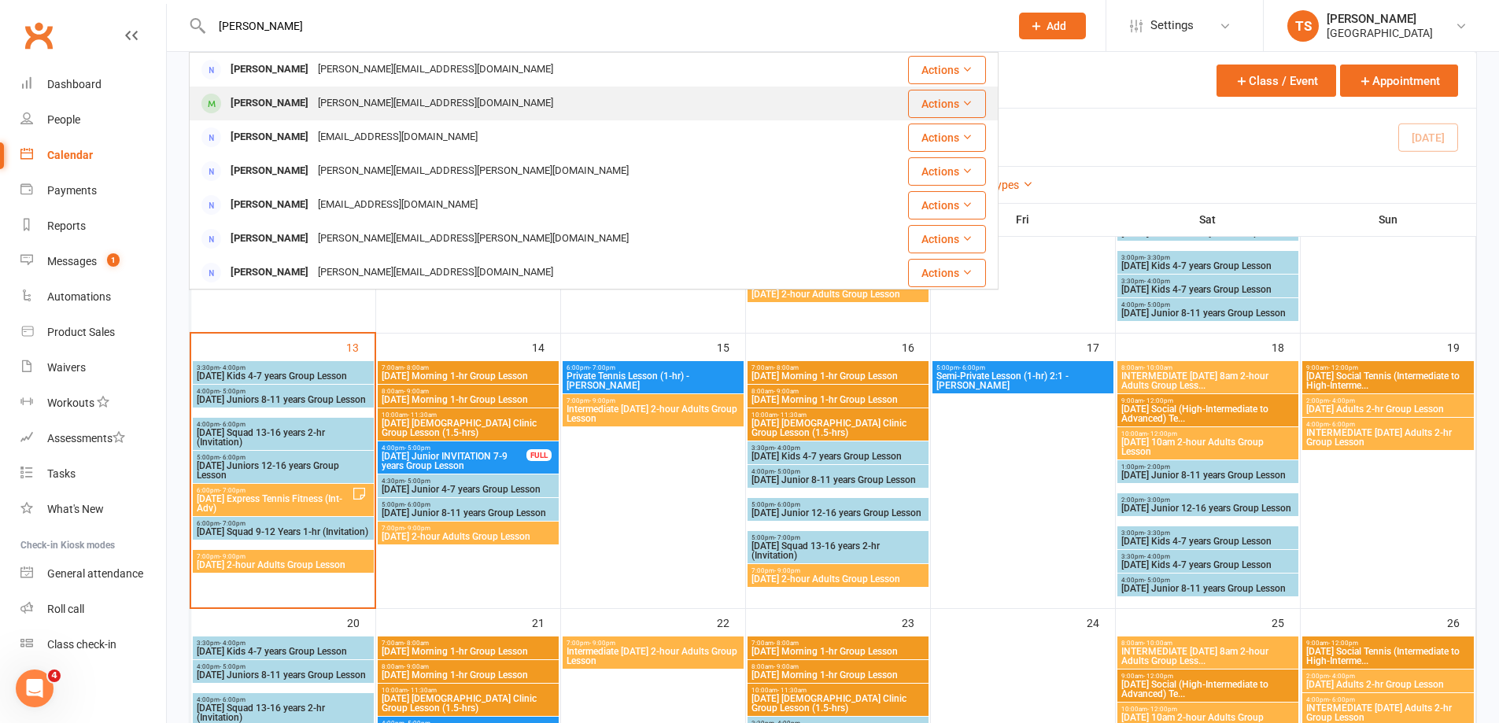
type input "[PERSON_NAME]"
click at [313, 98] on div "[PERSON_NAME][EMAIL_ADDRESS][DOMAIN_NAME]" at bounding box center [435, 103] width 245 height 23
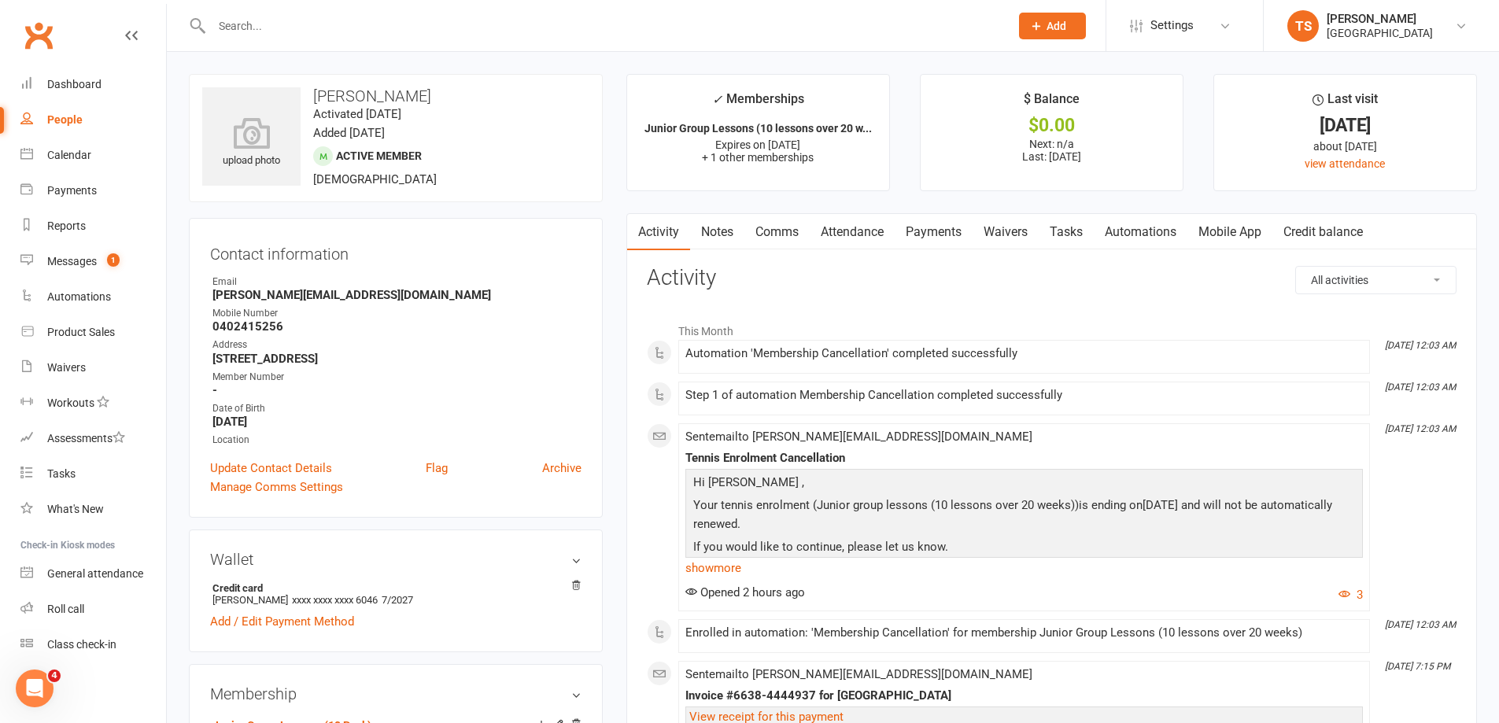
click at [935, 231] on link "Payments" at bounding box center [933, 232] width 78 height 36
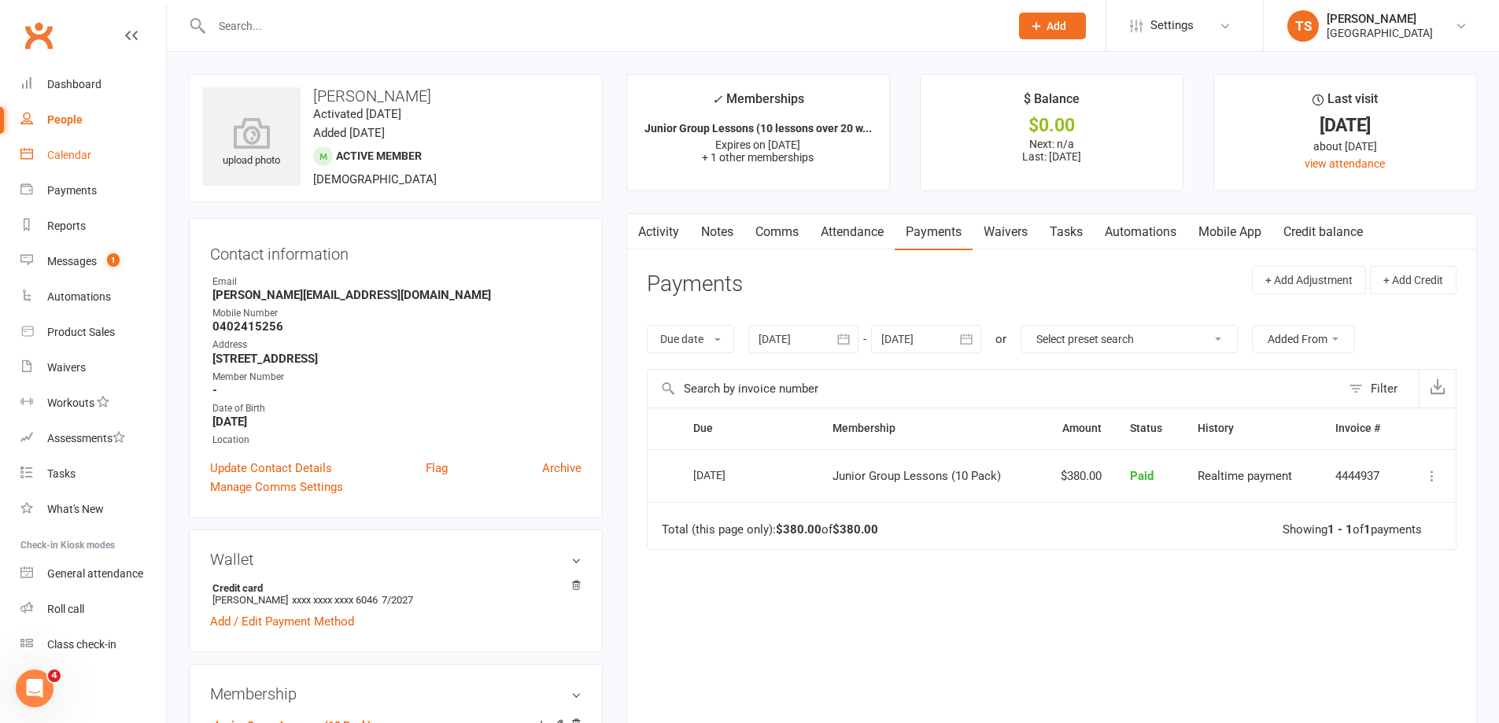
click at [76, 157] on div "Calendar" at bounding box center [69, 155] width 44 height 13
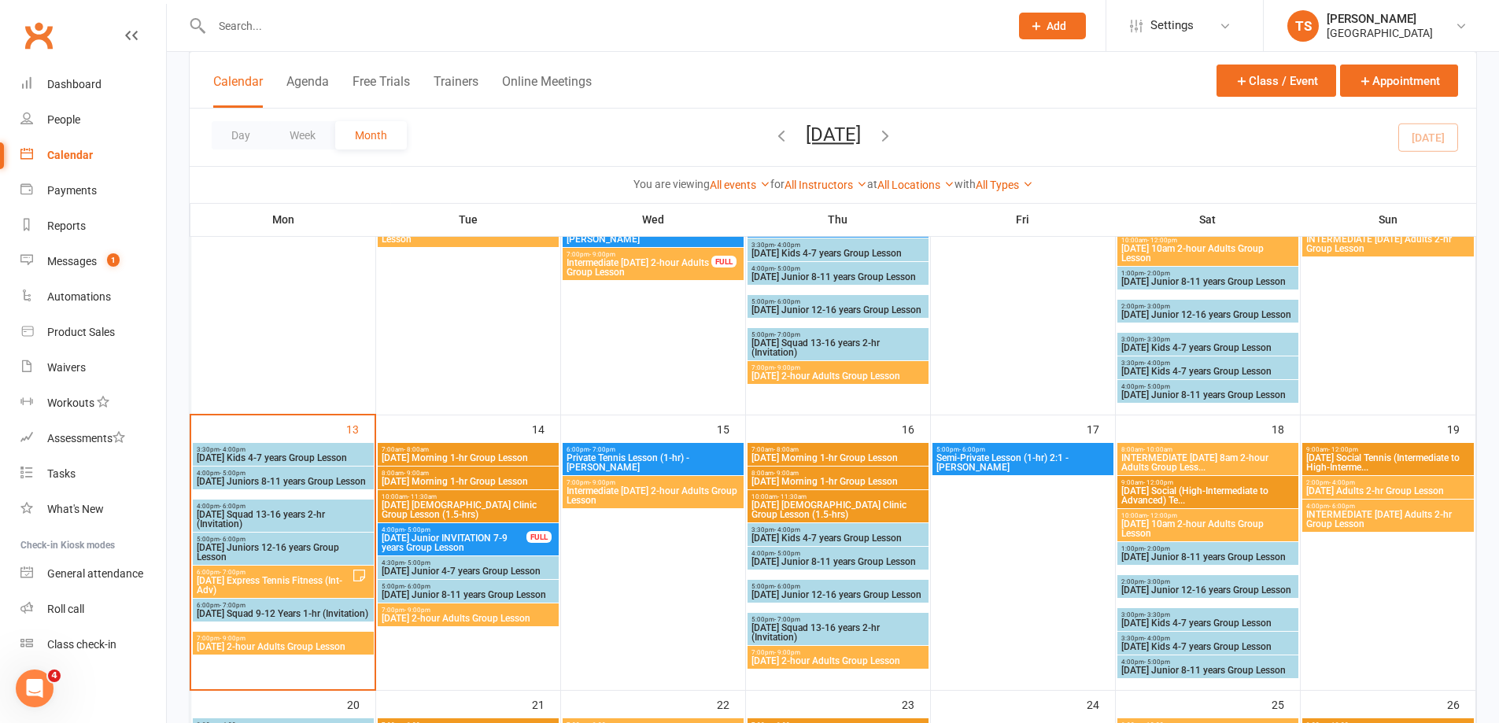
scroll to position [472, 0]
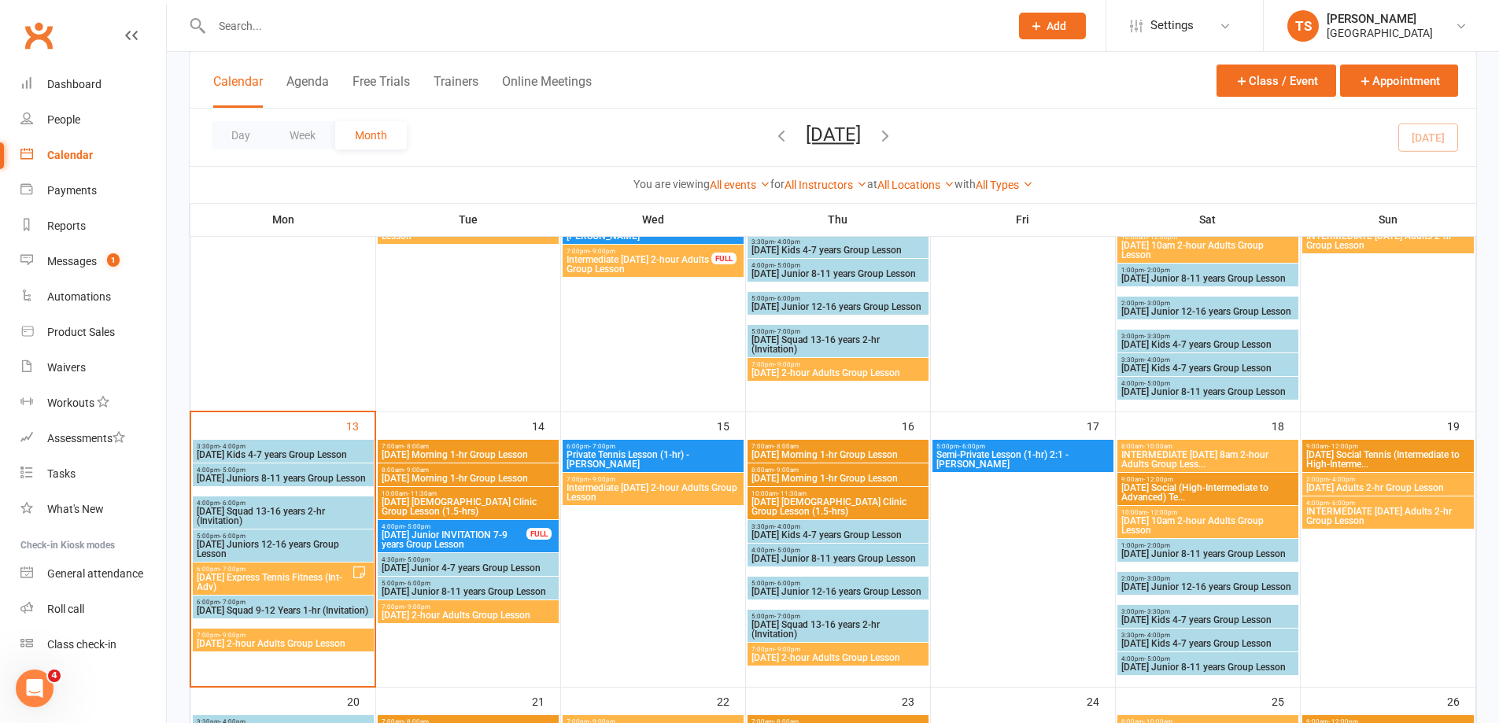
click at [458, 536] on span "[DATE] Junior INVITATION 7-9 years Group Lesson" at bounding box center [454, 539] width 146 height 19
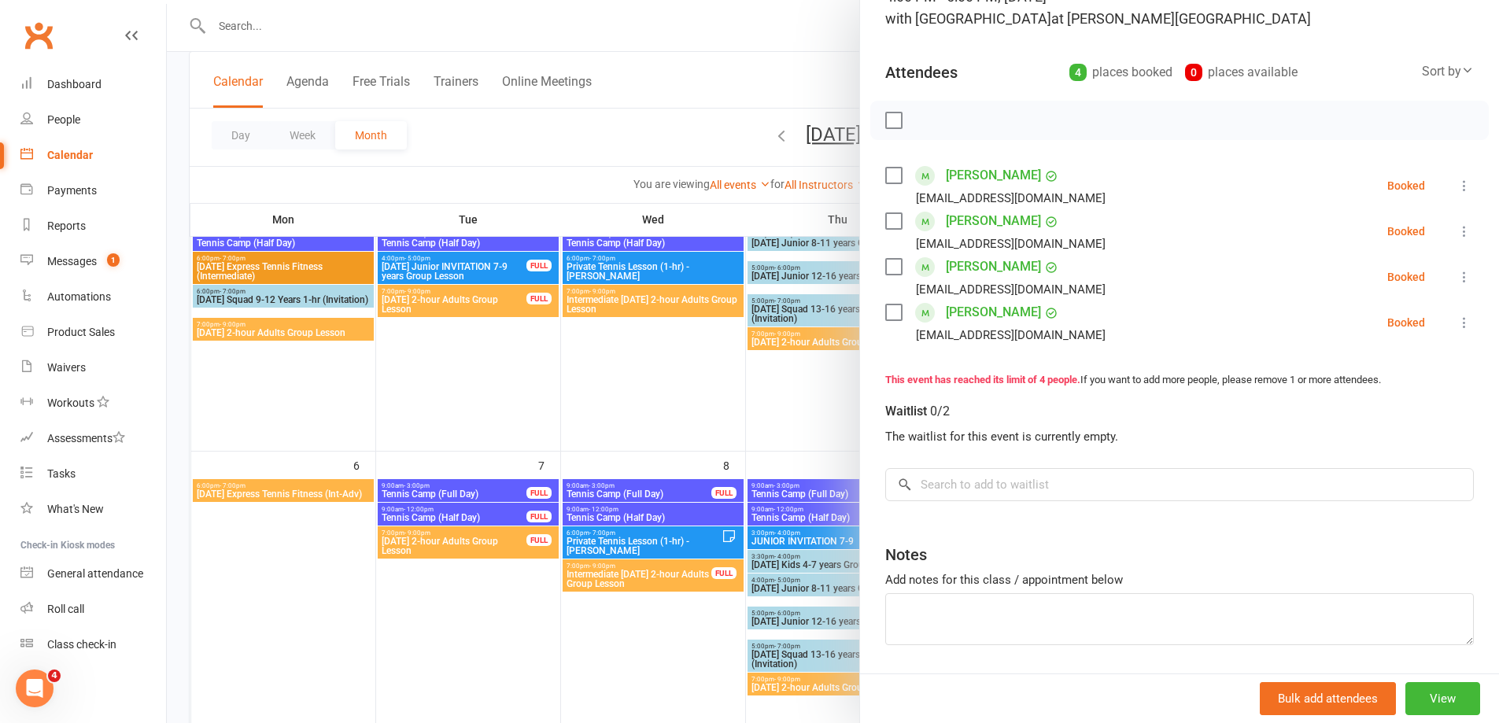
scroll to position [180, 0]
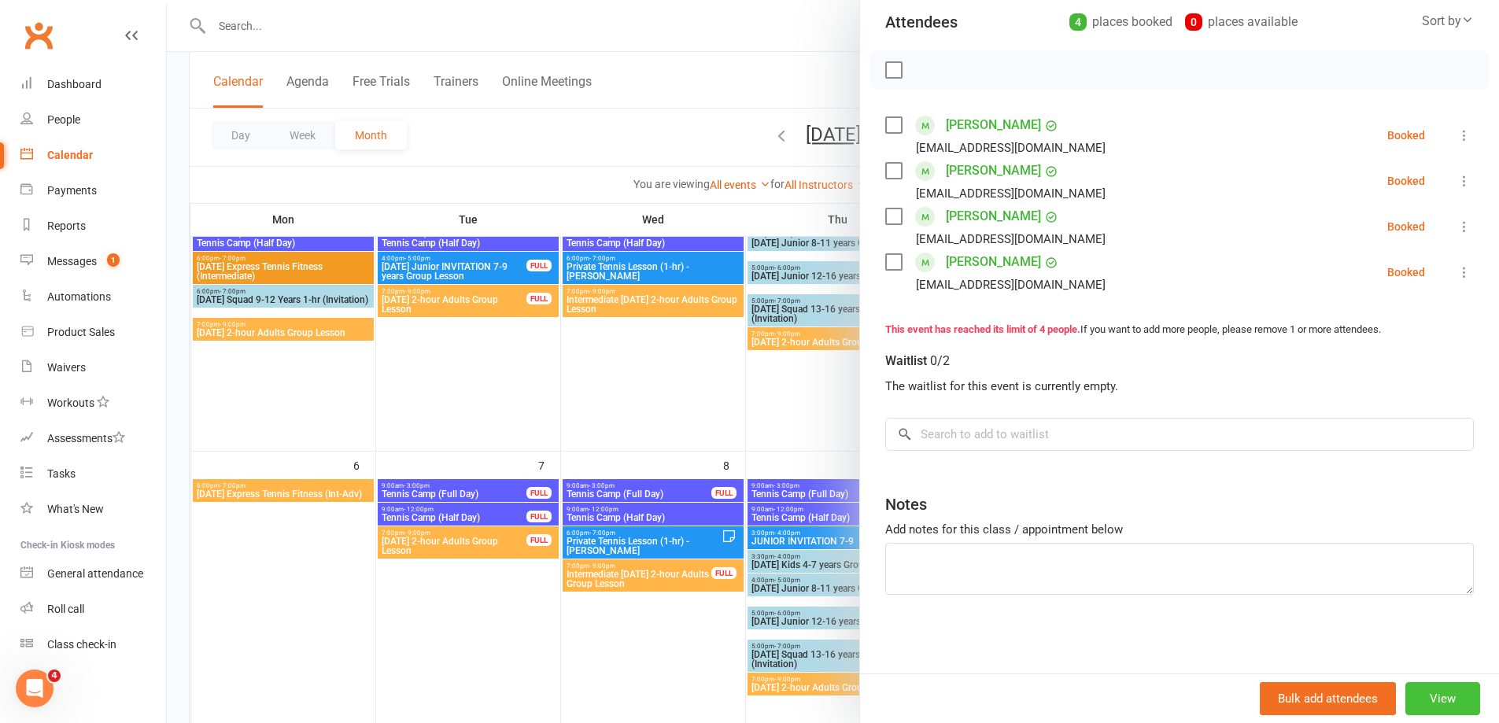
click at [1436, 697] on button "View" at bounding box center [1442, 698] width 75 height 33
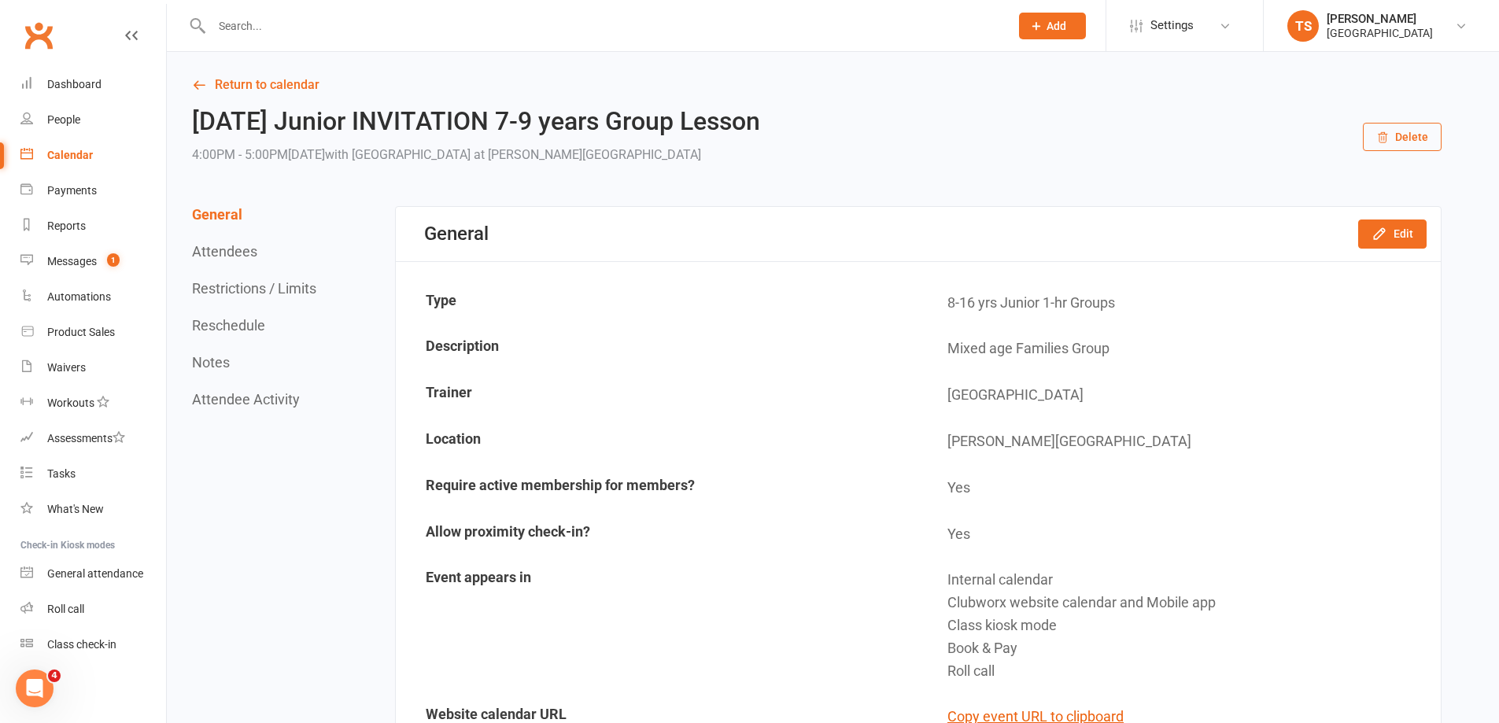
click at [1407, 138] on button "Delete" at bounding box center [1402, 137] width 79 height 28
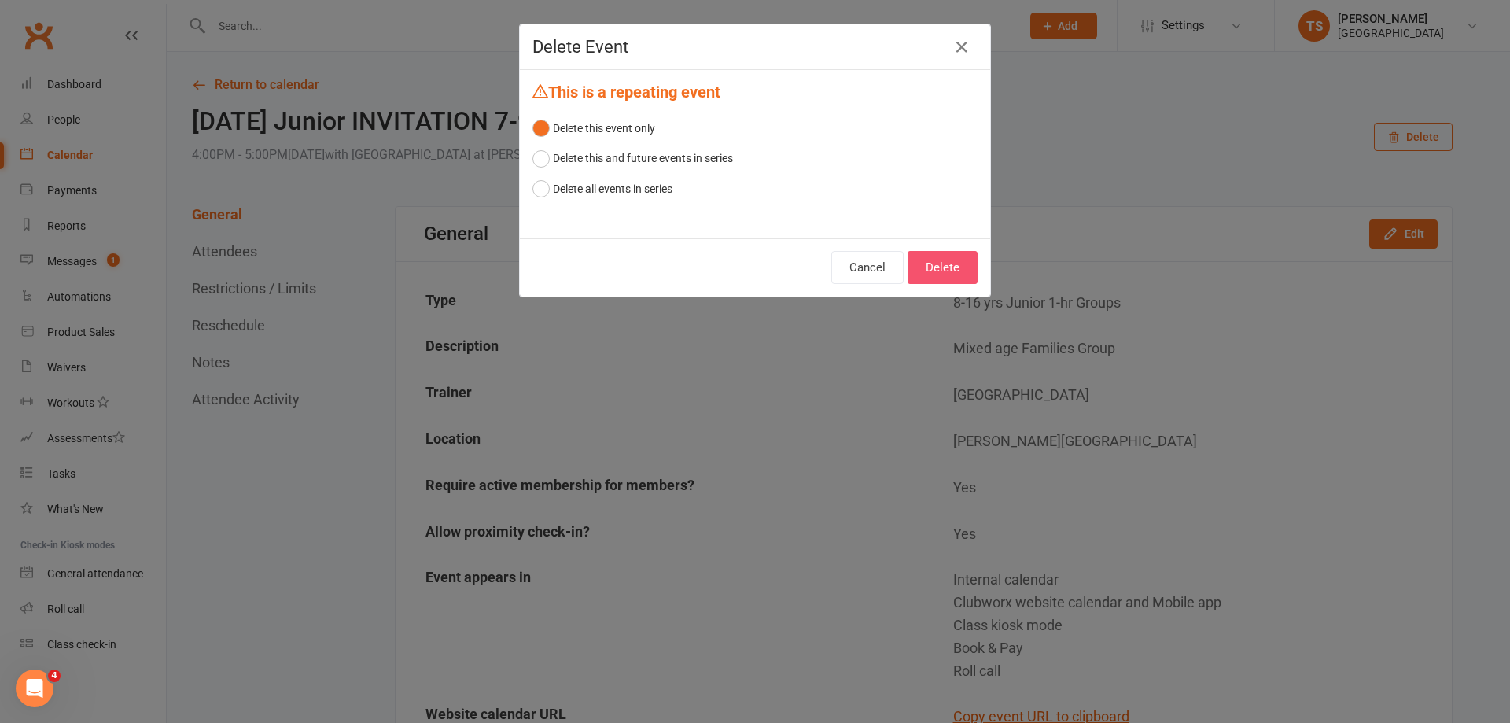
click at [942, 275] on button "Delete" at bounding box center [943, 267] width 70 height 33
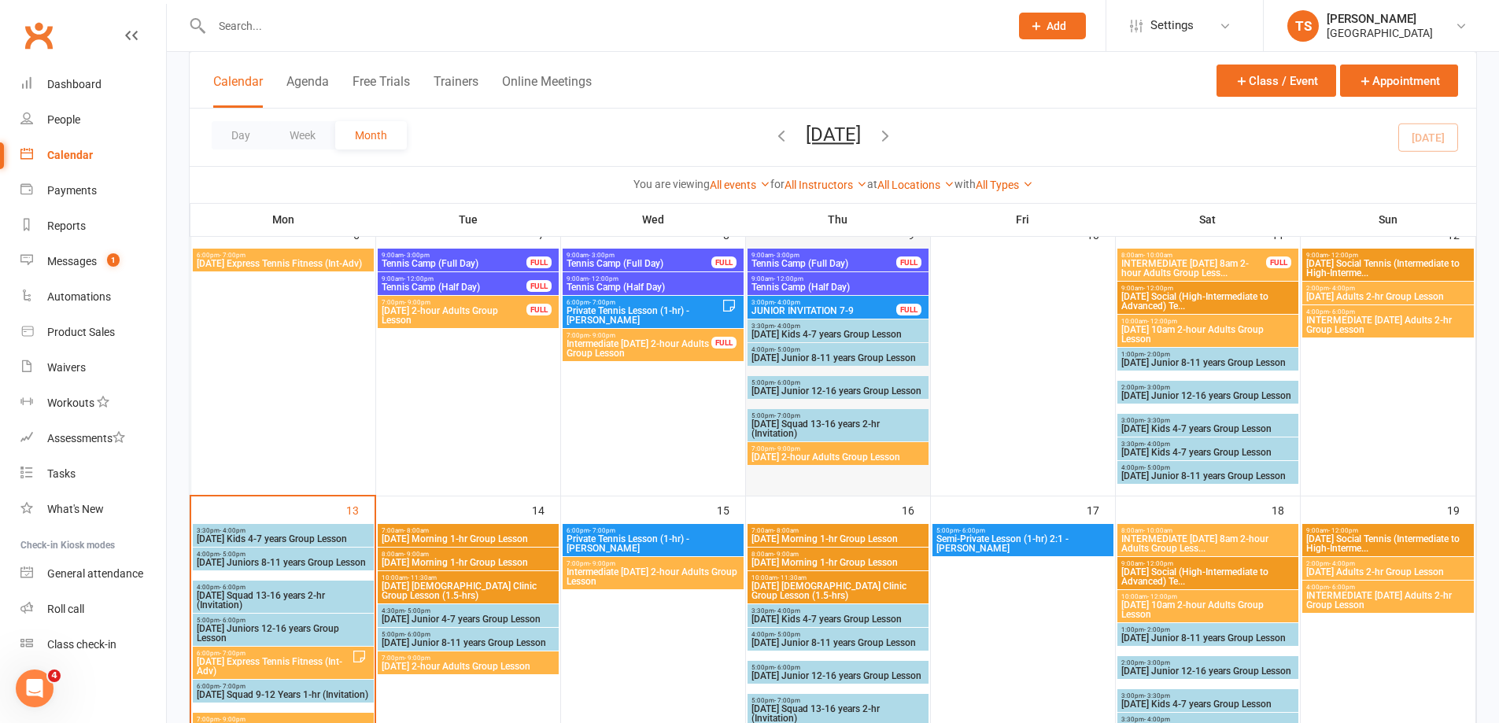
scroll to position [393, 0]
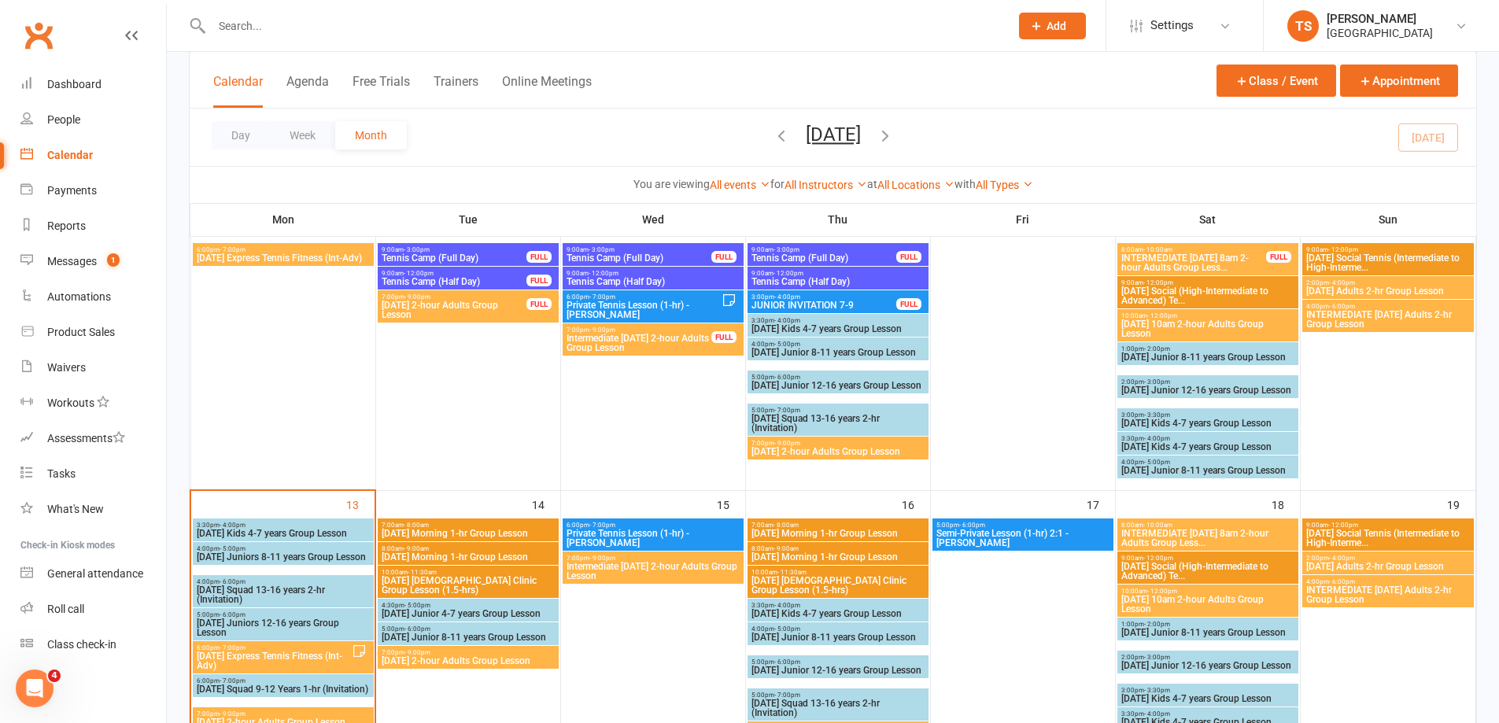
click at [441, 613] on span "[DATE] Junior 4-7 years Group Lesson" at bounding box center [468, 613] width 175 height 9
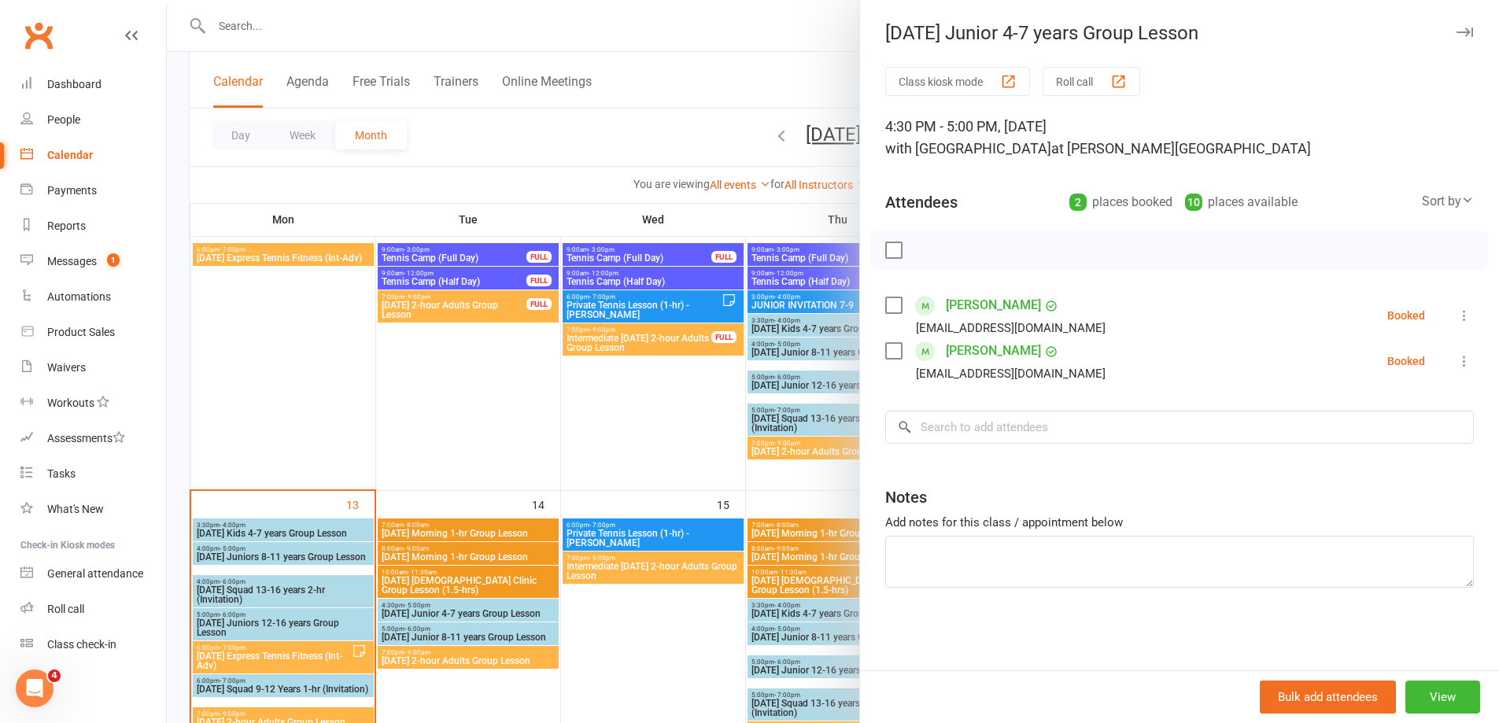
click at [432, 638] on div at bounding box center [833, 361] width 1332 height 723
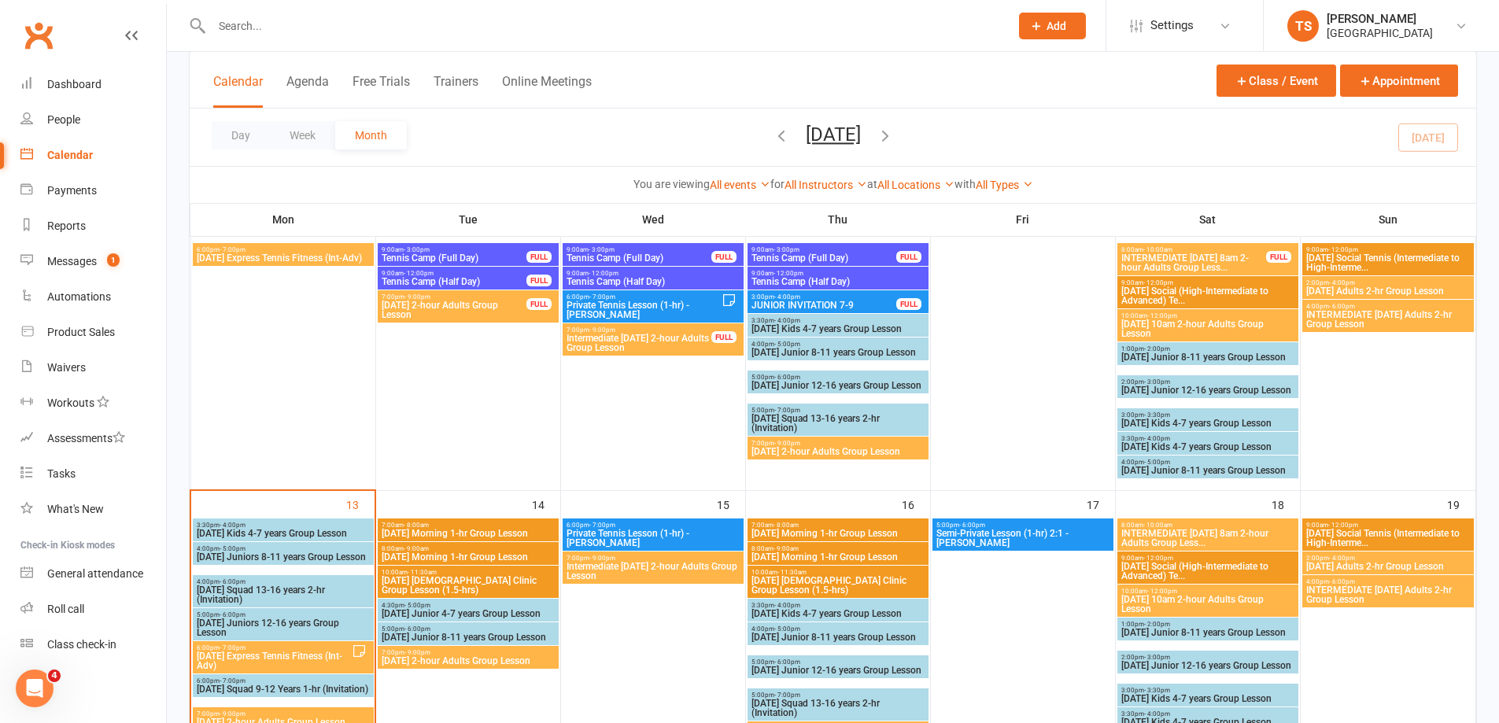
click at [432, 638] on span "[DATE] Junior 8-11 years Group Lesson" at bounding box center [468, 637] width 175 height 9
